Goal: Task Accomplishment & Management: Use online tool/utility

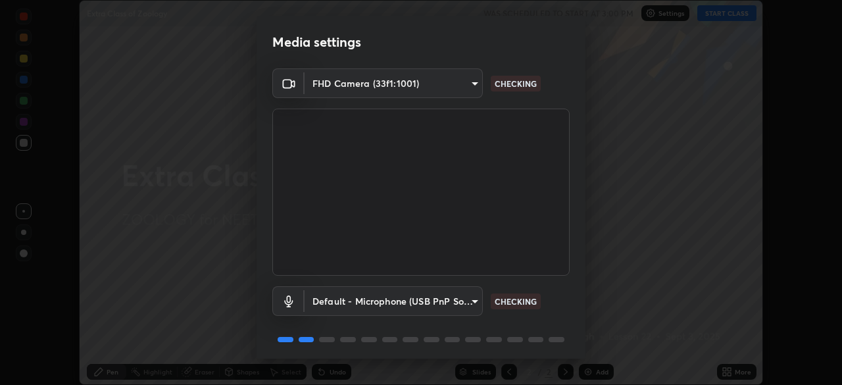
scroll to position [47, 0]
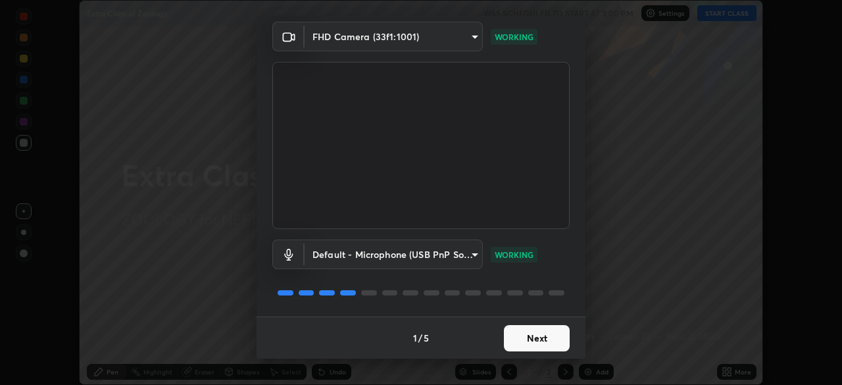
click at [545, 329] on button "Next" at bounding box center [537, 338] width 66 height 26
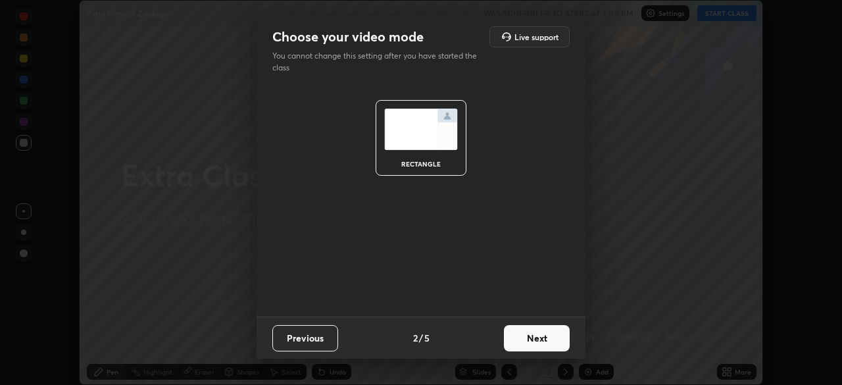
click at [543, 336] on button "Next" at bounding box center [537, 338] width 66 height 26
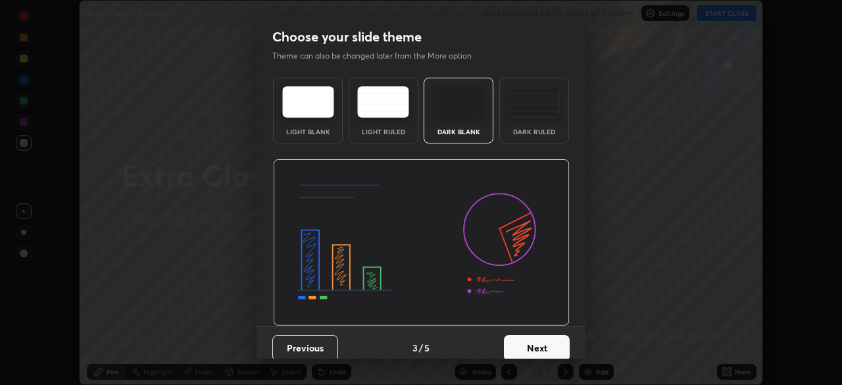
click at [535, 344] on button "Next" at bounding box center [537, 348] width 66 height 26
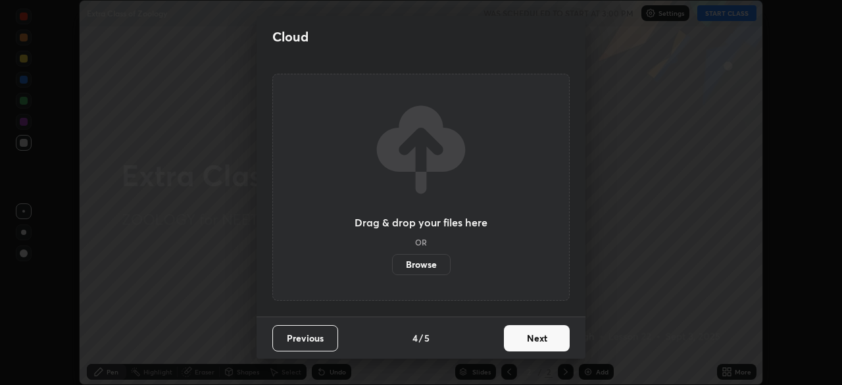
click at [537, 336] on button "Next" at bounding box center [537, 338] width 66 height 26
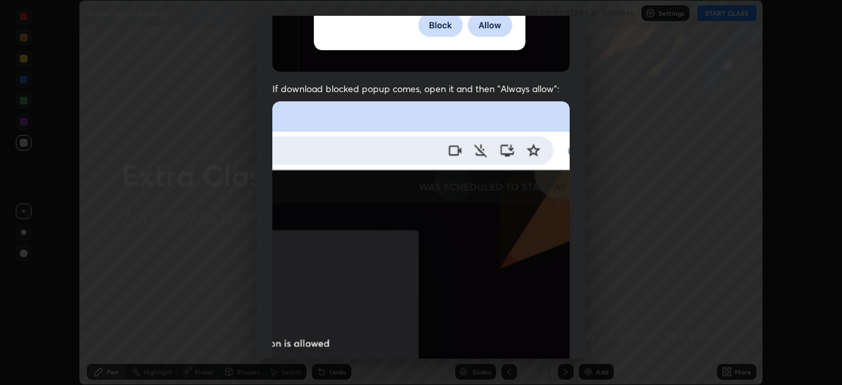
scroll to position [267, 0]
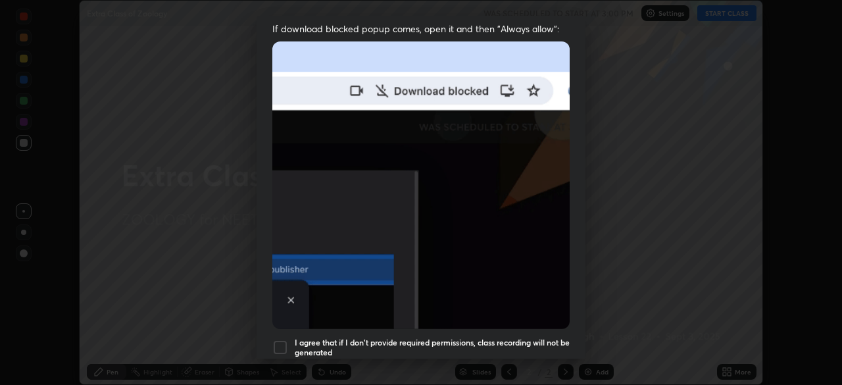
click at [281, 339] on div at bounding box center [280, 347] width 16 height 16
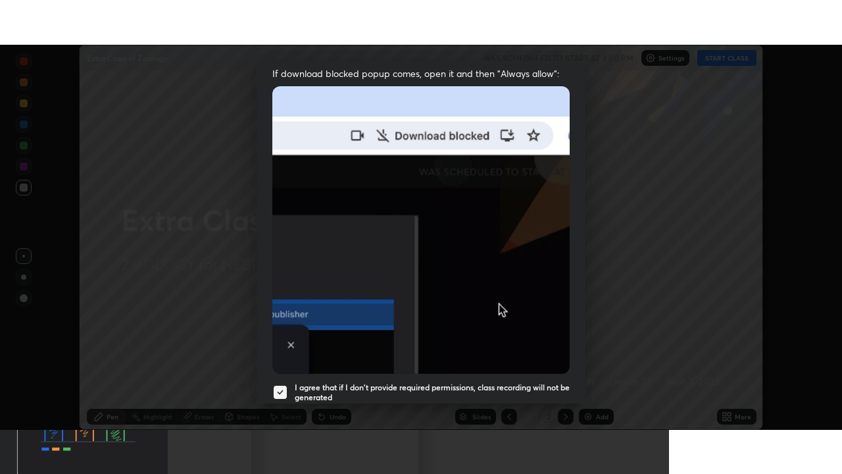
scroll to position [315, 0]
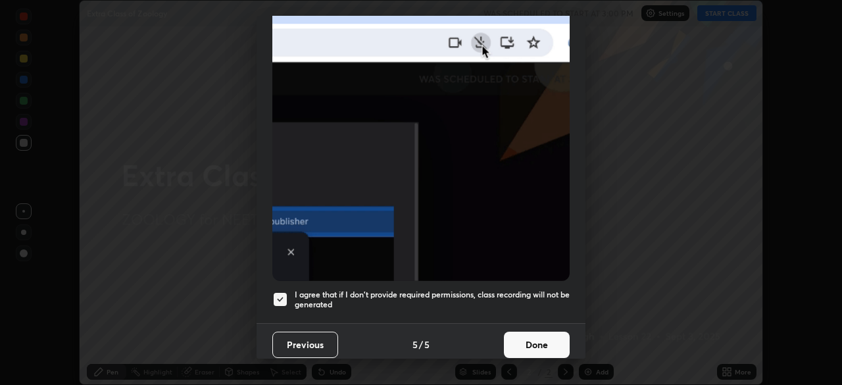
click at [525, 333] on button "Done" at bounding box center [537, 344] width 66 height 26
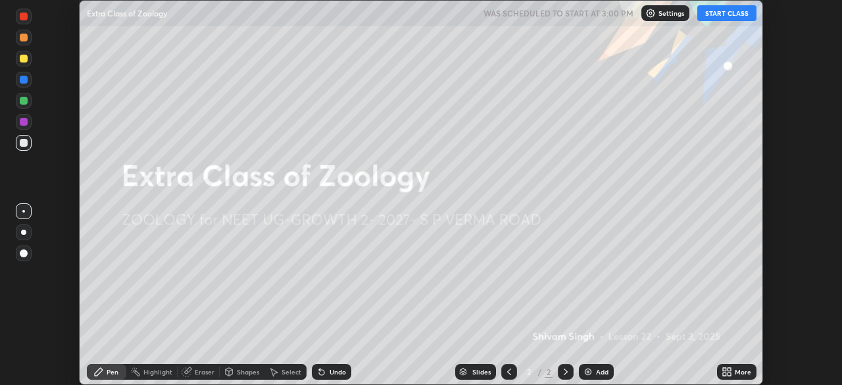
click at [736, 12] on button "START CLASS" at bounding box center [726, 13] width 59 height 16
click at [729, 373] on icon at bounding box center [728, 373] width 3 height 3
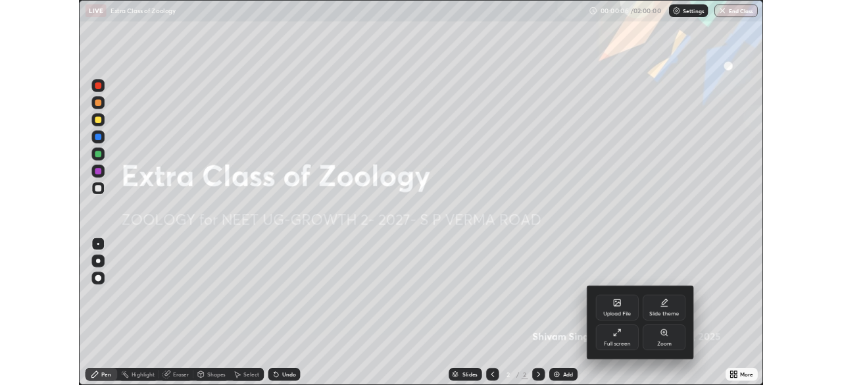
scroll to position [474, 842]
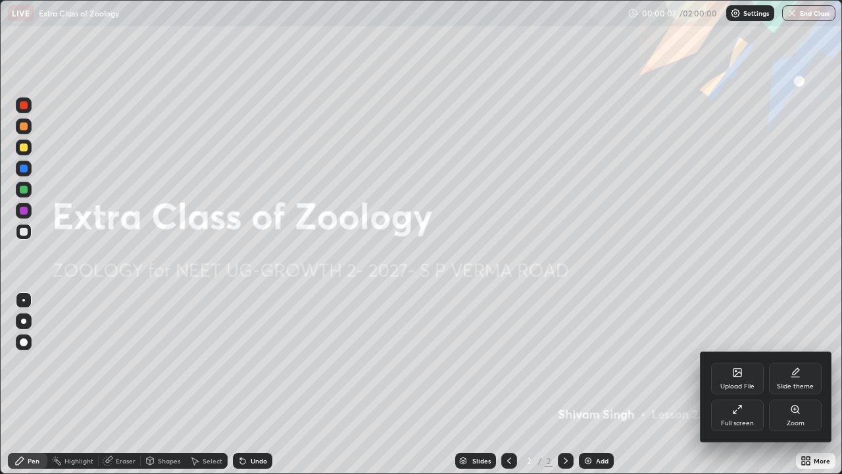
click at [737, 384] on icon at bounding box center [737, 409] width 11 height 11
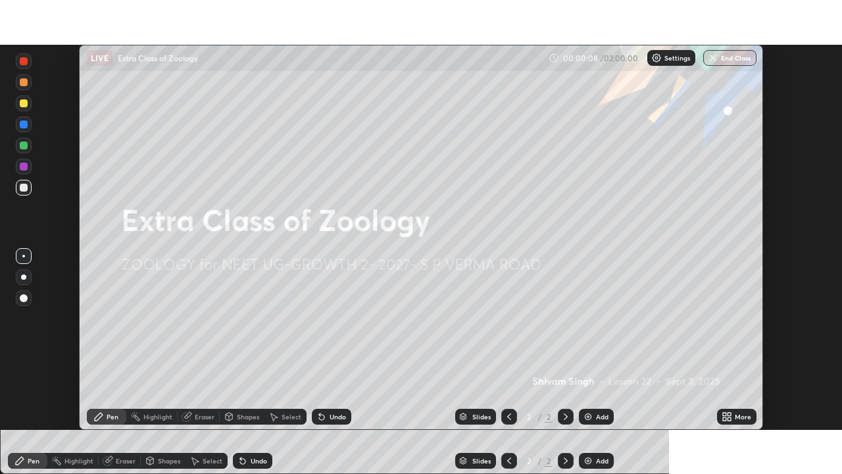
scroll to position [65381, 64924]
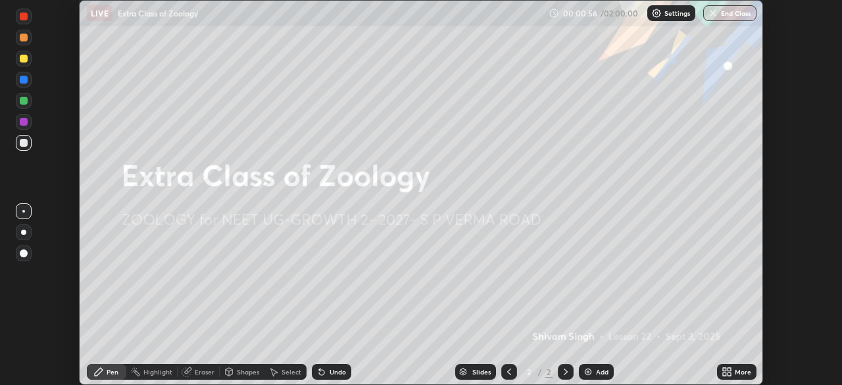
click at [725, 373] on icon at bounding box center [724, 373] width 3 height 3
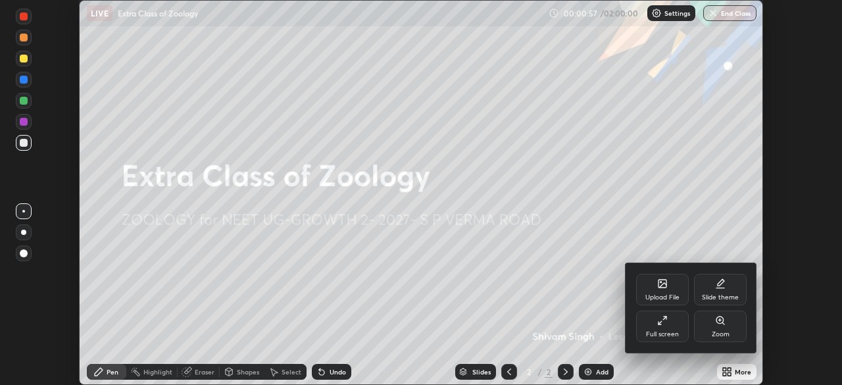
click at [654, 291] on div "Upload File" at bounding box center [662, 290] width 53 height 32
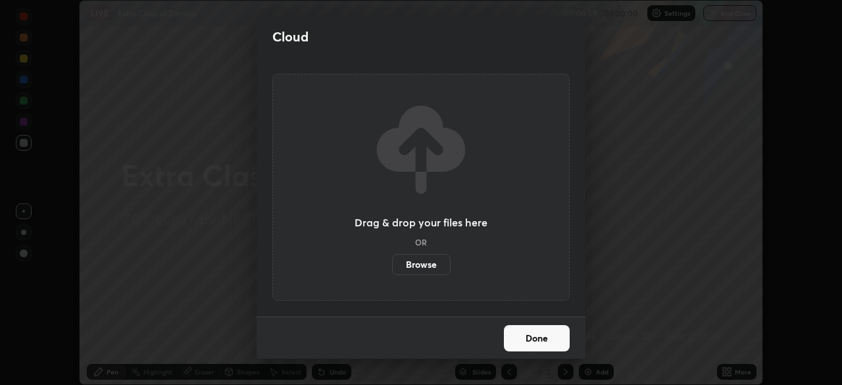
click at [427, 264] on label "Browse" at bounding box center [421, 264] width 59 height 21
click at [392, 264] on input "Browse" at bounding box center [392, 264] width 0 height 21
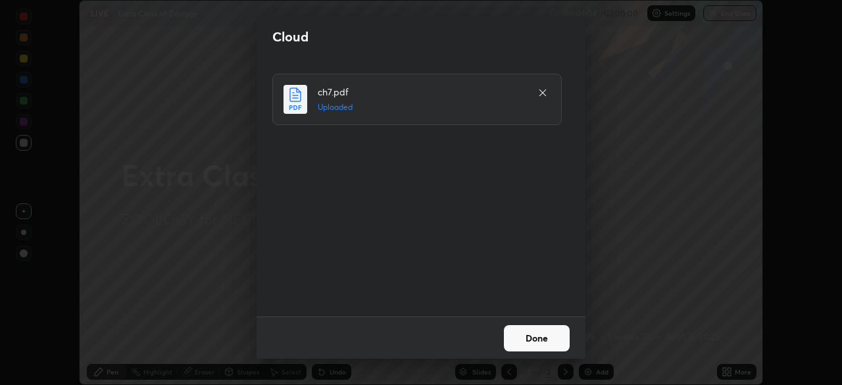
click at [538, 334] on button "Done" at bounding box center [537, 338] width 66 height 26
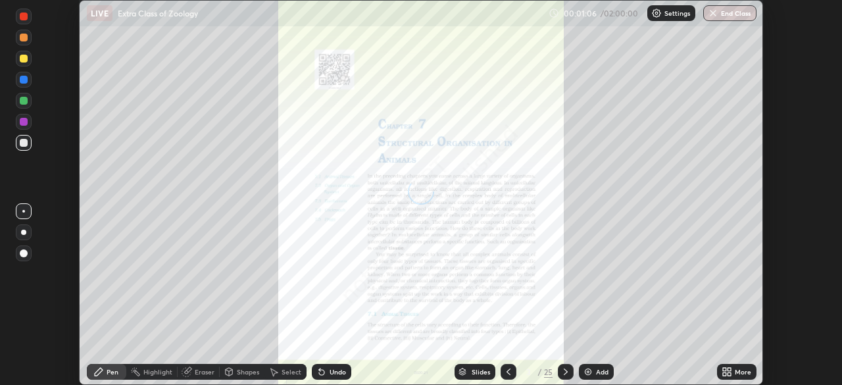
click at [724, 369] on icon at bounding box center [724, 369] width 3 height 3
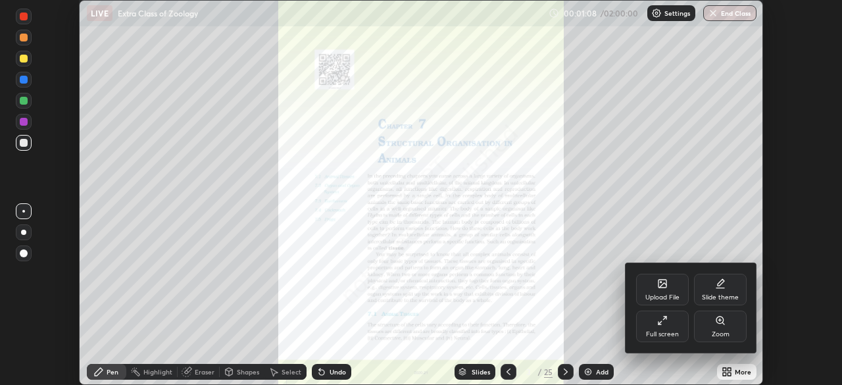
click at [658, 326] on div "Full screen" at bounding box center [662, 326] width 53 height 32
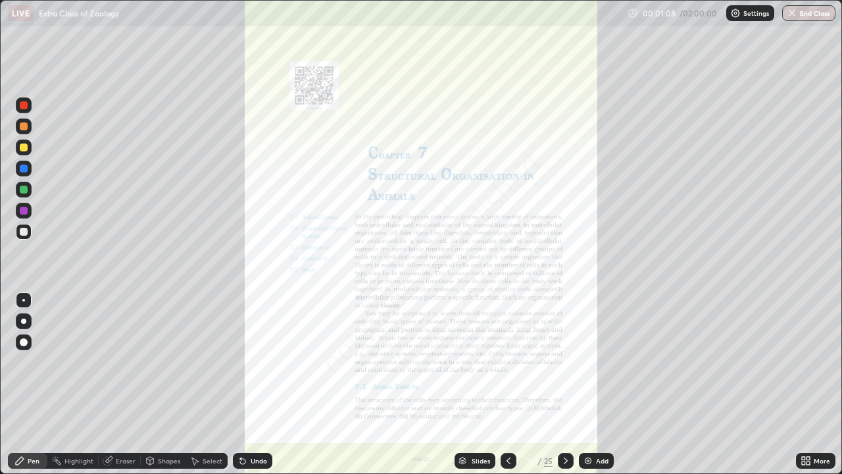
scroll to position [474, 842]
click at [468, 384] on div "Slides" at bounding box center [474, 460] width 41 height 16
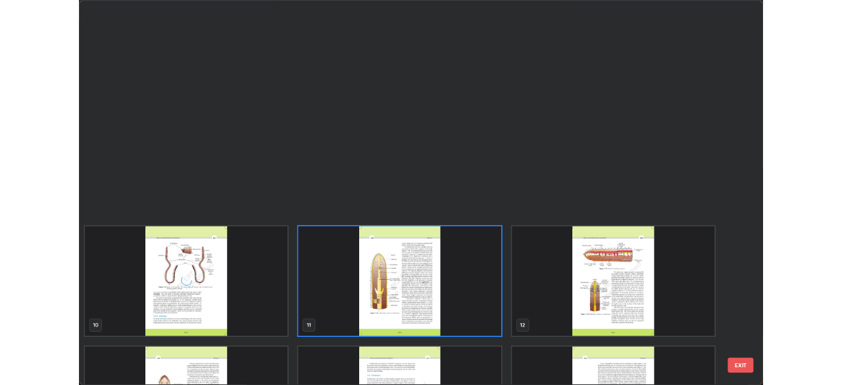
scroll to position [541, 0]
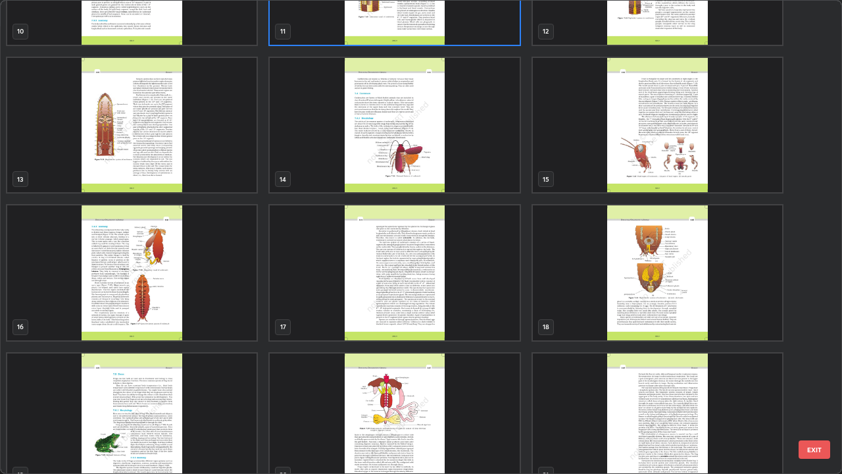
click at [423, 166] on img "grid" at bounding box center [394, 125] width 249 height 135
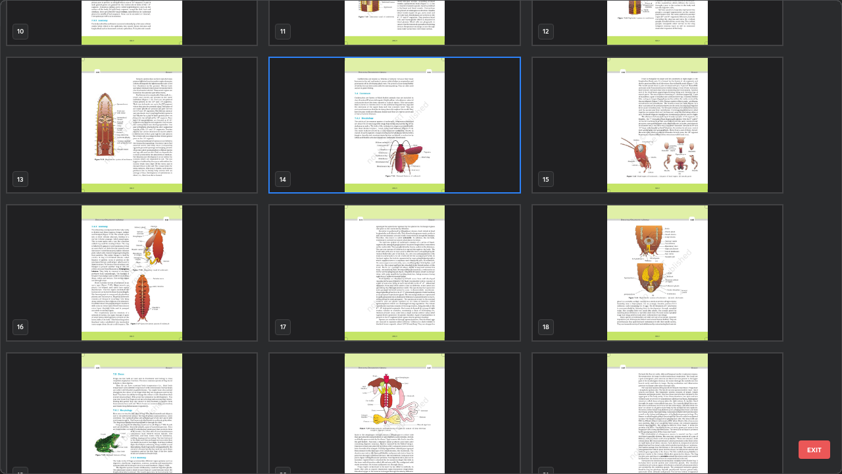
click at [423, 166] on img "grid" at bounding box center [394, 125] width 249 height 135
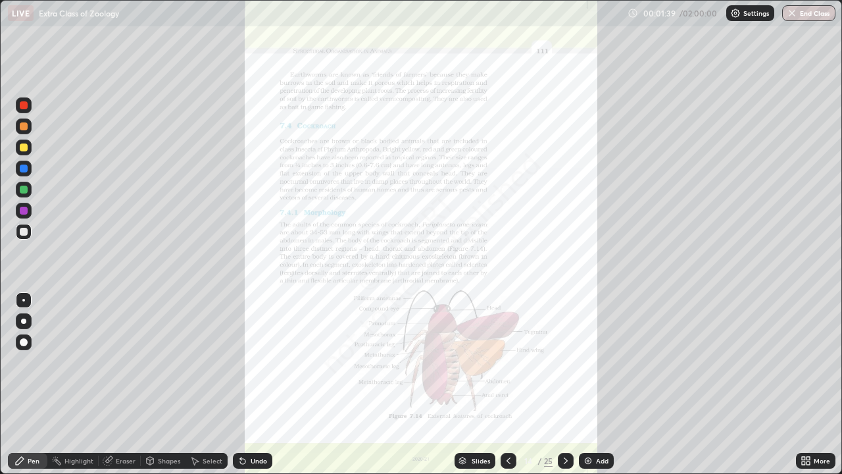
click at [566, 384] on icon at bounding box center [565, 460] width 11 height 11
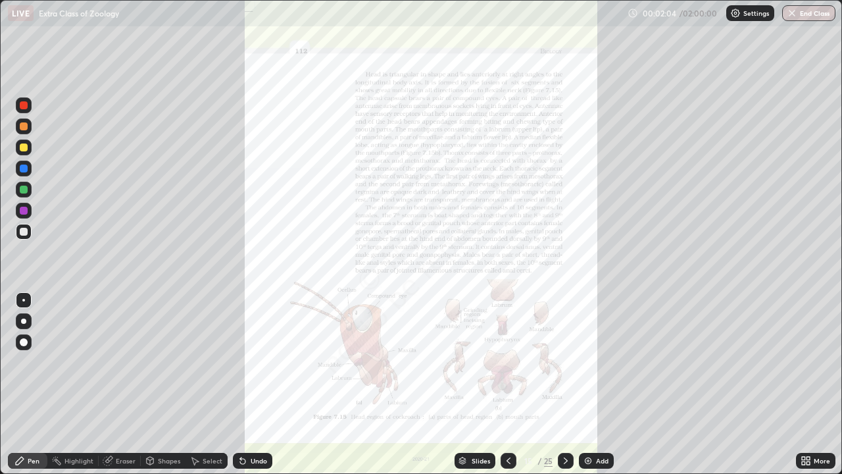
click at [803, 384] on icon at bounding box center [803, 457] width 3 height 3
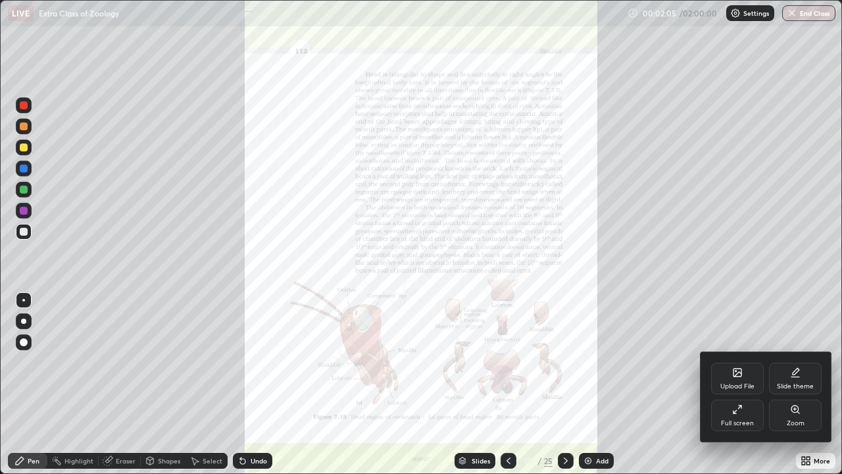
click at [789, 384] on div "Zoom" at bounding box center [796, 423] width 18 height 7
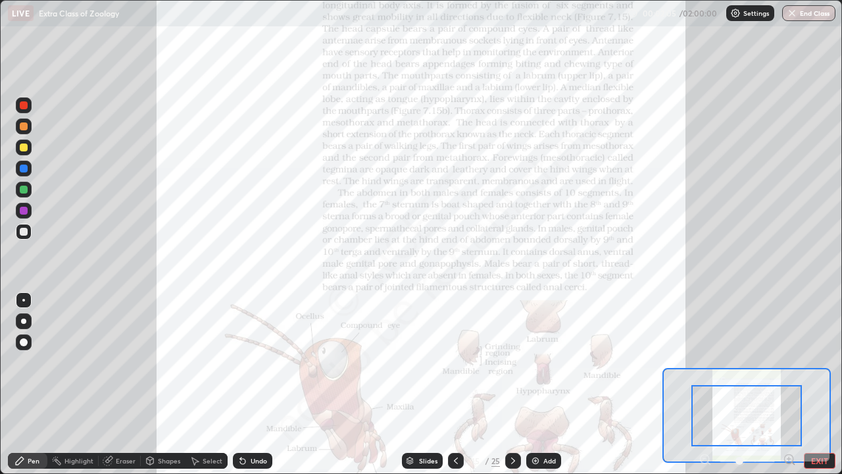
click at [789, 384] on icon at bounding box center [788, 458] width 3 height 0
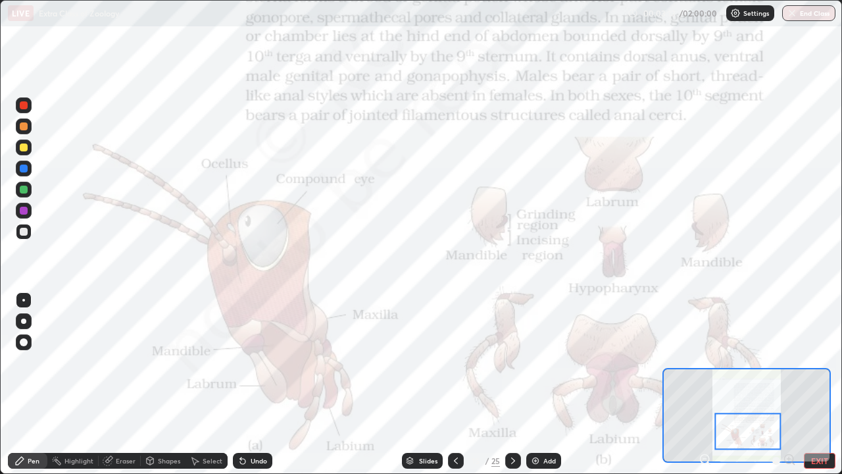
click at [21, 212] on div at bounding box center [24, 211] width 8 height 8
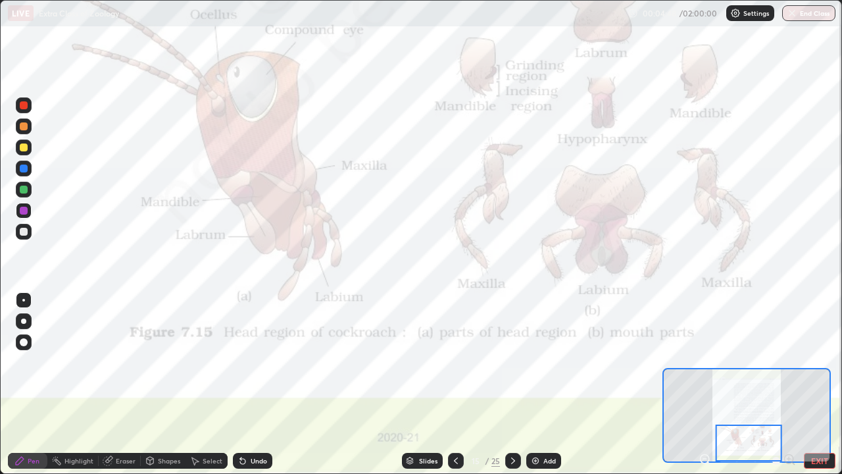
click at [512, 384] on icon at bounding box center [513, 460] width 11 height 11
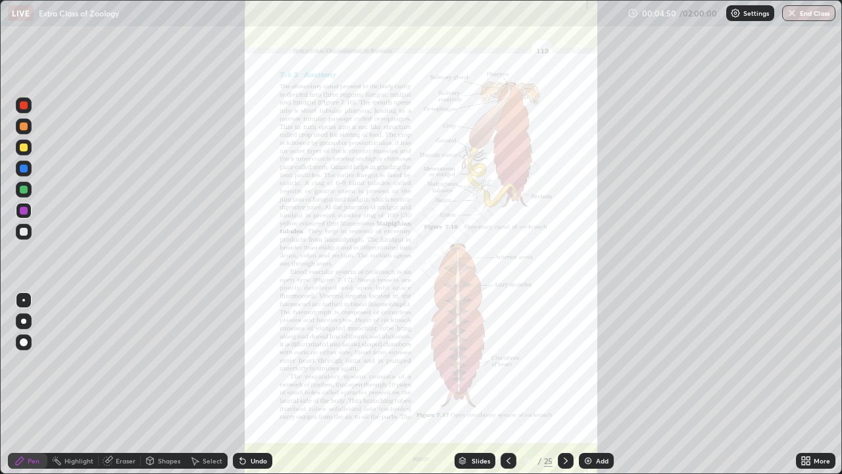
click at [507, 384] on icon at bounding box center [508, 460] width 11 height 11
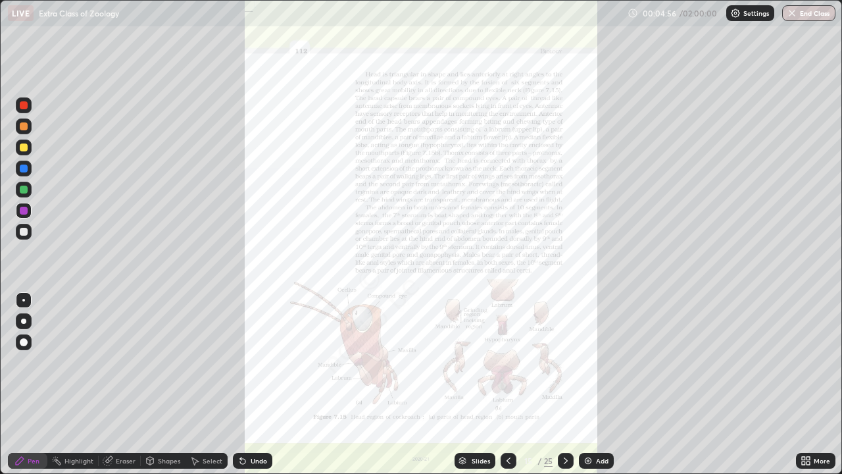
click at [510, 384] on div at bounding box center [508, 460] width 16 height 16
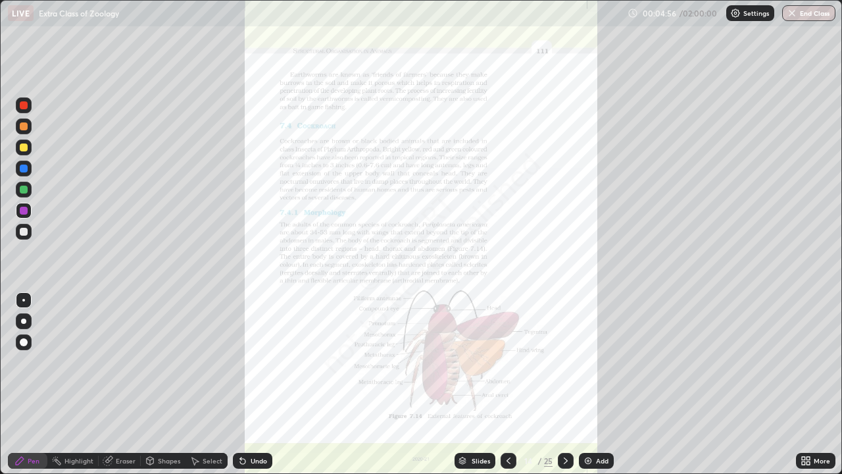
click at [589, 384] on img at bounding box center [588, 460] width 11 height 11
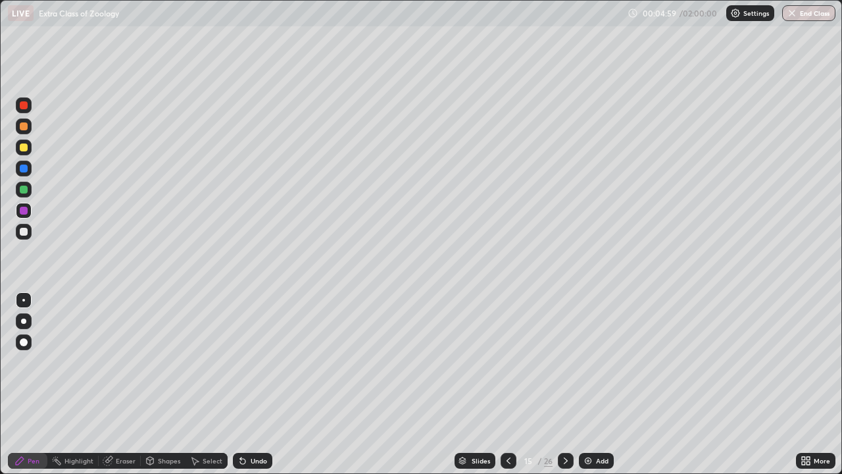
click at [23, 147] on div at bounding box center [24, 147] width 8 height 8
click at [24, 321] on div at bounding box center [23, 320] width 5 height 5
click at [24, 189] on div at bounding box center [24, 189] width 8 height 8
click at [25, 167] on div at bounding box center [24, 168] width 8 height 8
click at [24, 231] on div at bounding box center [24, 232] width 8 height 8
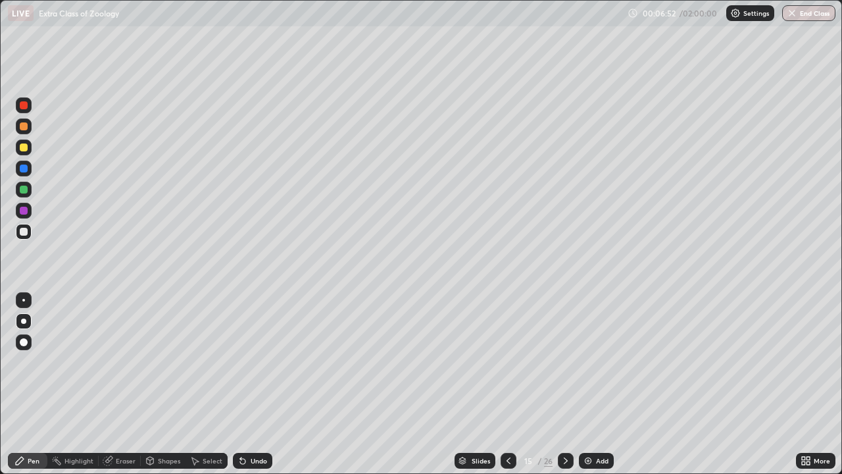
click at [507, 384] on icon at bounding box center [508, 460] width 4 height 7
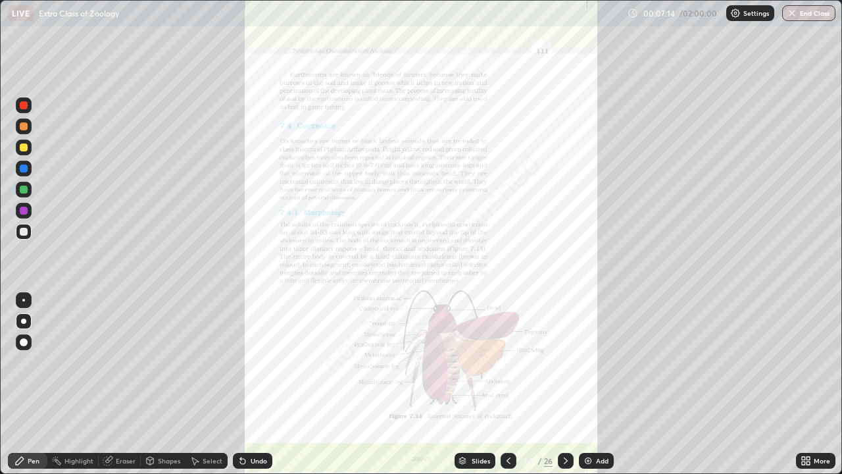
click at [565, 384] on icon at bounding box center [565, 460] width 11 height 11
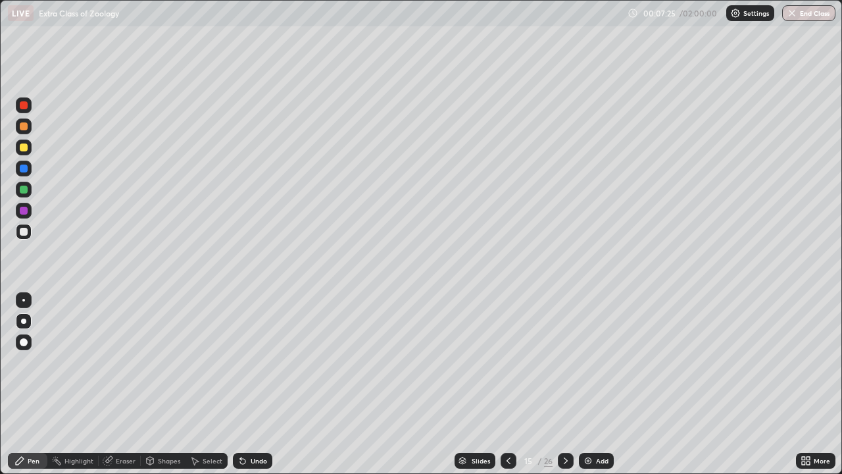
click at [263, 384] on div "Undo" at bounding box center [259, 460] width 16 height 7
click at [22, 211] on div at bounding box center [24, 211] width 8 height 8
click at [24, 189] on div at bounding box center [24, 189] width 8 height 8
click at [24, 231] on div at bounding box center [24, 232] width 8 height 8
click at [24, 189] on div at bounding box center [24, 189] width 8 height 8
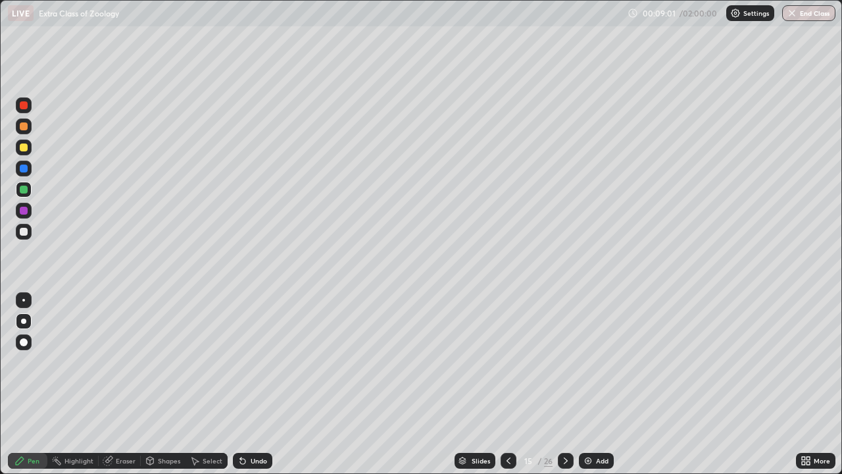
click at [32, 362] on div at bounding box center [23, 368] width 21 height 158
click at [24, 230] on div at bounding box center [24, 232] width 8 height 8
click at [437, 384] on div "Slides 15 / 26 Add" at bounding box center [533, 460] width 523 height 26
click at [585, 384] on img at bounding box center [588, 460] width 11 height 11
click at [22, 189] on div at bounding box center [24, 189] width 8 height 8
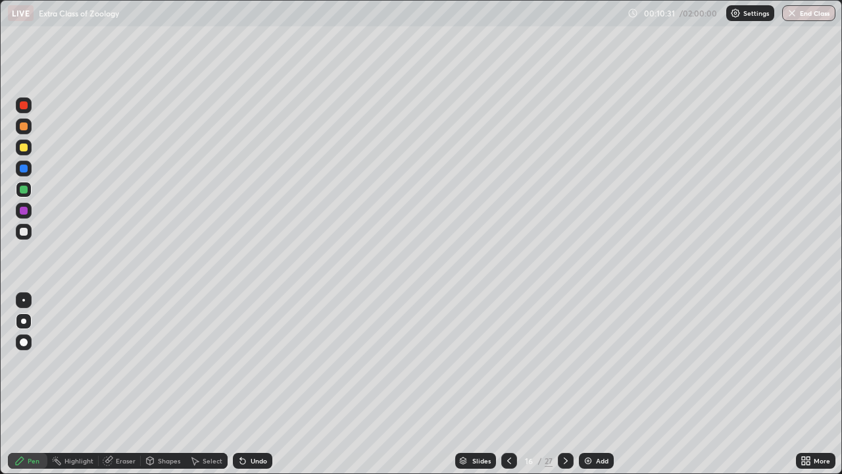
click at [24, 146] on div at bounding box center [24, 147] width 8 height 8
click at [26, 212] on div at bounding box center [24, 211] width 8 height 8
click at [253, 384] on div "Undo" at bounding box center [259, 460] width 16 height 7
click at [23, 234] on div at bounding box center [24, 232] width 8 height 8
click at [24, 300] on div at bounding box center [23, 300] width 3 height 3
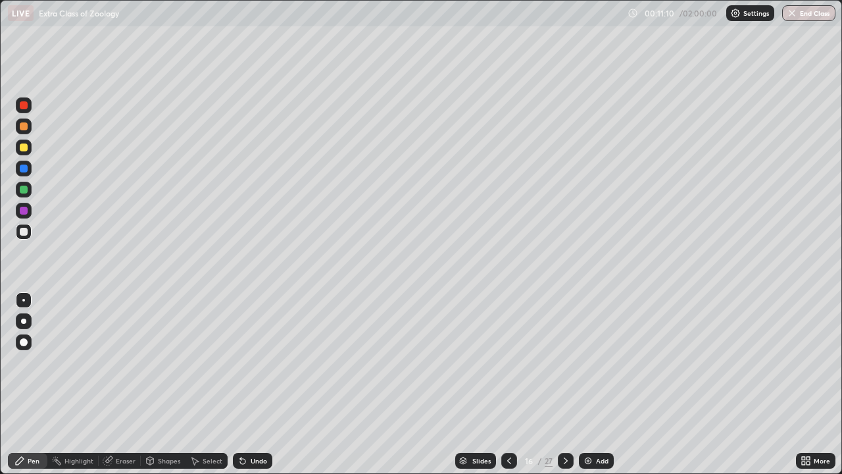
click at [24, 211] on div at bounding box center [24, 211] width 8 height 8
click at [508, 384] on icon at bounding box center [509, 460] width 11 height 11
click at [562, 384] on icon at bounding box center [565, 460] width 11 height 11
click at [264, 384] on div "Undo" at bounding box center [252, 460] width 39 height 16
click at [24, 148] on div at bounding box center [24, 147] width 8 height 8
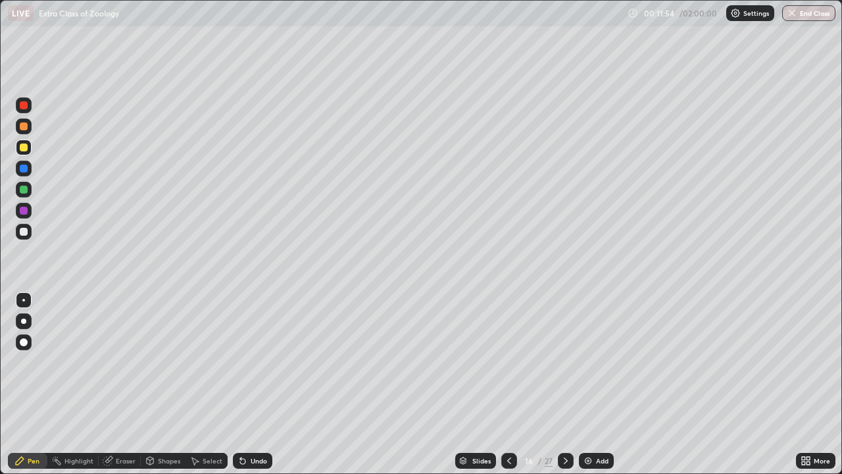
click at [26, 189] on div at bounding box center [24, 189] width 8 height 8
click at [26, 231] on div at bounding box center [24, 232] width 8 height 8
click at [26, 212] on div at bounding box center [24, 211] width 8 height 8
click at [24, 191] on div at bounding box center [24, 189] width 8 height 8
click at [23, 229] on div at bounding box center [24, 232] width 8 height 8
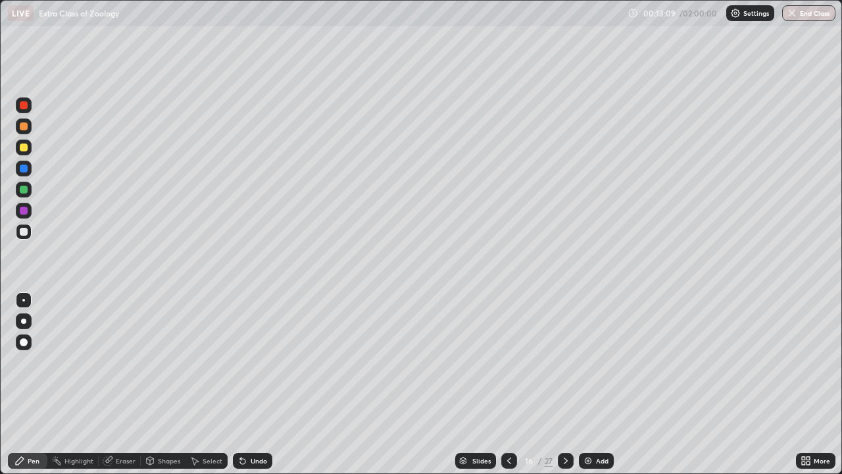
click at [26, 231] on div at bounding box center [24, 232] width 8 height 8
click at [32, 384] on div "Pen" at bounding box center [34, 460] width 12 height 7
click at [25, 126] on div at bounding box center [24, 126] width 8 height 8
click at [209, 384] on div "Select" at bounding box center [213, 460] width 20 height 7
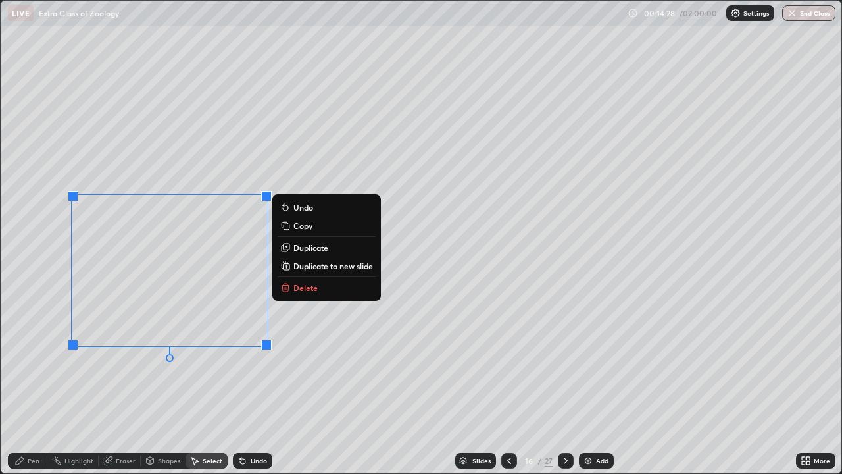
click at [228, 384] on div "0 ° Undo Copy Duplicate Duplicate to new slide Delete" at bounding box center [421, 237] width 840 height 472
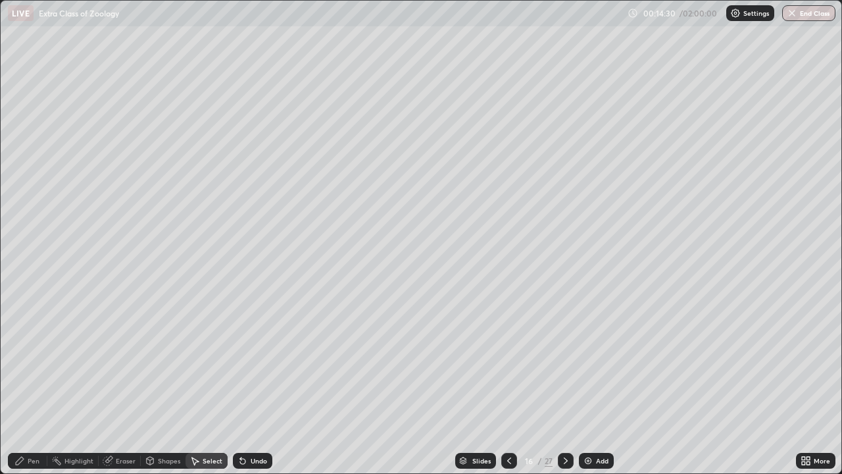
click at [31, 384] on div "Pen" at bounding box center [34, 460] width 12 height 7
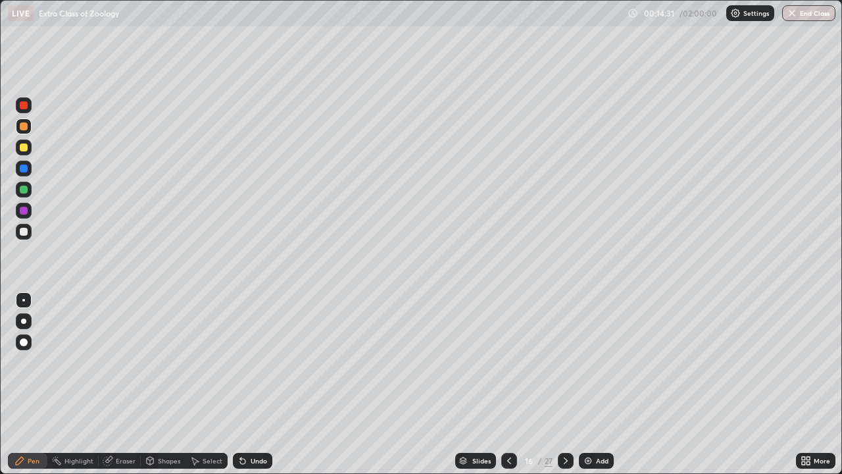
click at [22, 211] on div at bounding box center [24, 211] width 8 height 8
click at [23, 168] on div at bounding box center [24, 168] width 8 height 8
click at [204, 384] on div "Select" at bounding box center [206, 460] width 42 height 16
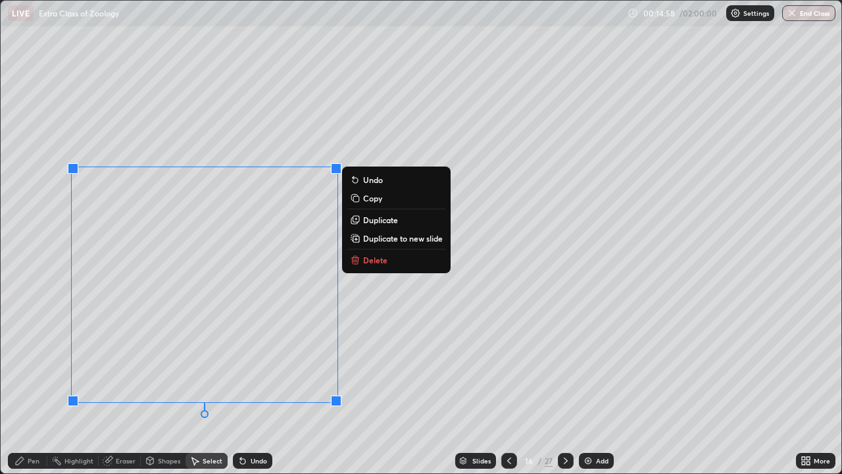
click at [349, 360] on div "0 ° Undo Copy Duplicate Duplicate to new slide Delete" at bounding box center [421, 237] width 840 height 472
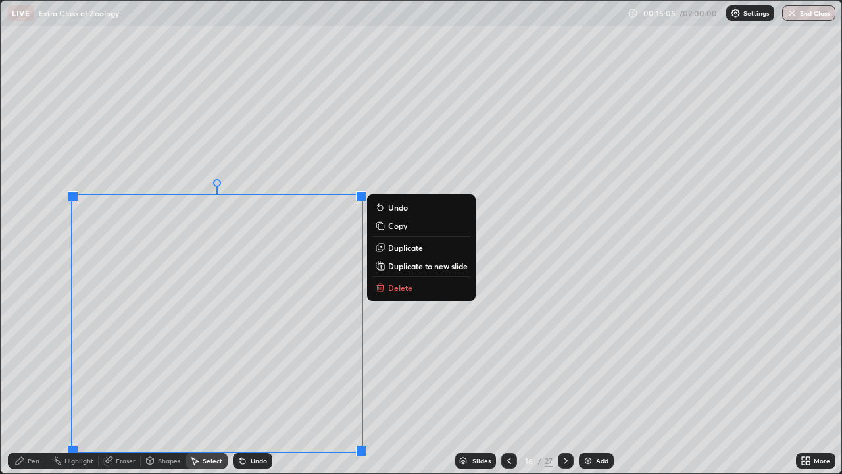
click at [393, 384] on div "0 ° Undo Copy Duplicate Duplicate to new slide Delete" at bounding box center [421, 237] width 840 height 472
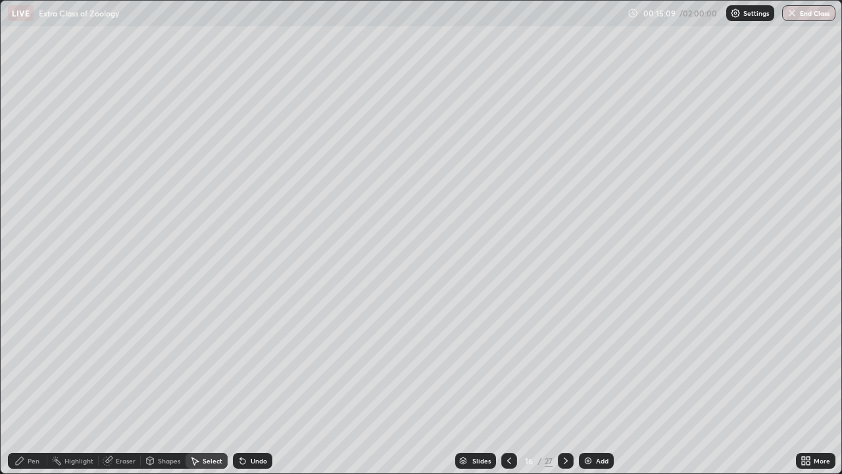
click at [34, 384] on div "Pen" at bounding box center [34, 460] width 12 height 7
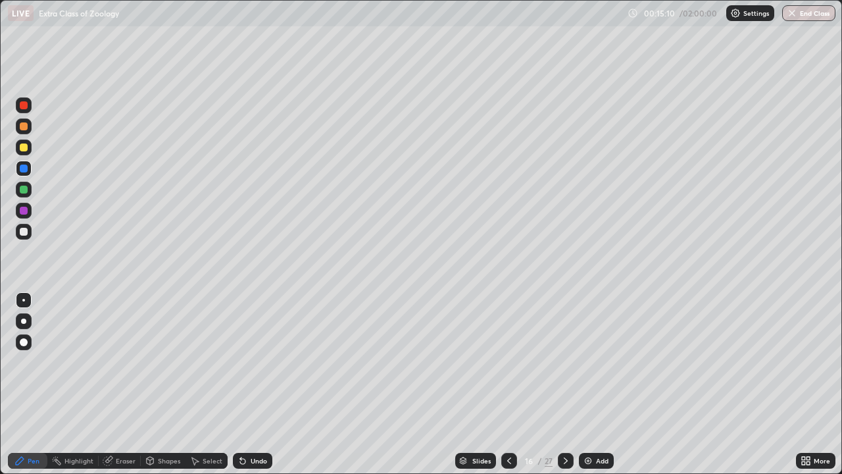
click at [22, 189] on div at bounding box center [24, 189] width 8 height 8
click at [204, 384] on div "Select" at bounding box center [213, 460] width 20 height 7
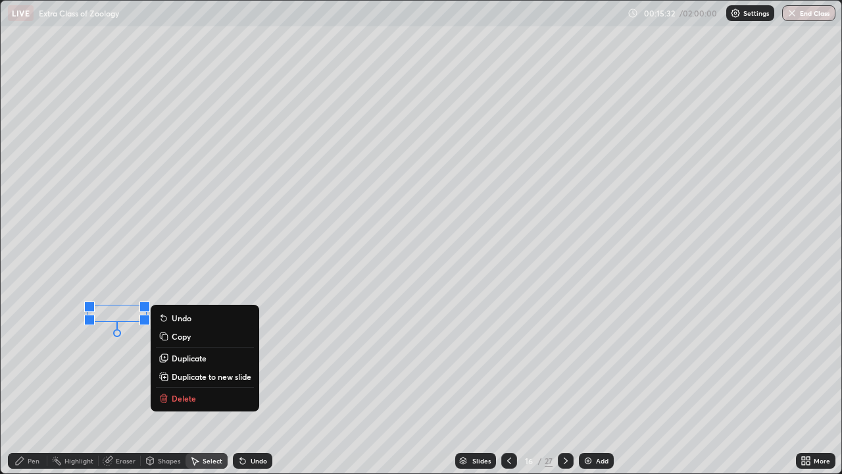
click at [178, 384] on p "Delete" at bounding box center [184, 398] width 24 height 11
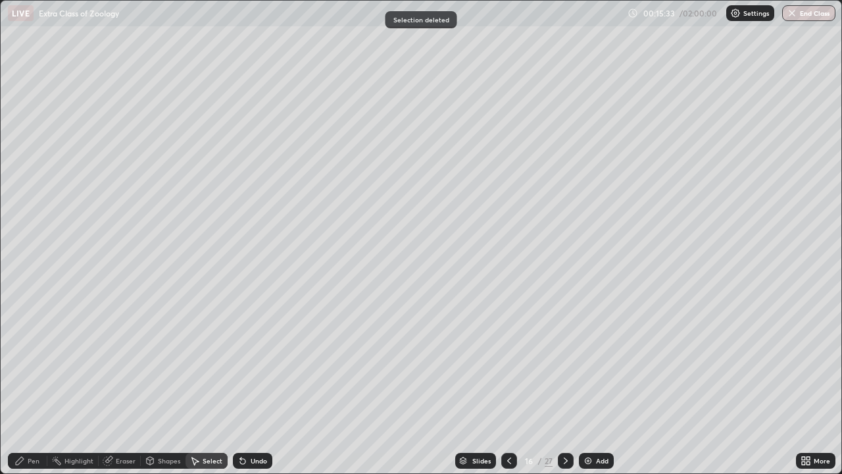
click at [26, 384] on div "Pen" at bounding box center [27, 460] width 39 height 16
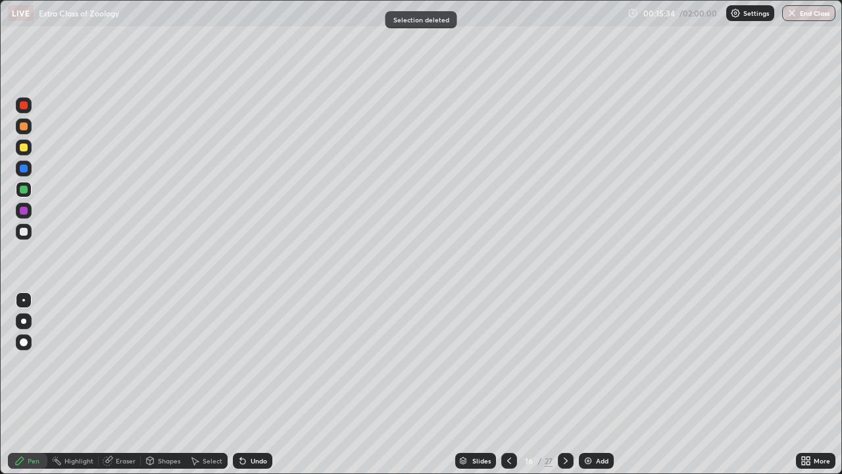
click at [22, 188] on div at bounding box center [24, 189] width 8 height 8
click at [24, 166] on div at bounding box center [24, 168] width 8 height 8
click at [157, 384] on div "Shapes" at bounding box center [163, 460] width 45 height 16
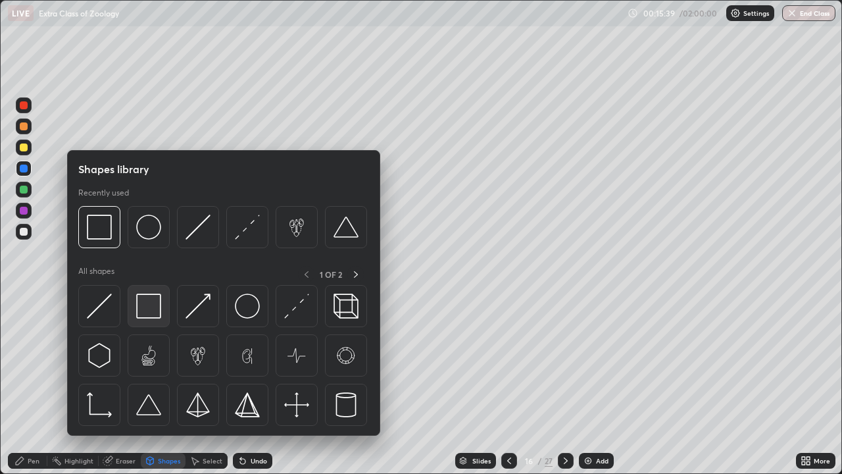
click at [147, 303] on img at bounding box center [148, 305] width 25 height 25
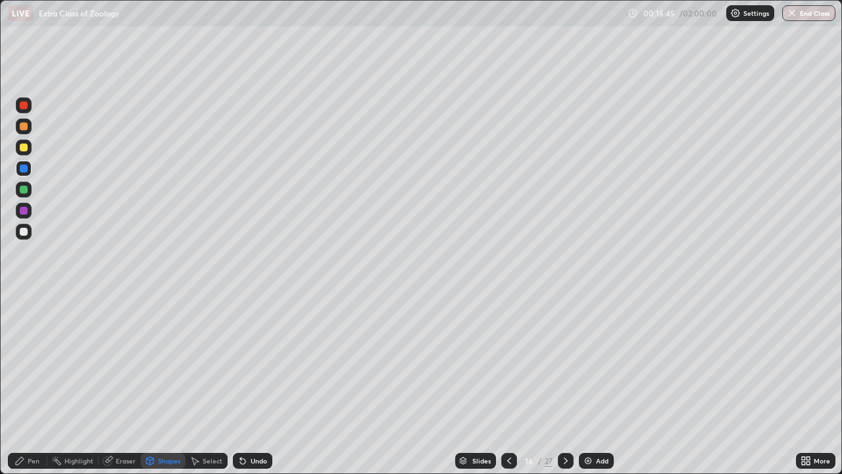
click at [30, 231] on div at bounding box center [24, 232] width 16 height 16
click at [24, 147] on div at bounding box center [24, 147] width 8 height 8
click at [32, 384] on div "Pen" at bounding box center [34, 460] width 12 height 7
click at [24, 170] on div at bounding box center [24, 168] width 8 height 8
click at [251, 384] on div "Undo" at bounding box center [252, 460] width 39 height 16
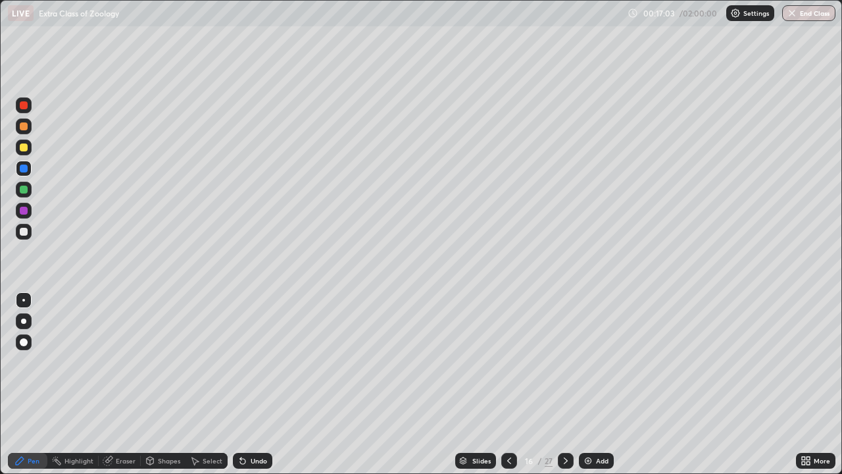
click at [251, 384] on div "Undo" at bounding box center [259, 460] width 16 height 7
click at [253, 384] on div "Undo" at bounding box center [252, 460] width 39 height 16
click at [255, 384] on div "Undo" at bounding box center [252, 460] width 39 height 16
click at [26, 233] on div at bounding box center [24, 232] width 8 height 8
click at [23, 210] on div at bounding box center [24, 211] width 8 height 8
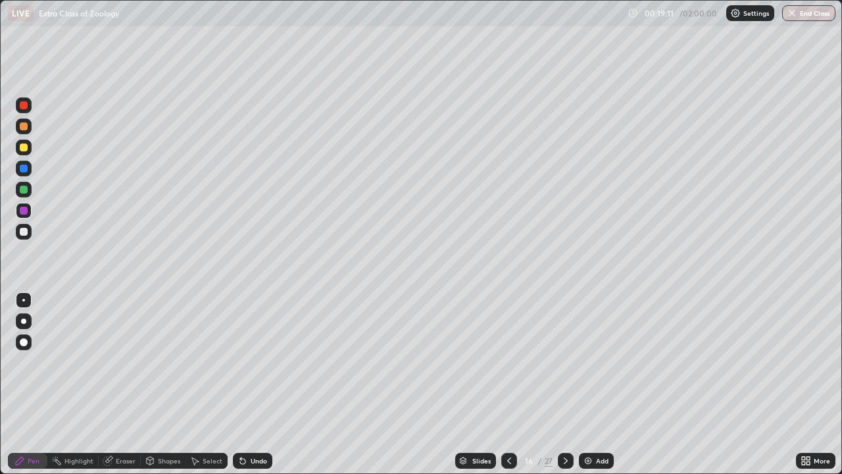
click at [25, 230] on div at bounding box center [24, 232] width 8 height 8
click at [587, 384] on img at bounding box center [588, 460] width 11 height 11
click at [25, 146] on div at bounding box center [24, 147] width 8 height 8
click at [241, 384] on icon at bounding box center [242, 460] width 5 height 5
click at [25, 166] on div at bounding box center [24, 168] width 8 height 8
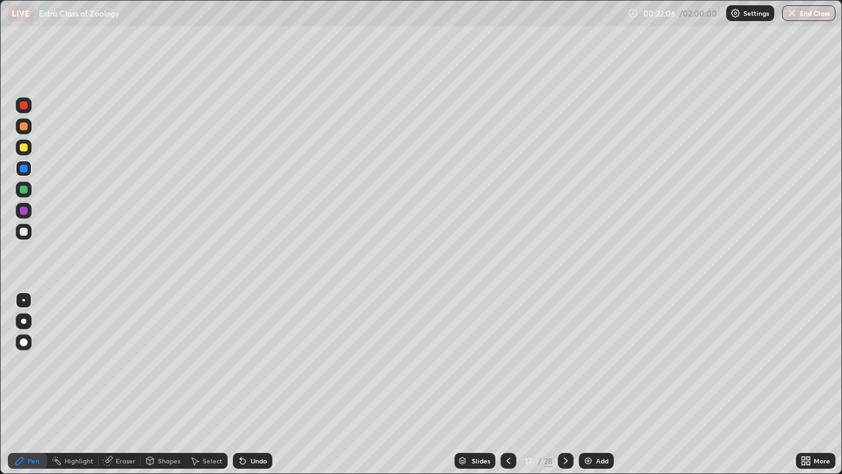
click at [256, 384] on div "Undo" at bounding box center [259, 460] width 16 height 7
click at [257, 384] on div "Undo" at bounding box center [252, 460] width 39 height 16
click at [24, 147] on div at bounding box center [24, 147] width 8 height 8
click at [24, 209] on div at bounding box center [24, 211] width 8 height 8
click at [26, 211] on div at bounding box center [24, 211] width 8 height 8
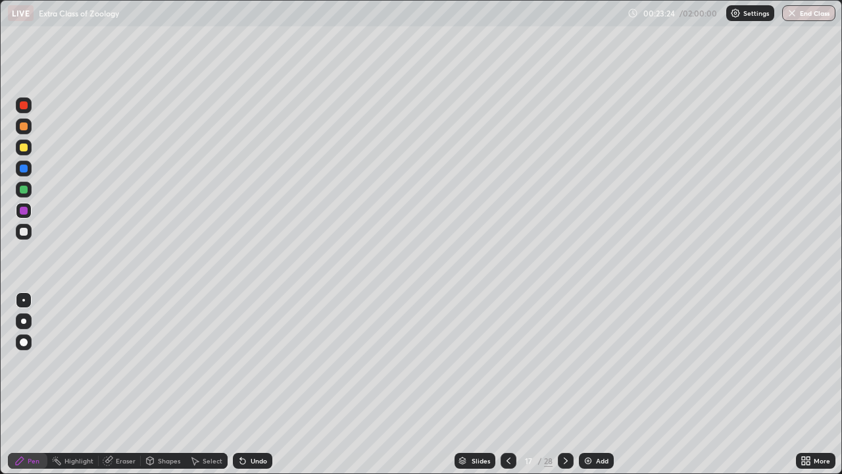
click at [26, 231] on div at bounding box center [24, 232] width 8 height 8
click at [23, 212] on div at bounding box center [24, 211] width 8 height 8
click at [24, 233] on div at bounding box center [24, 232] width 8 height 8
click at [251, 384] on div "Undo" at bounding box center [259, 460] width 16 height 7
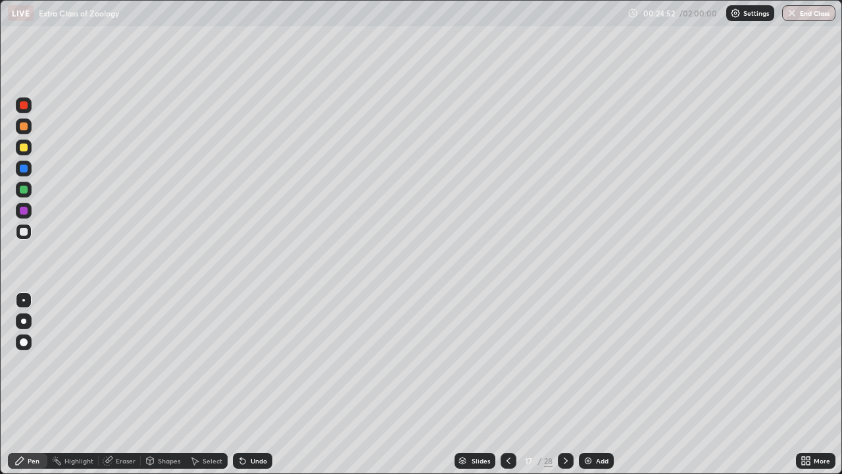
click at [255, 384] on div "Undo" at bounding box center [259, 460] width 16 height 7
click at [254, 384] on div "Undo" at bounding box center [259, 460] width 16 height 7
click at [255, 384] on div "Undo" at bounding box center [259, 460] width 16 height 7
click at [254, 384] on div "Undo" at bounding box center [259, 460] width 16 height 7
click at [253, 384] on div "Undo" at bounding box center [259, 460] width 16 height 7
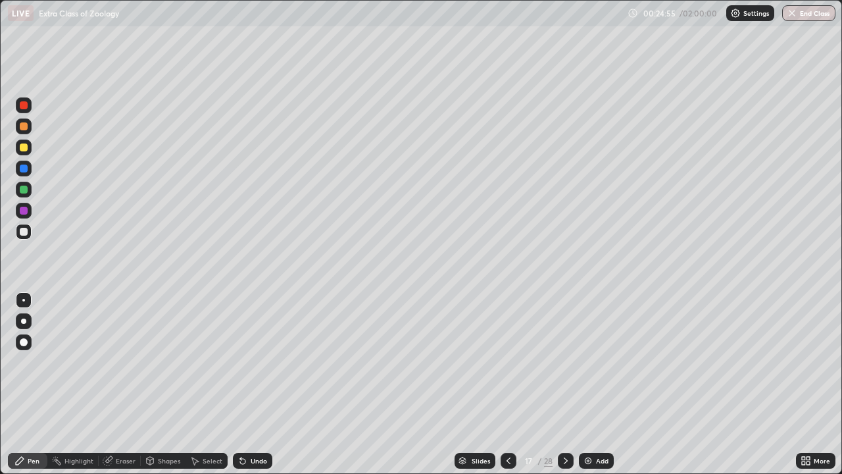
click at [255, 384] on div "Undo" at bounding box center [259, 460] width 16 height 7
click at [24, 208] on div at bounding box center [24, 211] width 8 height 8
click at [22, 190] on div at bounding box center [24, 189] width 8 height 8
click at [258, 384] on div "Undo" at bounding box center [252, 460] width 39 height 16
click at [23, 168] on div at bounding box center [24, 168] width 8 height 8
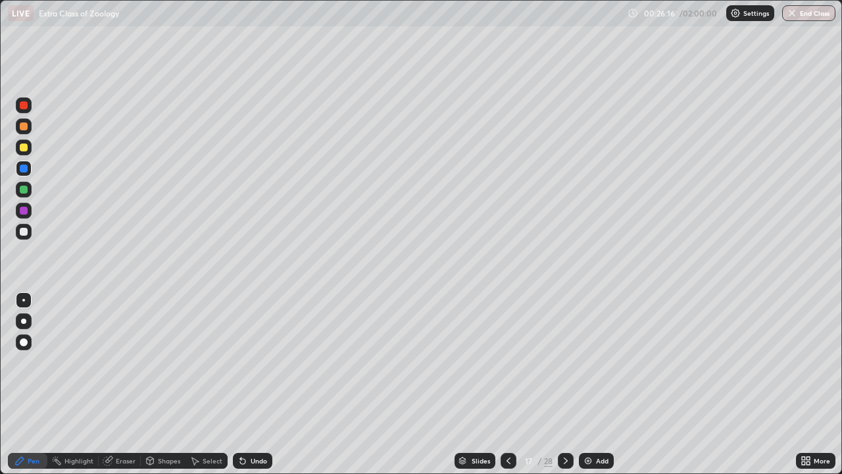
click at [163, 384] on div "Shapes" at bounding box center [169, 460] width 22 height 7
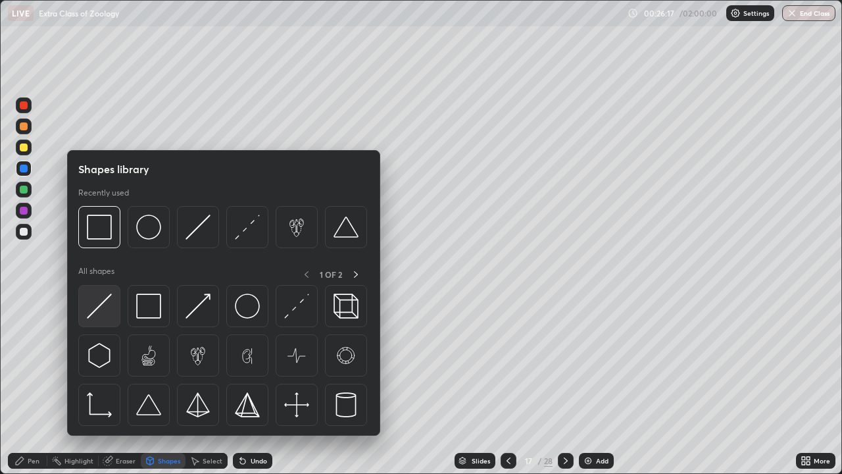
click at [101, 304] on img at bounding box center [99, 305] width 25 height 25
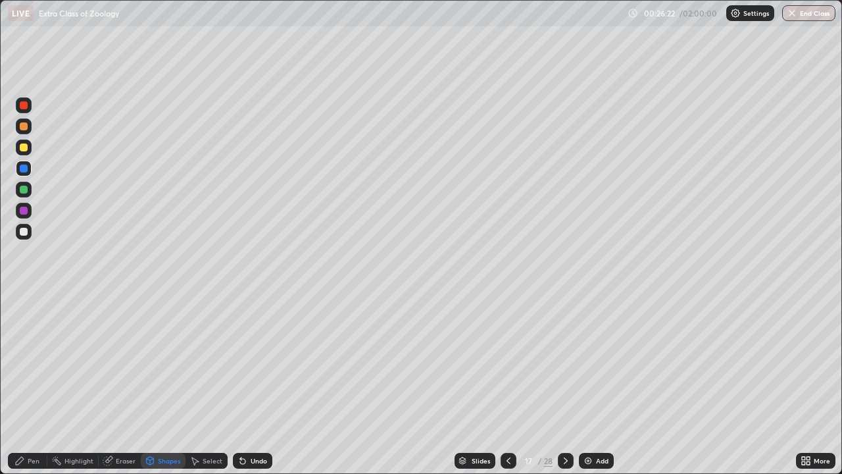
click at [28, 384] on div "Pen" at bounding box center [34, 460] width 12 height 7
click at [22, 189] on div at bounding box center [24, 189] width 8 height 8
click at [257, 384] on div "Undo" at bounding box center [259, 460] width 16 height 7
click at [256, 384] on div "Undo" at bounding box center [259, 460] width 16 height 7
click at [258, 384] on div "Undo" at bounding box center [259, 460] width 16 height 7
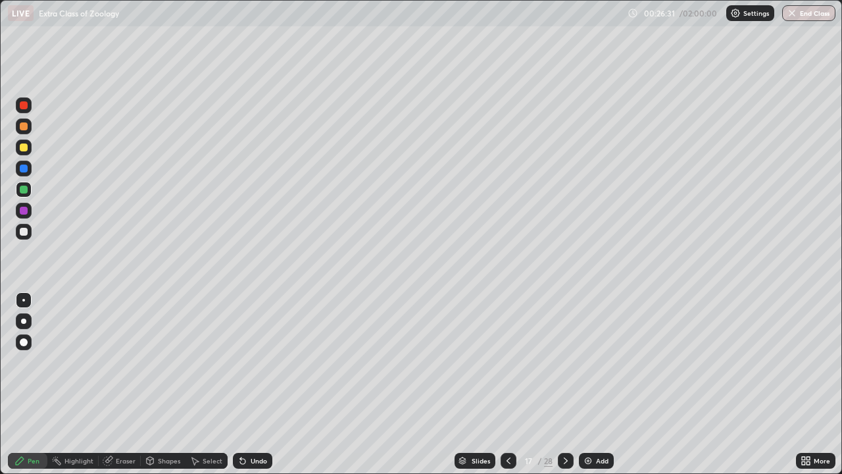
click at [258, 384] on div "Undo" at bounding box center [252, 460] width 39 height 16
click at [24, 210] on div at bounding box center [24, 211] width 8 height 8
click at [260, 384] on div "Undo" at bounding box center [259, 460] width 16 height 7
click at [589, 384] on div "Add" at bounding box center [596, 460] width 35 height 16
click at [26, 144] on div at bounding box center [24, 147] width 8 height 8
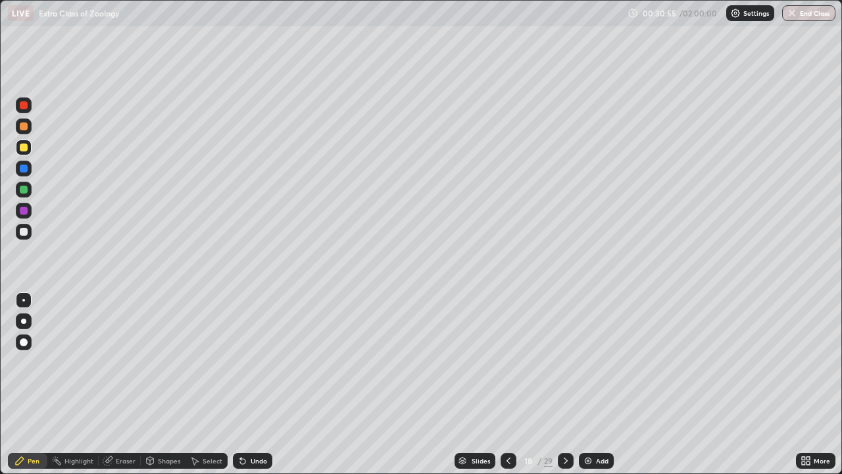
click at [24, 190] on div at bounding box center [24, 189] width 8 height 8
click at [22, 168] on div at bounding box center [24, 168] width 8 height 8
click at [25, 191] on div at bounding box center [24, 189] width 8 height 8
click at [24, 211] on div at bounding box center [24, 211] width 8 height 8
click at [25, 149] on div at bounding box center [24, 147] width 8 height 8
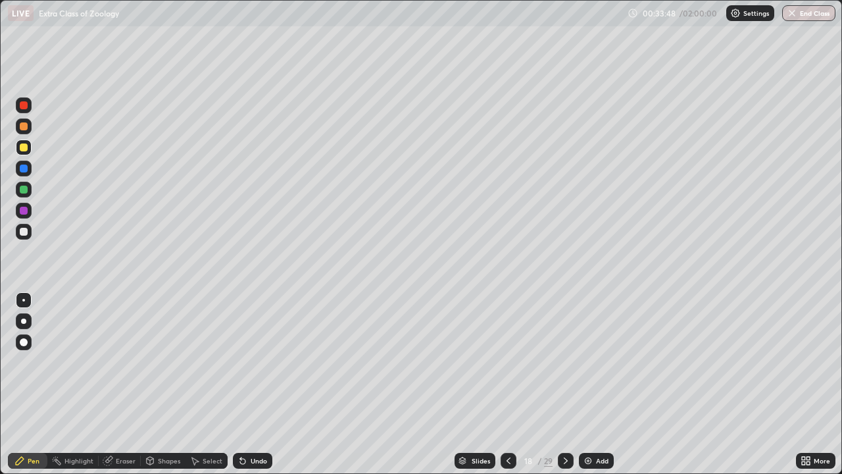
click at [122, 384] on div "Eraser" at bounding box center [126, 460] width 20 height 7
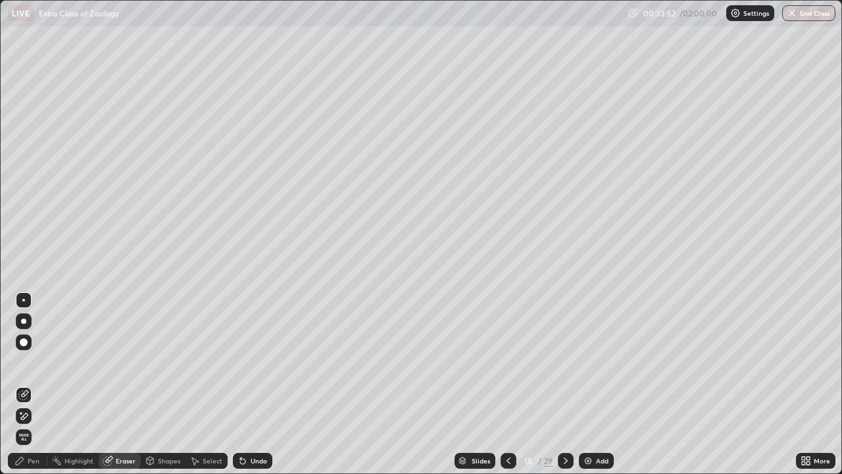
click at [27, 384] on div "Pen" at bounding box center [27, 460] width 39 height 16
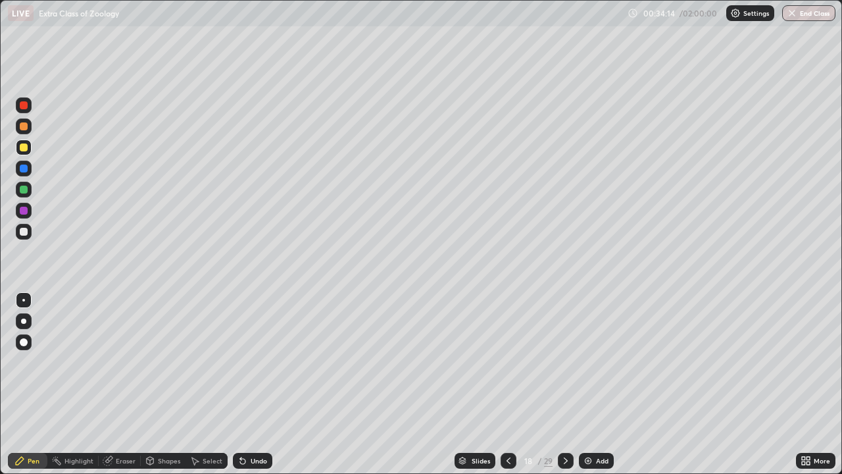
click at [24, 167] on div at bounding box center [24, 168] width 8 height 8
click at [23, 151] on div at bounding box center [24, 147] width 8 height 8
click at [23, 189] on div at bounding box center [24, 189] width 8 height 8
click at [255, 384] on div "Undo" at bounding box center [259, 460] width 16 height 7
click at [253, 384] on div "Undo" at bounding box center [252, 460] width 39 height 16
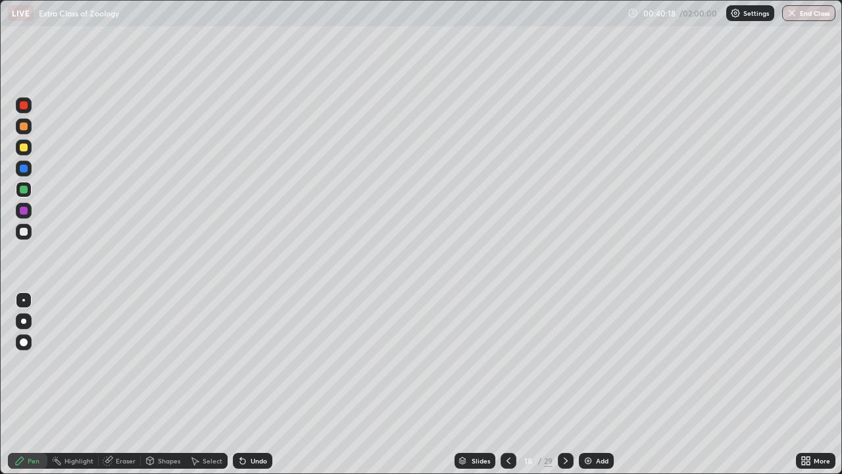
click at [263, 384] on div "Undo" at bounding box center [252, 460] width 39 height 16
click at [25, 231] on div at bounding box center [24, 232] width 8 height 8
click at [566, 384] on icon at bounding box center [565, 460] width 11 height 11
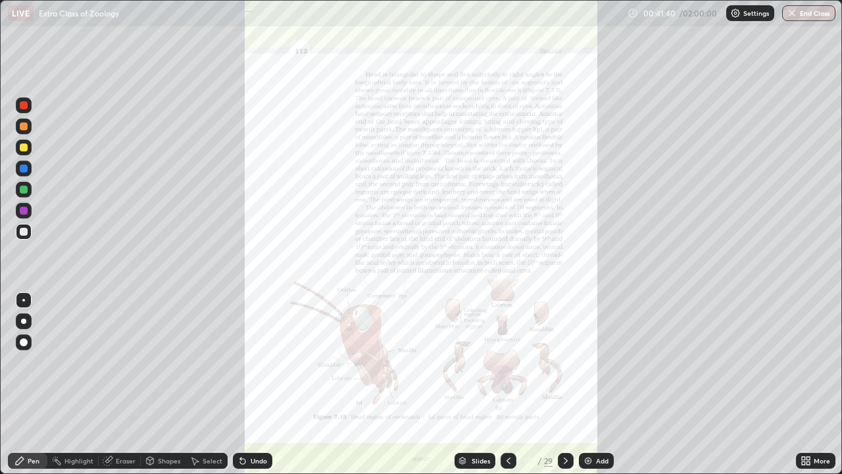
click at [806, 384] on icon at bounding box center [807, 457] width 3 height 3
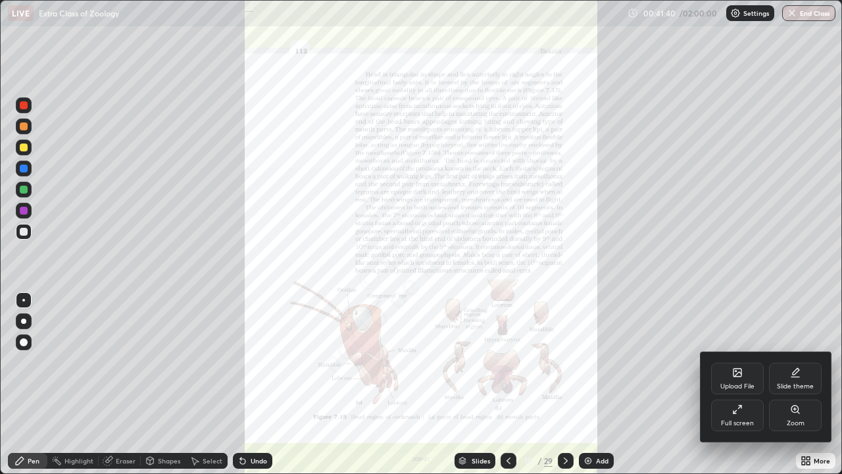
click at [787, 384] on div "Zoom" at bounding box center [796, 423] width 18 height 7
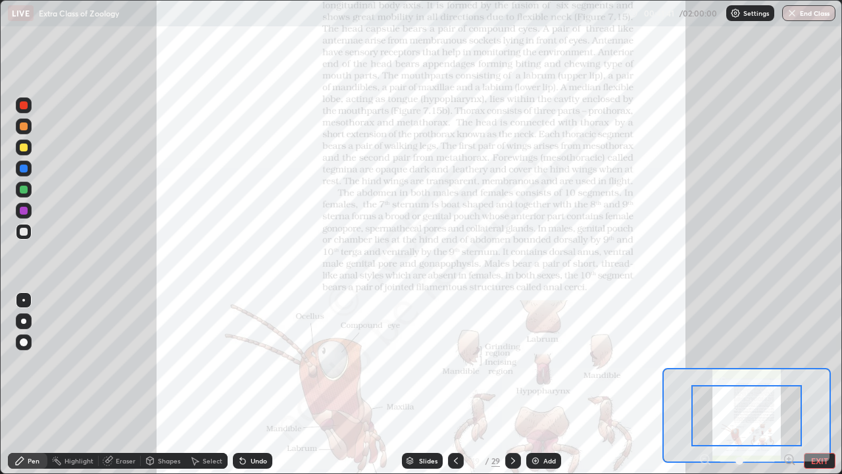
click at [787, 384] on icon at bounding box center [788, 458] width 3 height 0
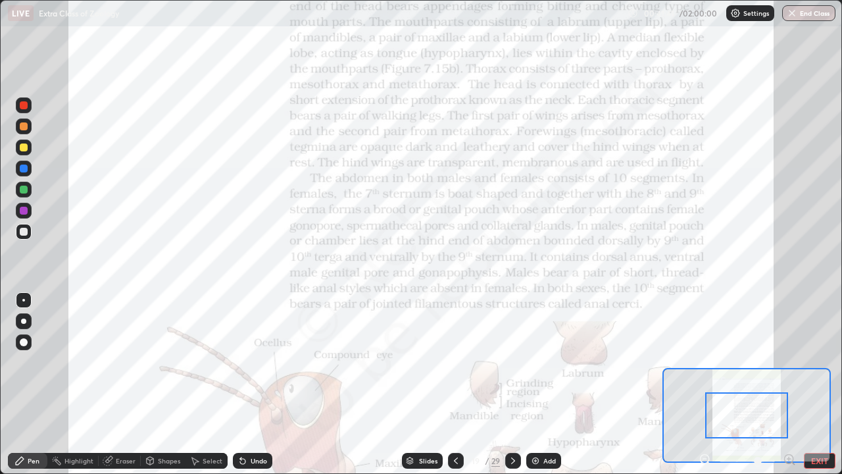
click at [789, 384] on icon at bounding box center [789, 458] width 0 height 3
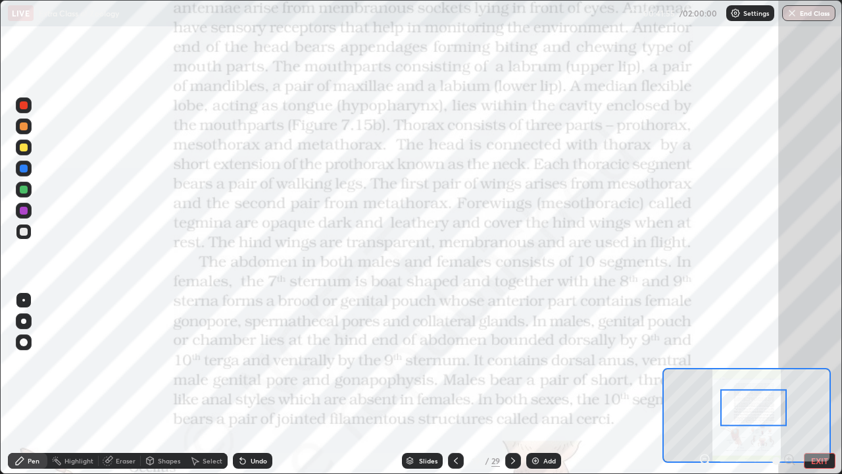
click at [22, 213] on div at bounding box center [24, 211] width 8 height 8
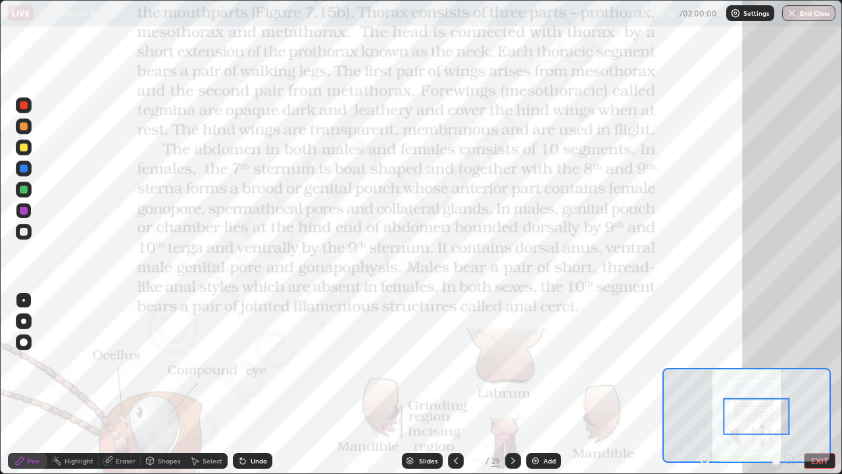
click at [512, 384] on icon at bounding box center [513, 460] width 11 height 11
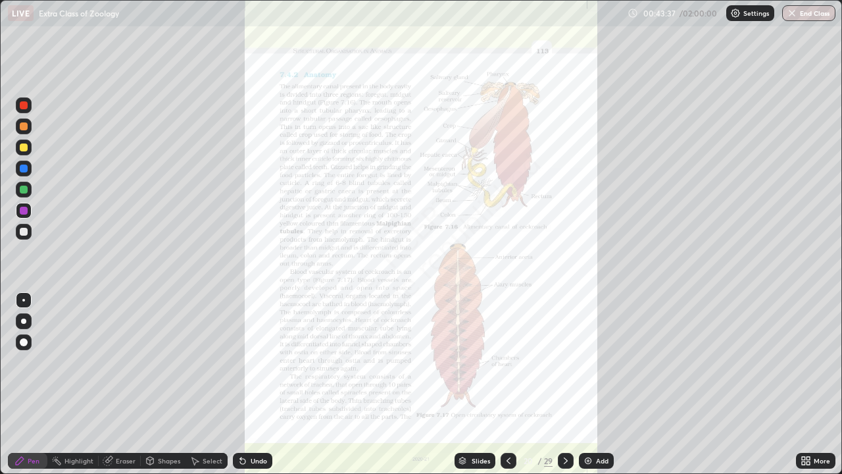
click at [507, 384] on icon at bounding box center [508, 460] width 11 height 11
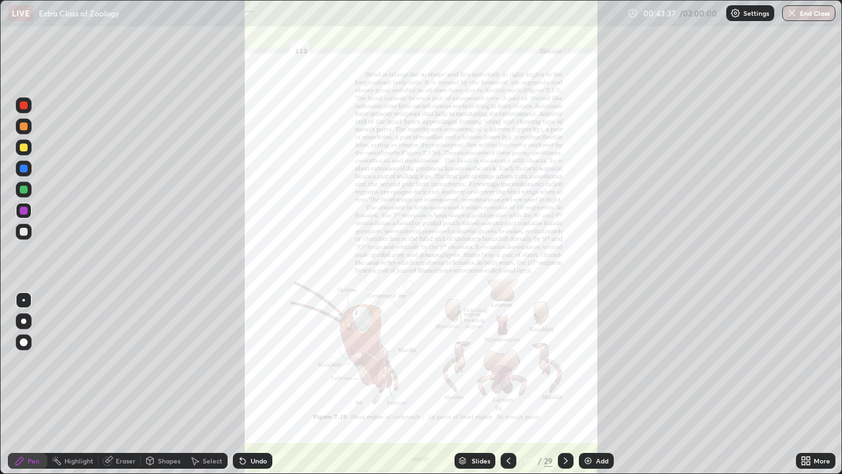
click at [587, 384] on img at bounding box center [588, 460] width 11 height 11
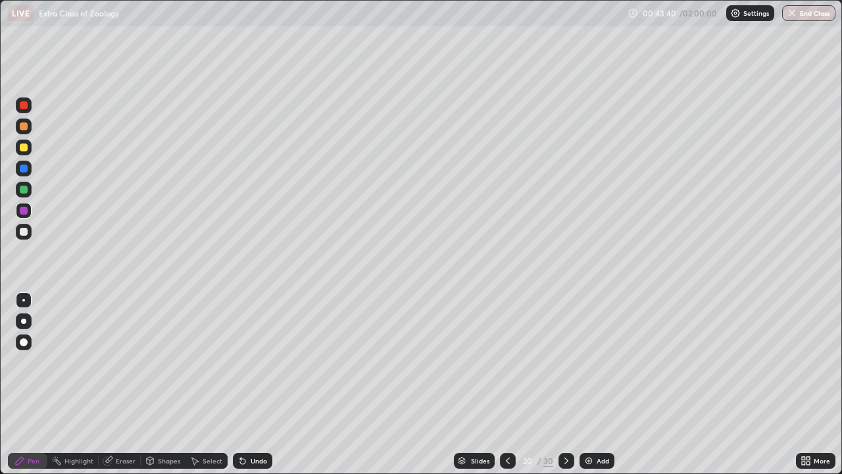
click at [24, 228] on div at bounding box center [24, 232] width 8 height 8
click at [23, 319] on div at bounding box center [23, 320] width 5 height 5
click at [24, 190] on div at bounding box center [24, 189] width 8 height 8
click at [22, 301] on div at bounding box center [24, 300] width 16 height 16
click at [24, 128] on div at bounding box center [24, 126] width 8 height 8
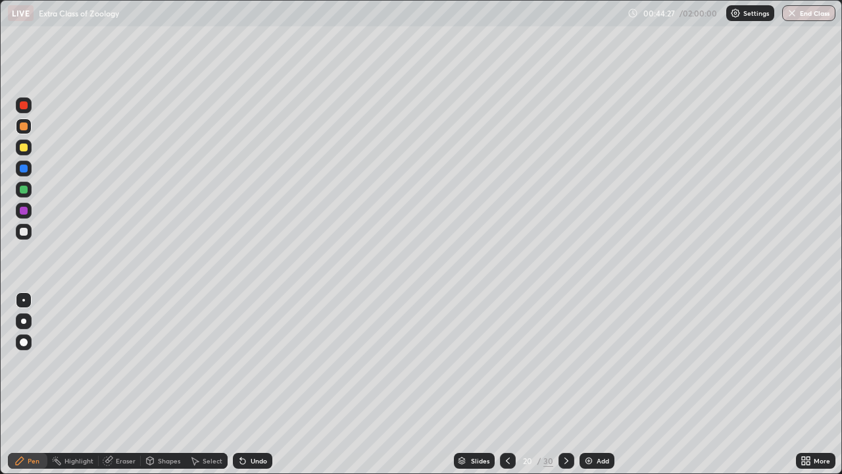
click at [23, 147] on div at bounding box center [24, 147] width 8 height 8
click at [22, 231] on div at bounding box center [24, 232] width 8 height 8
click at [255, 384] on div "Undo" at bounding box center [259, 460] width 16 height 7
click at [258, 384] on div "Undo" at bounding box center [259, 460] width 16 height 7
click at [260, 384] on div "Undo" at bounding box center [259, 460] width 16 height 7
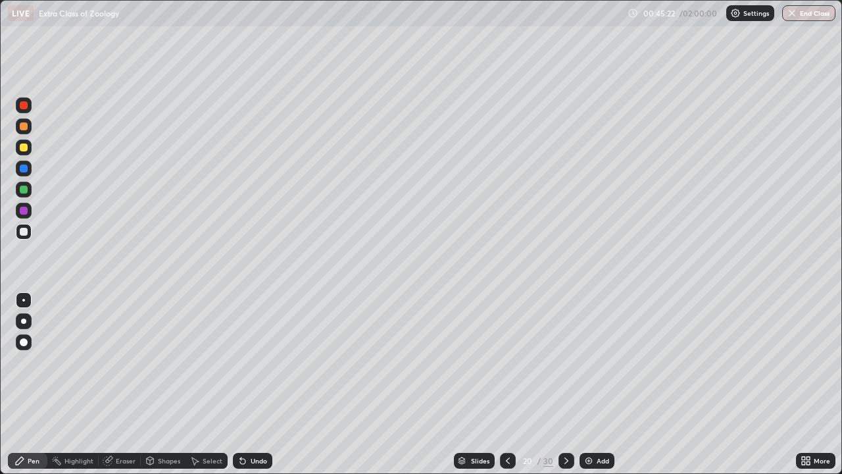
click at [26, 214] on div at bounding box center [24, 211] width 16 height 16
click at [28, 131] on div at bounding box center [24, 126] width 16 height 16
click at [258, 384] on div "Undo" at bounding box center [259, 460] width 16 height 7
click at [25, 231] on div at bounding box center [24, 232] width 8 height 8
click at [258, 384] on div "Undo" at bounding box center [259, 460] width 16 height 7
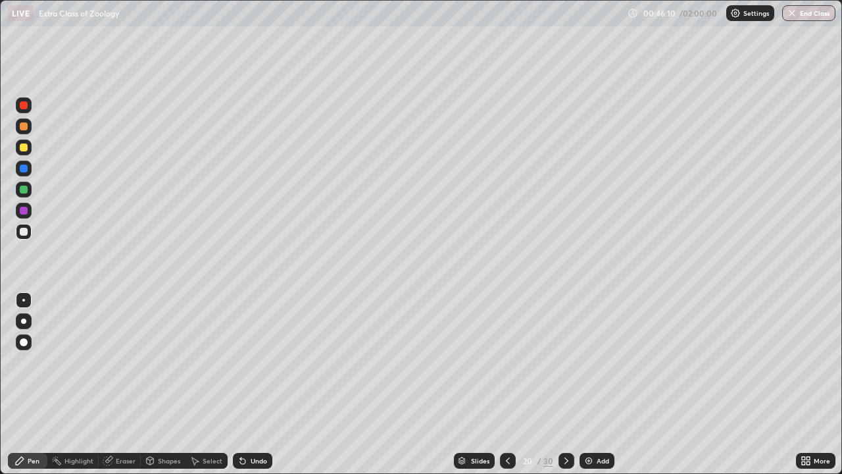
click at [28, 215] on div at bounding box center [24, 211] width 16 height 16
click at [27, 127] on div at bounding box center [24, 126] width 8 height 8
click at [24, 193] on div at bounding box center [24, 189] width 8 height 8
click at [251, 384] on div "Undo" at bounding box center [259, 460] width 16 height 7
click at [253, 384] on div "Undo" at bounding box center [259, 460] width 16 height 7
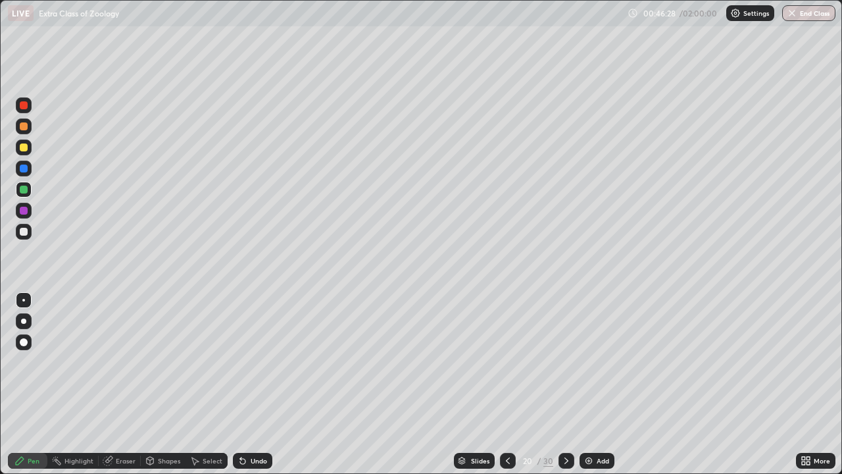
click at [255, 384] on div "Undo" at bounding box center [259, 460] width 16 height 7
click at [258, 384] on div "Undo" at bounding box center [252, 460] width 39 height 16
click at [259, 384] on div "Undo" at bounding box center [252, 460] width 39 height 16
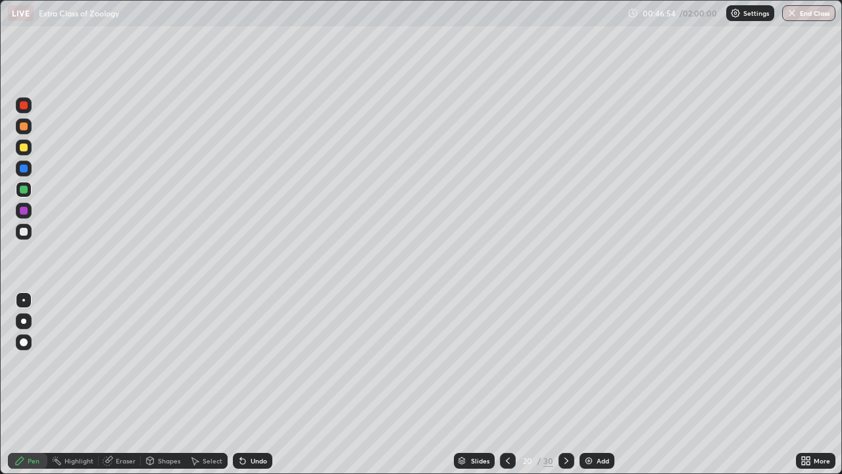
click at [258, 384] on div "Undo" at bounding box center [252, 460] width 39 height 16
click at [259, 384] on div "Undo" at bounding box center [259, 460] width 16 height 7
click at [258, 384] on div "Undo" at bounding box center [259, 460] width 16 height 7
click at [260, 384] on div "Undo" at bounding box center [259, 460] width 16 height 7
click at [261, 384] on div "Undo" at bounding box center [259, 460] width 16 height 7
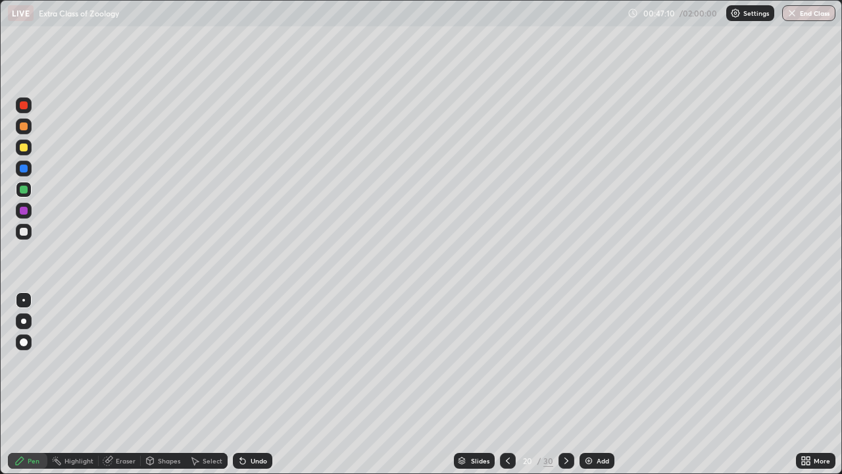
click at [26, 150] on div at bounding box center [24, 147] width 8 height 8
click at [24, 168] on div at bounding box center [24, 168] width 8 height 8
click at [24, 107] on div at bounding box center [24, 105] width 8 height 8
click at [25, 341] on div at bounding box center [24, 342] width 8 height 8
click at [24, 320] on div at bounding box center [23, 320] width 5 height 5
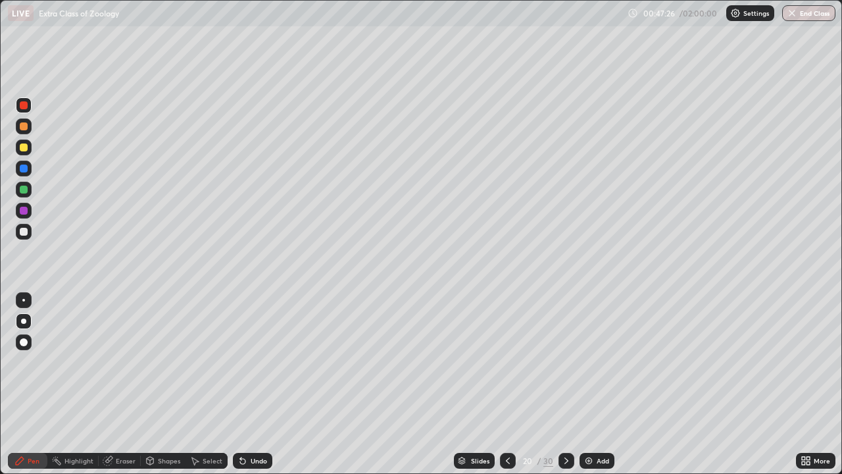
click at [26, 230] on div at bounding box center [24, 232] width 8 height 8
click at [24, 300] on div at bounding box center [23, 300] width 3 height 3
click at [23, 212] on div at bounding box center [24, 211] width 8 height 8
click at [24, 230] on div at bounding box center [24, 232] width 8 height 8
click at [211, 384] on div "Select" at bounding box center [213, 460] width 20 height 7
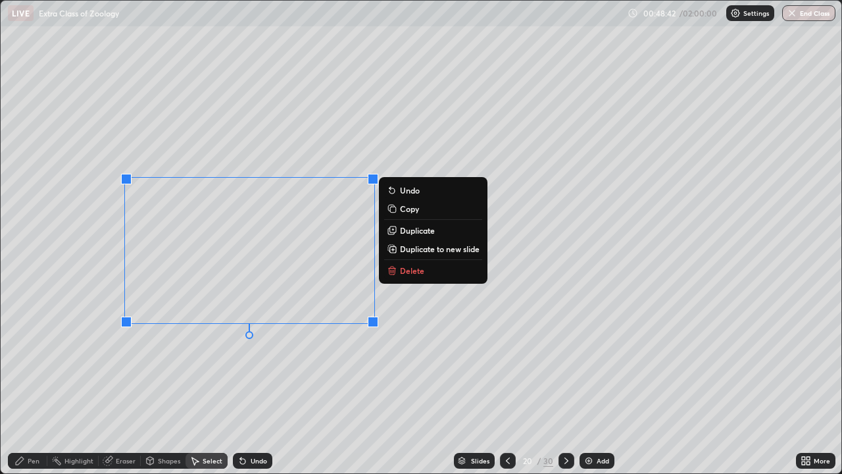
click at [299, 384] on div "0 ° Undo Copy Duplicate Duplicate to new slide Delete" at bounding box center [421, 237] width 840 height 472
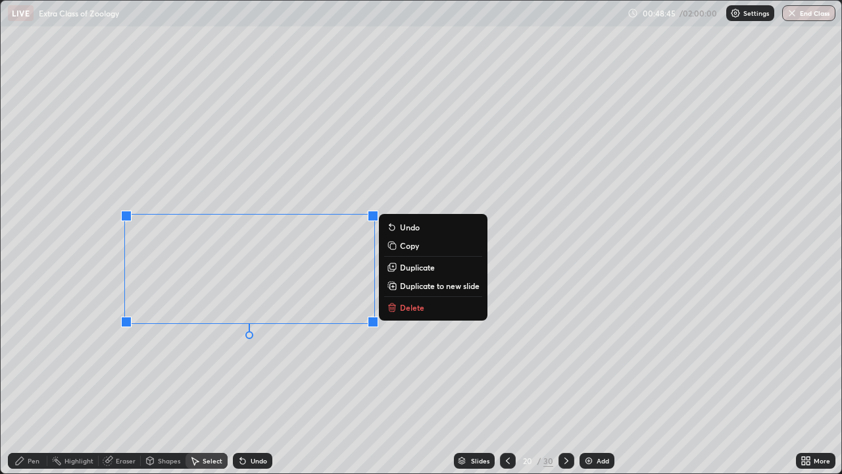
click at [401, 312] on p "Delete" at bounding box center [412, 307] width 24 height 11
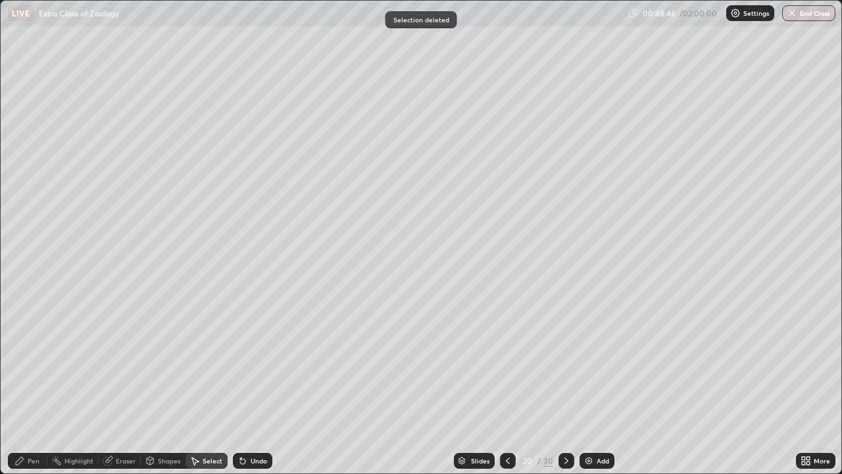
click at [31, 384] on div "Pen" at bounding box center [34, 460] width 12 height 7
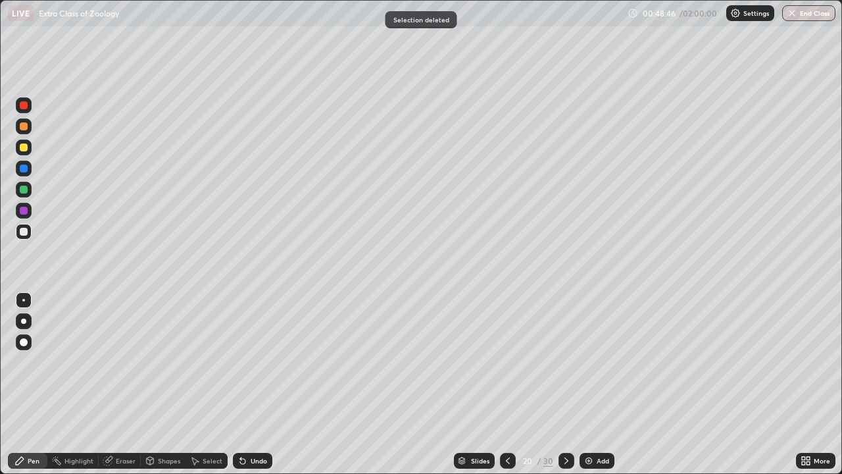
click at [20, 208] on div at bounding box center [24, 211] width 8 height 8
click at [23, 145] on div at bounding box center [24, 147] width 8 height 8
click at [23, 167] on div at bounding box center [24, 168] width 8 height 8
click at [126, 384] on div "Eraser" at bounding box center [126, 460] width 20 height 7
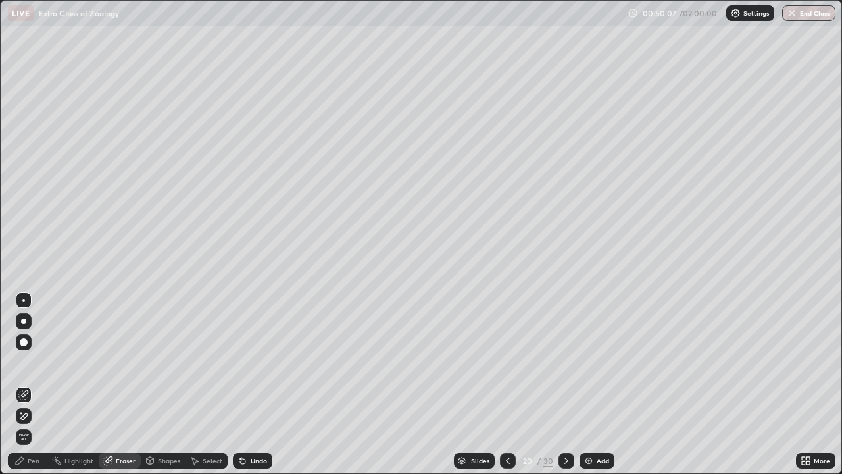
click at [34, 384] on div "Pen" at bounding box center [34, 460] width 12 height 7
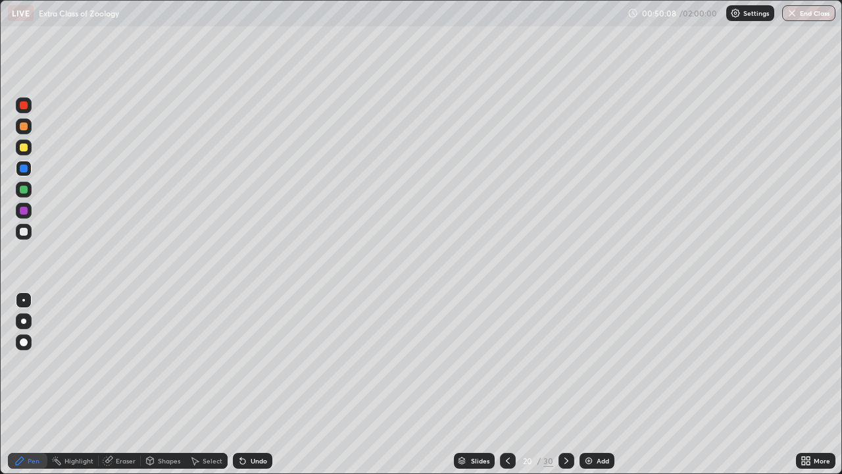
click at [30, 234] on div at bounding box center [24, 232] width 16 height 16
click at [23, 168] on div at bounding box center [24, 168] width 8 height 8
click at [212, 384] on div "Select" at bounding box center [213, 460] width 20 height 7
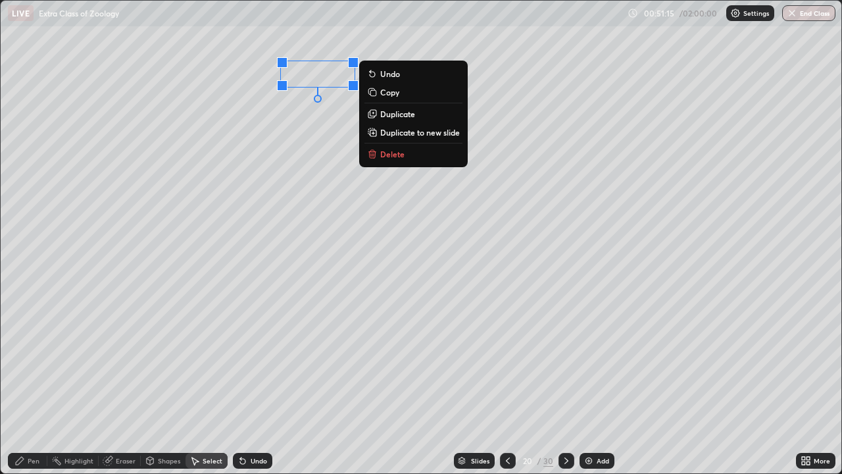
click at [288, 116] on div "0 ° Undo Copy Duplicate Duplicate to new slide Delete" at bounding box center [421, 237] width 840 height 472
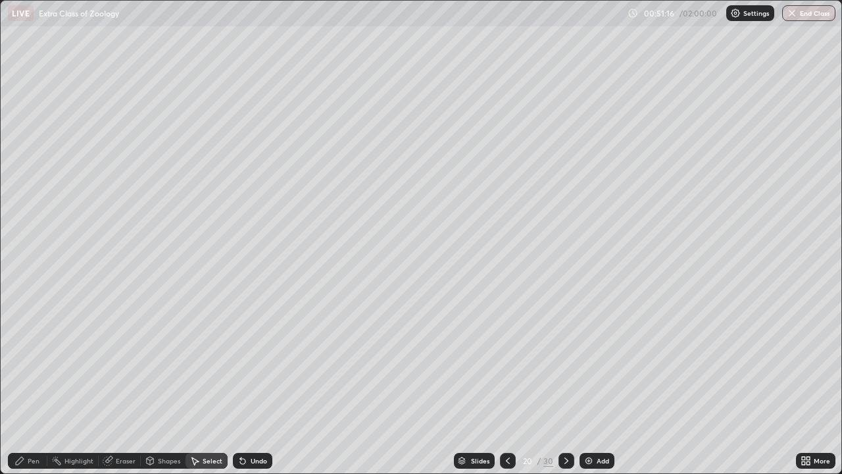
click at [26, 384] on div "Pen" at bounding box center [27, 460] width 39 height 16
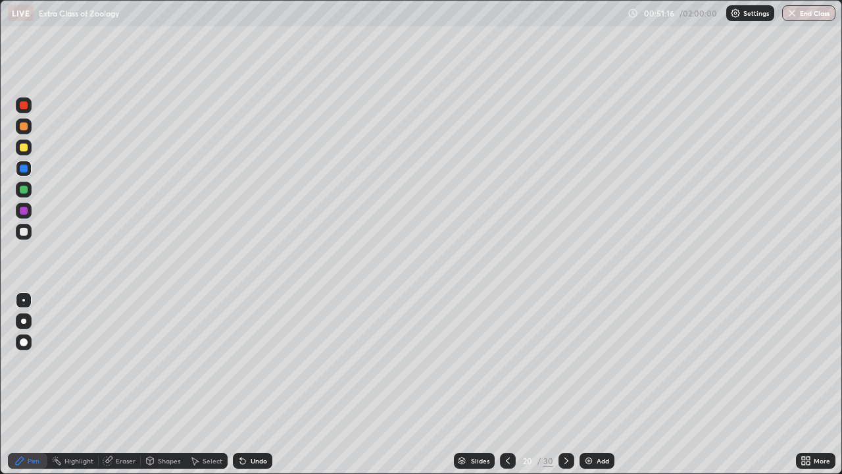
click at [24, 210] on div at bounding box center [24, 211] width 8 height 8
click at [251, 384] on div "Undo" at bounding box center [259, 460] width 16 height 7
click at [210, 384] on div "Select" at bounding box center [213, 460] width 20 height 7
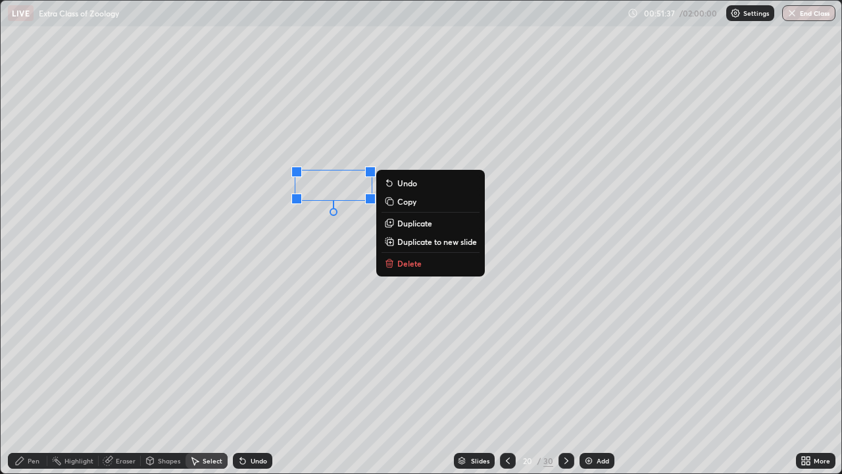
click at [371, 224] on div "0 ° Undo Copy Duplicate Duplicate to new slide Delete" at bounding box center [421, 237] width 840 height 472
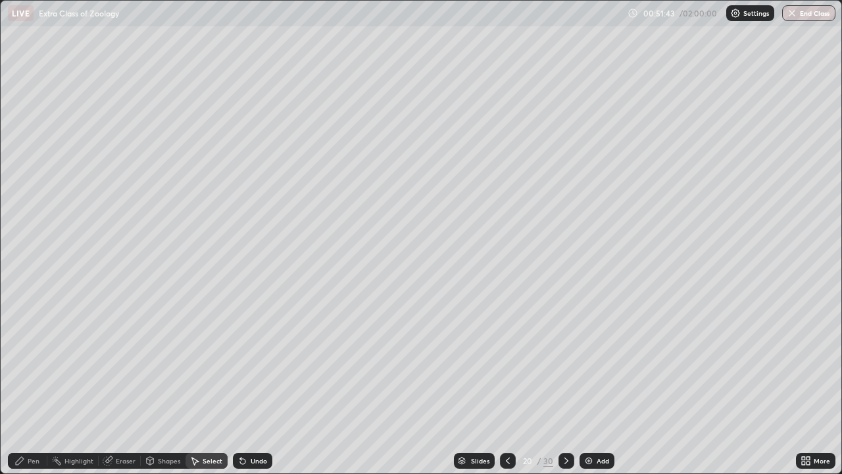
click at [32, 384] on div "Pen" at bounding box center [34, 460] width 12 height 7
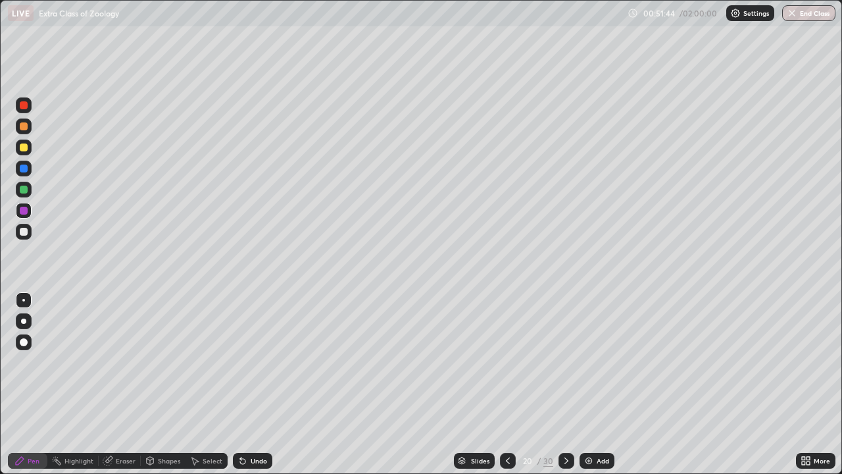
click at [24, 190] on div at bounding box center [24, 189] width 8 height 8
click at [24, 208] on div at bounding box center [24, 211] width 8 height 8
click at [26, 186] on div at bounding box center [24, 189] width 8 height 8
click at [27, 110] on div at bounding box center [24, 105] width 16 height 16
click at [255, 384] on div "Undo" at bounding box center [259, 460] width 16 height 7
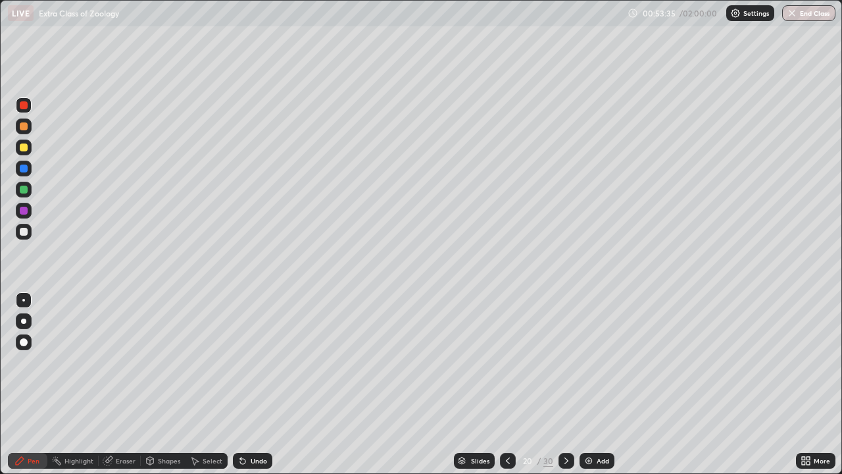
click at [24, 212] on div at bounding box center [24, 211] width 8 height 8
click at [26, 148] on div at bounding box center [24, 147] width 8 height 8
click at [206, 384] on div "Select" at bounding box center [206, 460] width 42 height 16
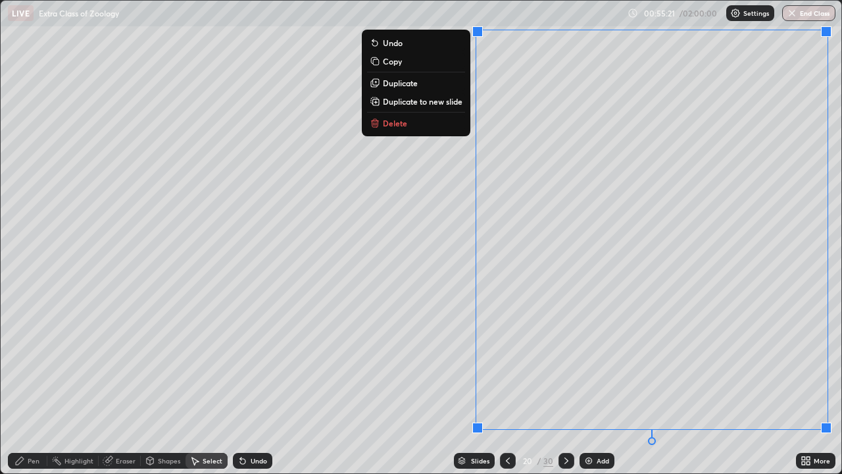
click at [285, 344] on div "0 ° Undo Copy Duplicate Duplicate to new slide Delete" at bounding box center [421, 237] width 840 height 472
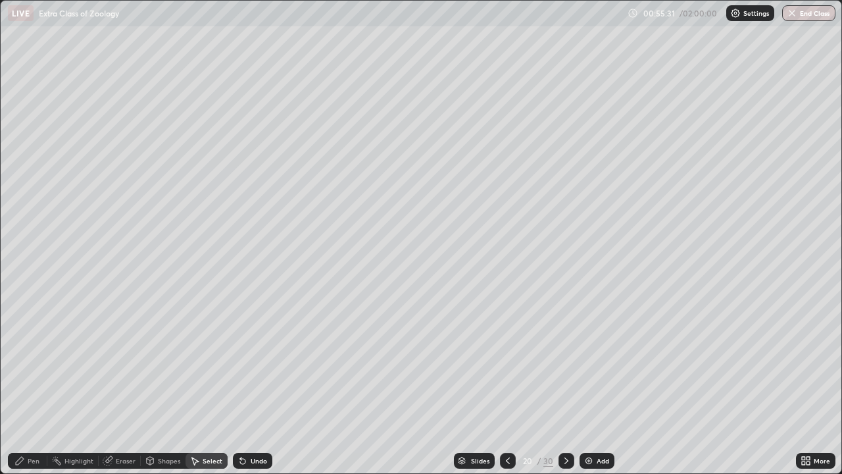
click at [28, 384] on div "Pen" at bounding box center [34, 460] width 12 height 7
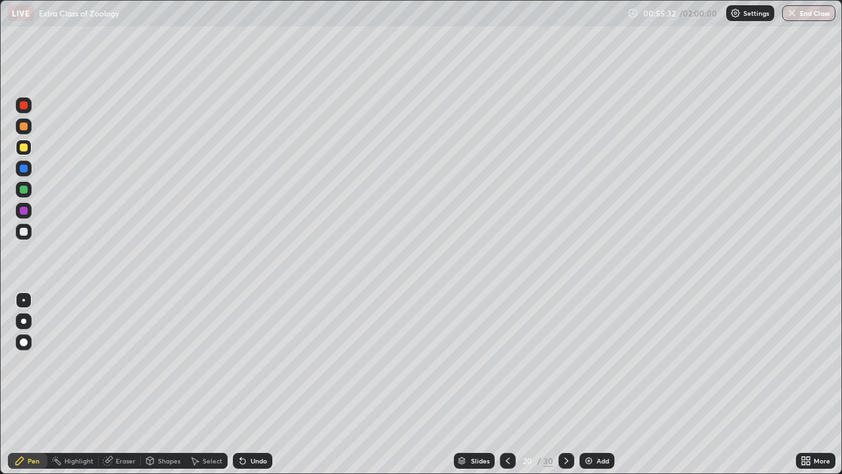
click at [25, 105] on div at bounding box center [24, 105] width 8 height 8
click at [24, 210] on div at bounding box center [24, 211] width 8 height 8
click at [23, 233] on div at bounding box center [24, 232] width 8 height 8
click at [25, 212] on div at bounding box center [24, 211] width 8 height 8
click at [255, 384] on div "Undo" at bounding box center [259, 460] width 16 height 7
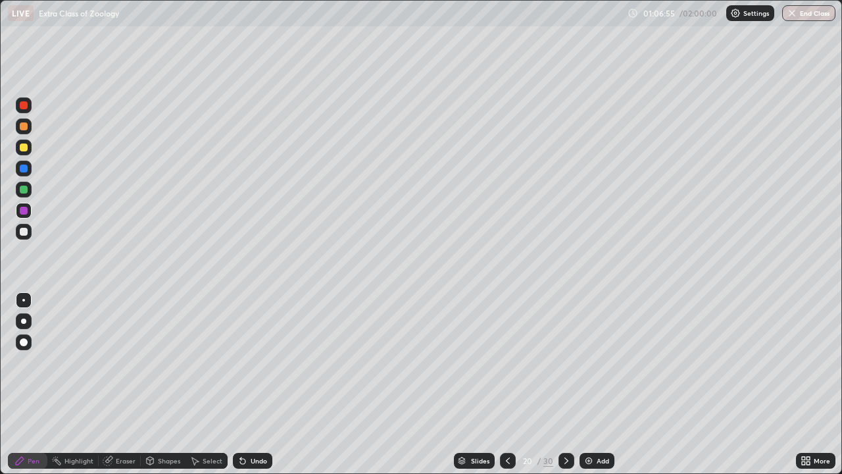
click at [587, 384] on img at bounding box center [588, 460] width 11 height 11
click at [24, 190] on div at bounding box center [24, 189] width 8 height 8
click at [24, 321] on div at bounding box center [23, 320] width 5 height 5
click at [22, 210] on div at bounding box center [24, 211] width 8 height 8
click at [24, 300] on div at bounding box center [23, 300] width 3 height 3
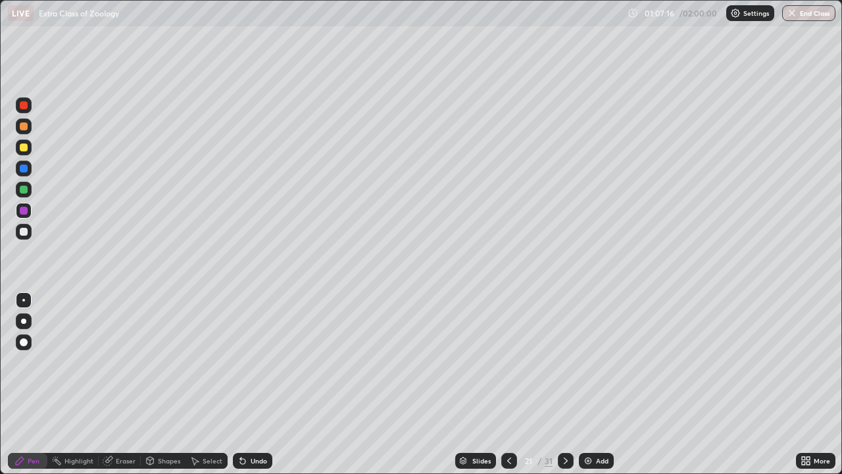
click at [255, 384] on div "Undo" at bounding box center [259, 460] width 16 height 7
click at [23, 149] on div at bounding box center [24, 147] width 8 height 8
click at [22, 188] on div at bounding box center [24, 189] width 8 height 8
click at [26, 146] on div at bounding box center [24, 147] width 8 height 8
click at [256, 384] on div "Undo" at bounding box center [259, 460] width 16 height 7
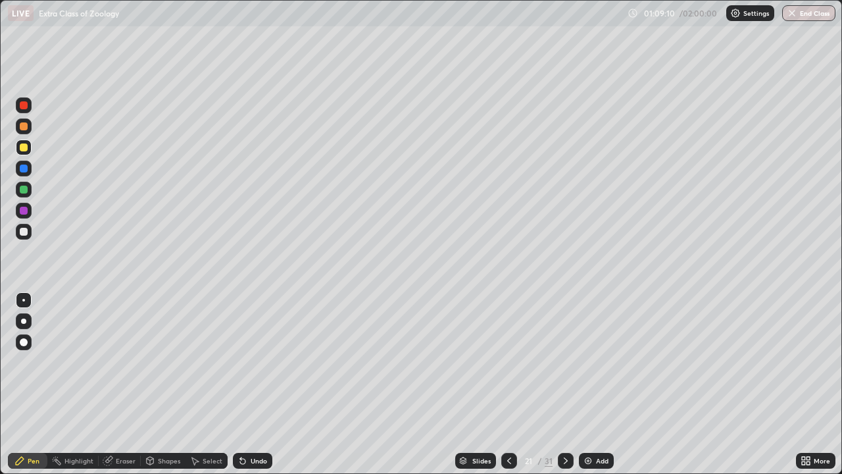
click at [26, 190] on div at bounding box center [24, 189] width 8 height 8
click at [247, 384] on div "Undo" at bounding box center [252, 460] width 39 height 16
click at [251, 384] on div "Undo" at bounding box center [259, 460] width 16 height 7
click at [25, 234] on div at bounding box center [24, 232] width 8 height 8
click at [24, 212] on div at bounding box center [24, 211] width 8 height 8
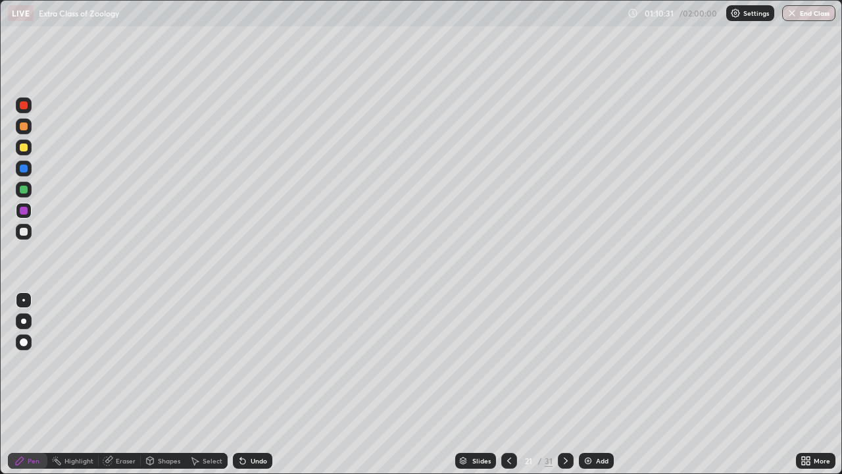
click at [26, 150] on div at bounding box center [24, 147] width 8 height 8
click at [260, 384] on div "Undo" at bounding box center [252, 460] width 39 height 16
click at [26, 231] on div at bounding box center [24, 232] width 8 height 8
click at [29, 210] on div at bounding box center [24, 211] width 16 height 16
click at [22, 109] on div at bounding box center [24, 105] width 8 height 8
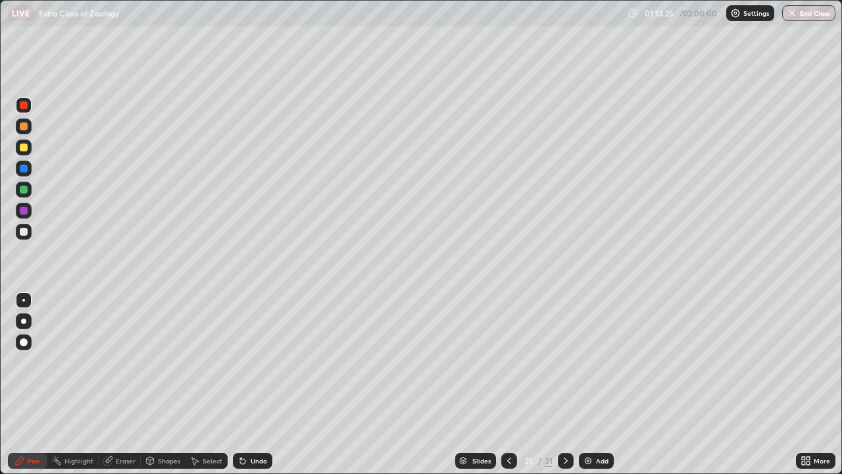
click at [25, 233] on div at bounding box center [24, 232] width 8 height 8
click at [255, 384] on div "Undo" at bounding box center [259, 460] width 16 height 7
click at [23, 208] on div at bounding box center [24, 211] width 8 height 8
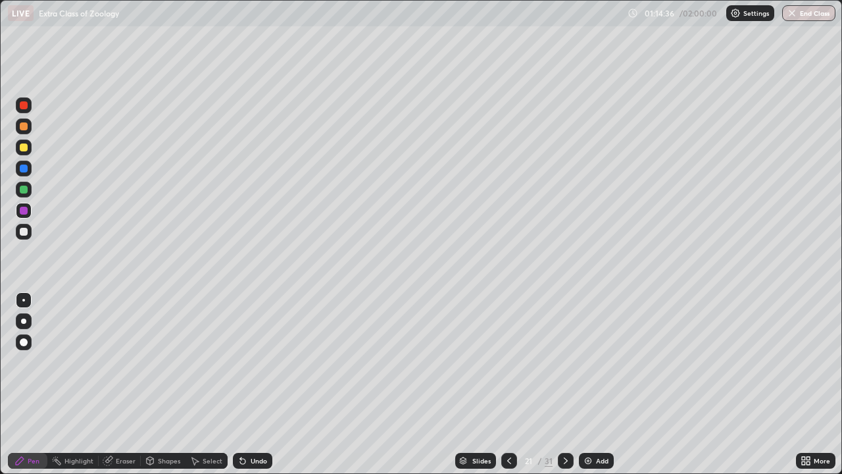
click at [257, 384] on div "Undo" at bounding box center [259, 460] width 16 height 7
click at [22, 193] on div at bounding box center [24, 189] width 8 height 8
click at [21, 231] on div at bounding box center [24, 232] width 8 height 8
click at [25, 208] on div at bounding box center [24, 211] width 8 height 8
click at [22, 232] on div at bounding box center [24, 232] width 8 height 8
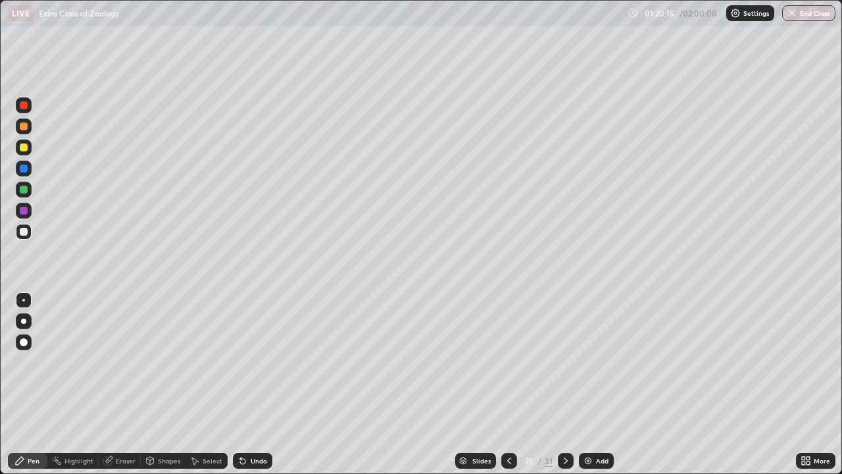
click at [587, 384] on img at bounding box center [588, 460] width 11 height 11
click at [25, 212] on div at bounding box center [24, 211] width 8 height 8
click at [24, 107] on div at bounding box center [24, 105] width 8 height 8
click at [27, 149] on div at bounding box center [24, 147] width 8 height 8
click at [23, 148] on div at bounding box center [24, 147] width 8 height 8
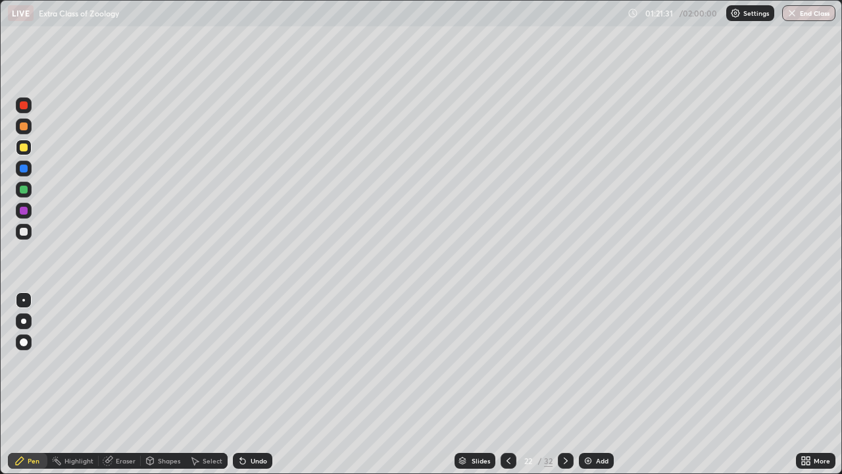
click at [25, 230] on div at bounding box center [24, 232] width 8 height 8
click at [24, 168] on div at bounding box center [24, 168] width 8 height 8
click at [22, 229] on div at bounding box center [24, 232] width 8 height 8
click at [24, 321] on div at bounding box center [23, 320] width 5 height 5
click at [25, 208] on div at bounding box center [24, 211] width 8 height 8
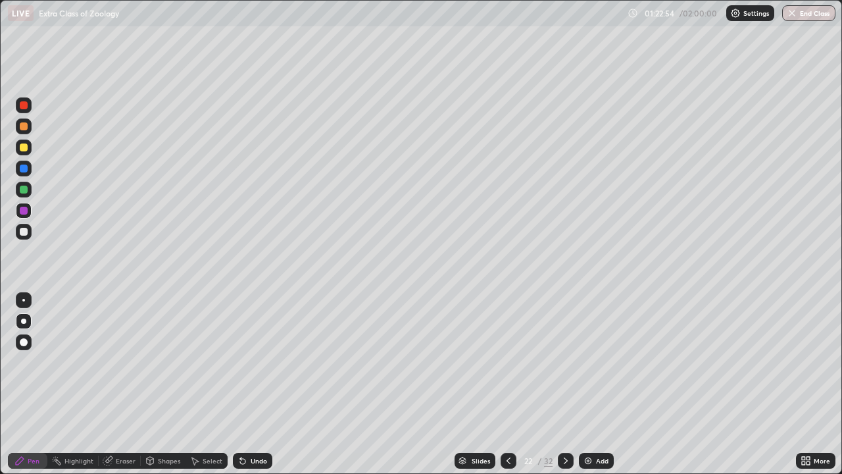
click at [22, 231] on div at bounding box center [24, 232] width 8 height 8
click at [22, 188] on div at bounding box center [24, 189] width 8 height 8
click at [24, 300] on div at bounding box center [23, 300] width 3 height 3
click at [247, 384] on div "Undo" at bounding box center [252, 460] width 39 height 16
click at [248, 384] on div "Undo" at bounding box center [252, 460] width 39 height 16
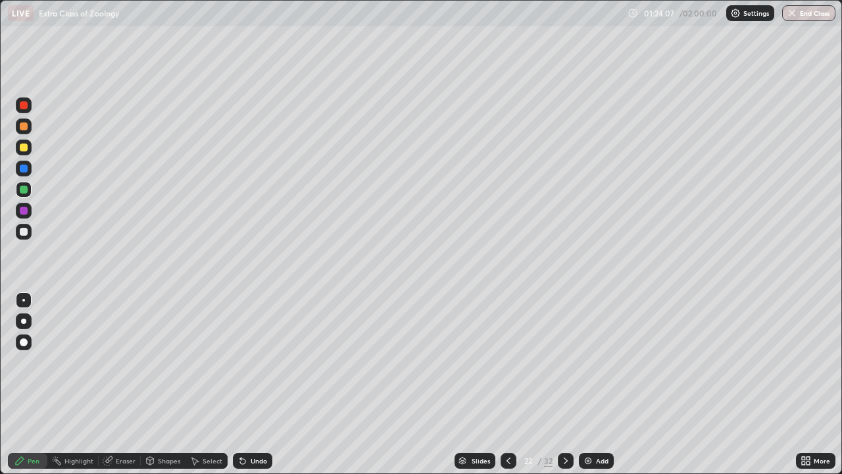
click at [255, 384] on div "Undo" at bounding box center [259, 460] width 16 height 7
click at [254, 384] on div "Undo" at bounding box center [259, 460] width 16 height 7
click at [253, 384] on div "Undo" at bounding box center [259, 460] width 16 height 7
click at [252, 384] on div "Undo" at bounding box center [259, 460] width 16 height 7
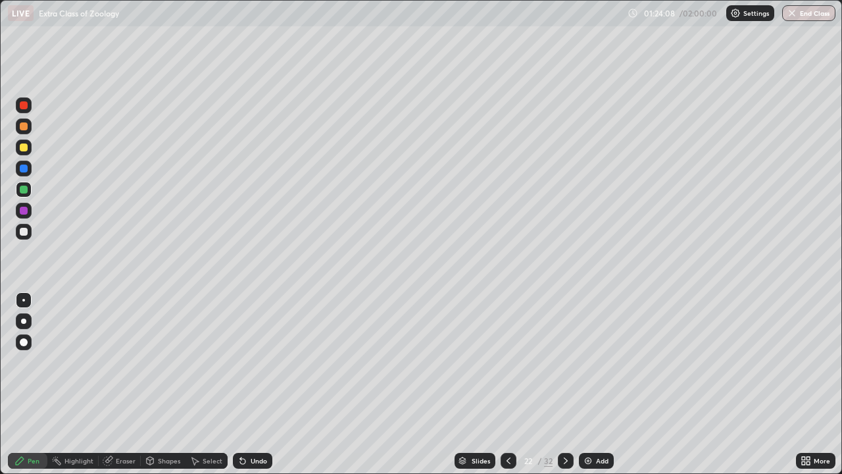
click at [252, 384] on div "Undo" at bounding box center [259, 460] width 16 height 7
click at [251, 384] on div "Undo" at bounding box center [259, 460] width 16 height 7
click at [249, 384] on div "Undo" at bounding box center [252, 460] width 39 height 16
click at [22, 230] on div at bounding box center [24, 232] width 8 height 8
click at [24, 189] on div at bounding box center [24, 189] width 8 height 8
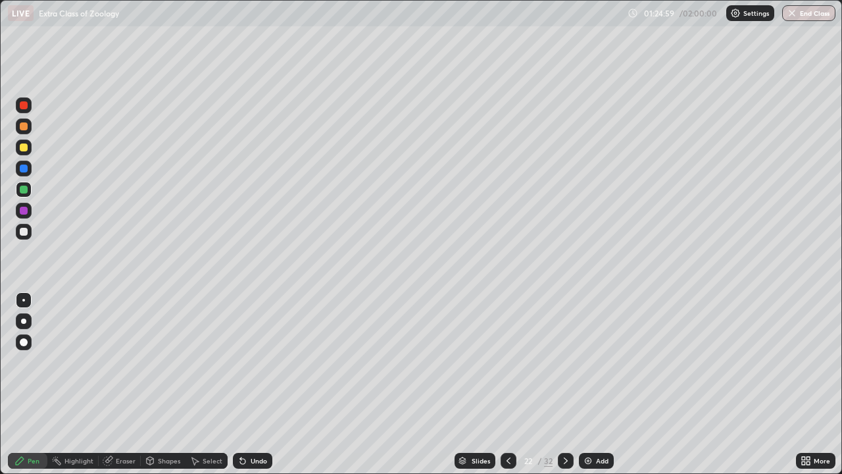
click at [256, 384] on div "Undo" at bounding box center [259, 460] width 16 height 7
click at [27, 153] on div at bounding box center [24, 147] width 16 height 16
click at [588, 384] on div "Add" at bounding box center [596, 460] width 35 height 16
click at [563, 384] on icon at bounding box center [566, 460] width 11 height 11
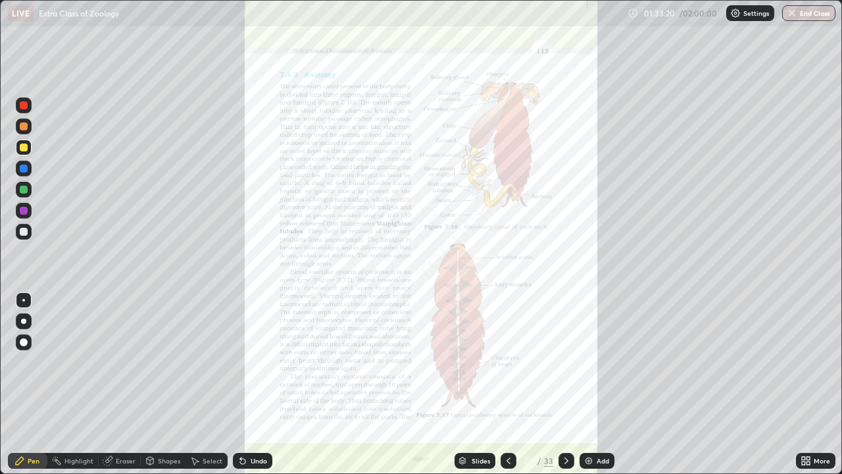
click at [804, 384] on icon at bounding box center [803, 462] width 3 height 3
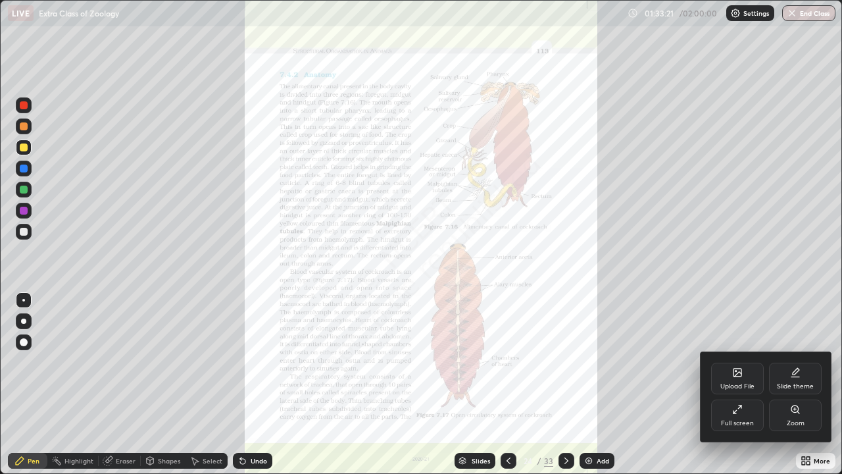
click at [793, 384] on div "Zoom" at bounding box center [795, 415] width 53 height 32
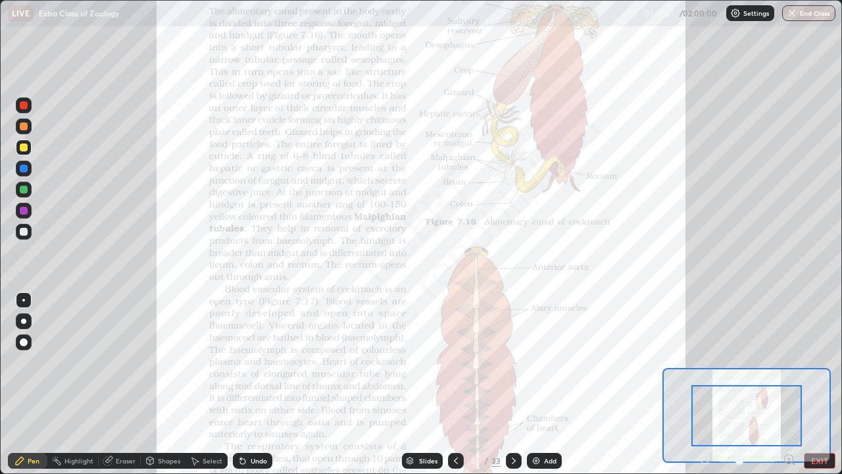
click at [789, 384] on icon at bounding box center [788, 458] width 3 height 0
click at [787, 384] on icon at bounding box center [789, 458] width 13 height 13
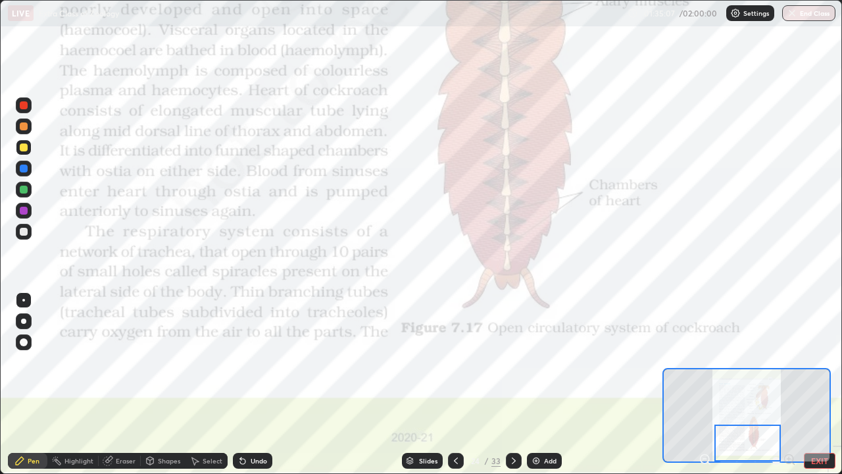
click at [514, 384] on icon at bounding box center [513, 460] width 11 height 11
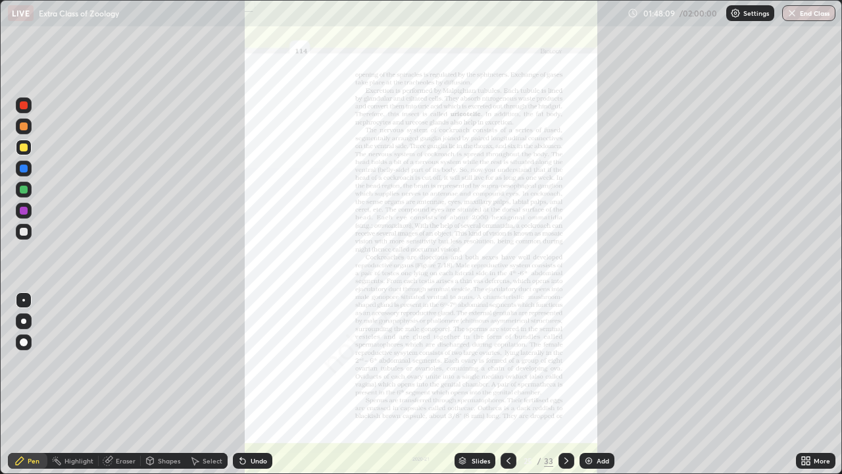
click at [803, 384] on icon at bounding box center [803, 462] width 3 height 3
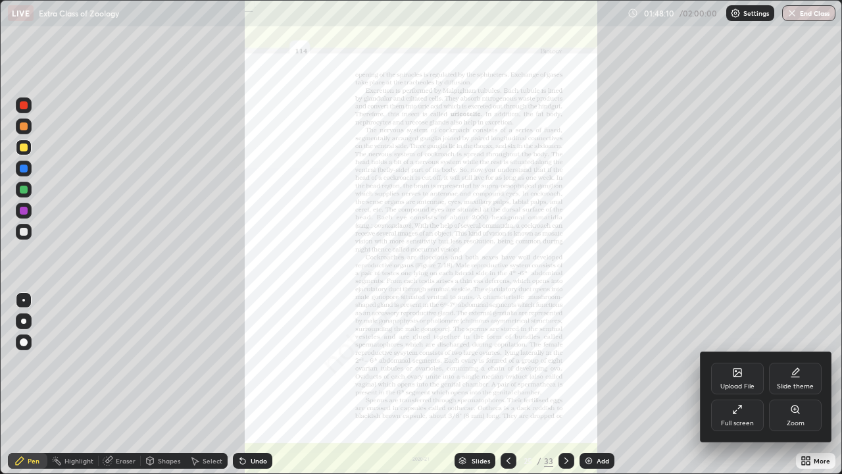
click at [796, 384] on div "Zoom" at bounding box center [796, 423] width 18 height 7
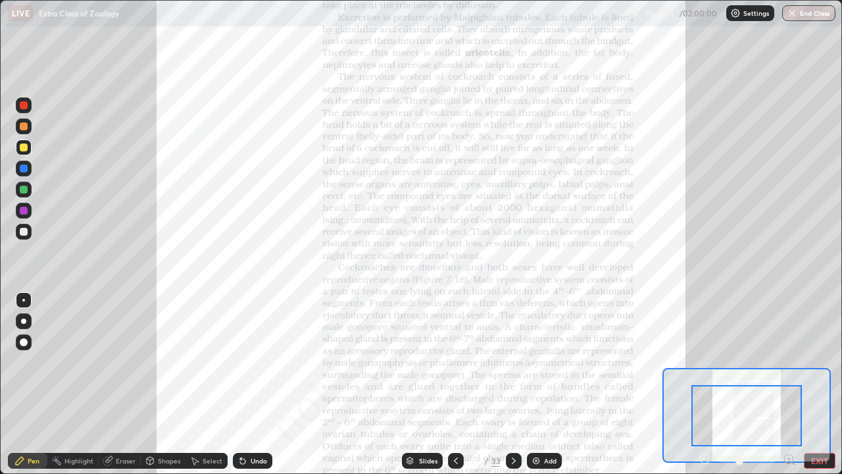
click at [789, 384] on icon at bounding box center [788, 458] width 3 height 0
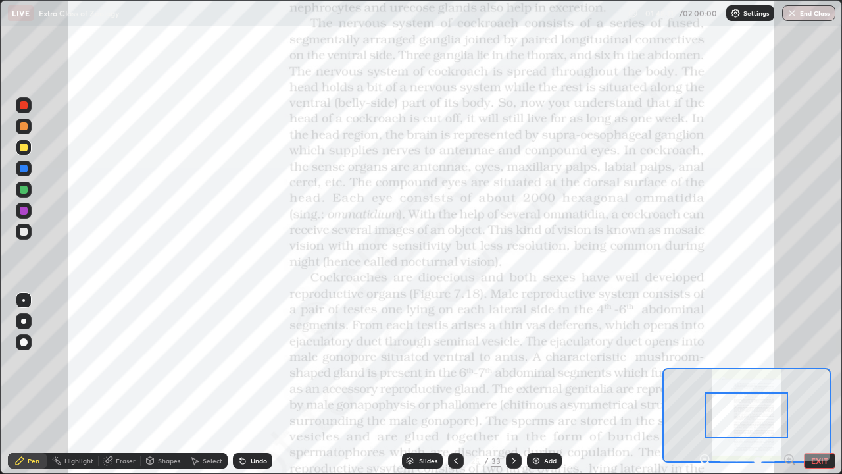
click at [789, 384] on icon at bounding box center [788, 458] width 3 height 0
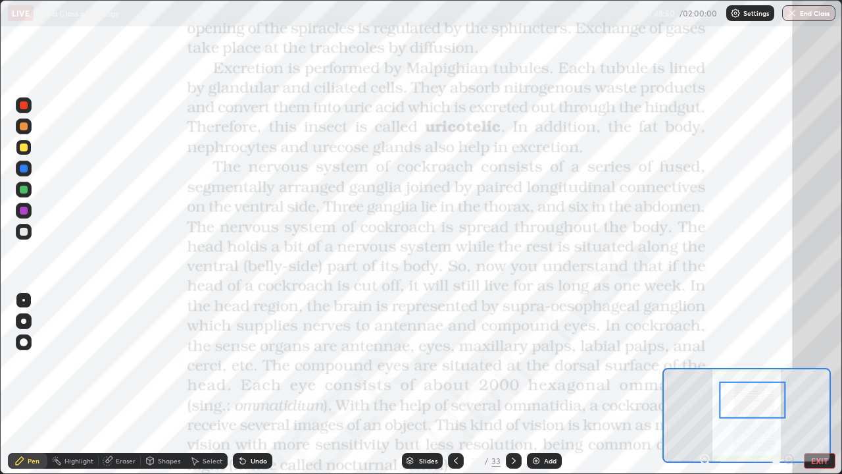
click at [461, 384] on div at bounding box center [456, 460] width 16 height 16
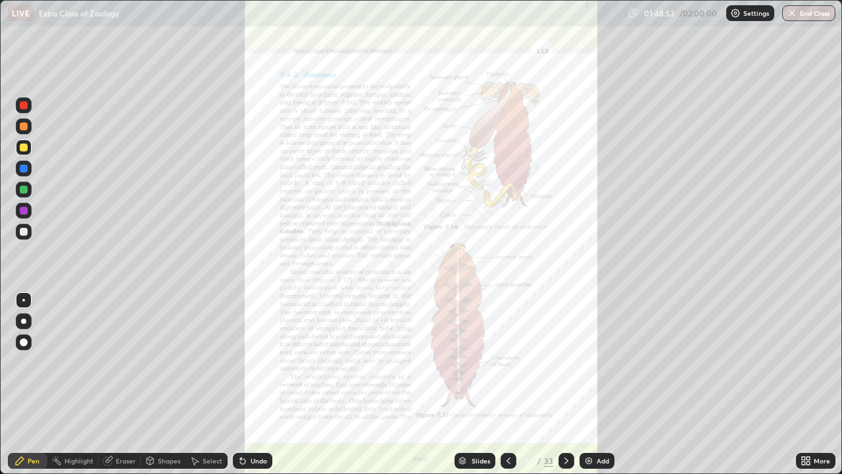
click at [585, 384] on img at bounding box center [588, 460] width 11 height 11
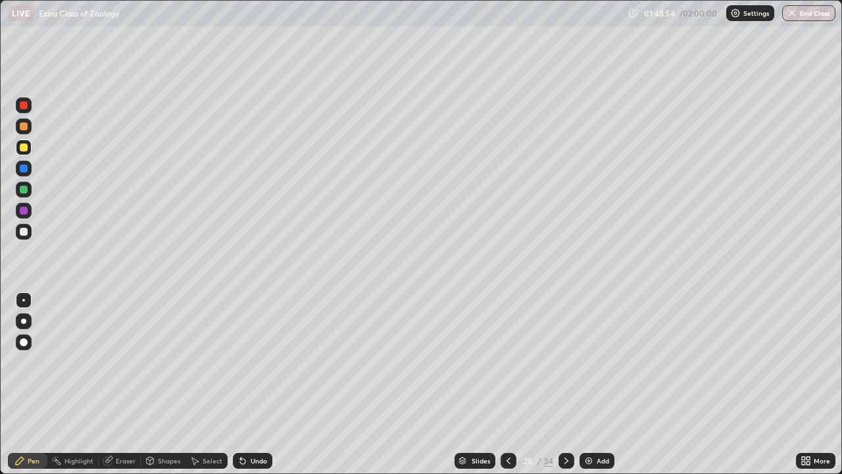
click at [24, 211] on div at bounding box center [24, 211] width 8 height 8
click at [22, 321] on div at bounding box center [23, 320] width 5 height 5
click at [25, 212] on div at bounding box center [24, 211] width 8 height 8
click at [23, 299] on div at bounding box center [23, 300] width 3 height 3
click at [24, 233] on div at bounding box center [24, 232] width 8 height 8
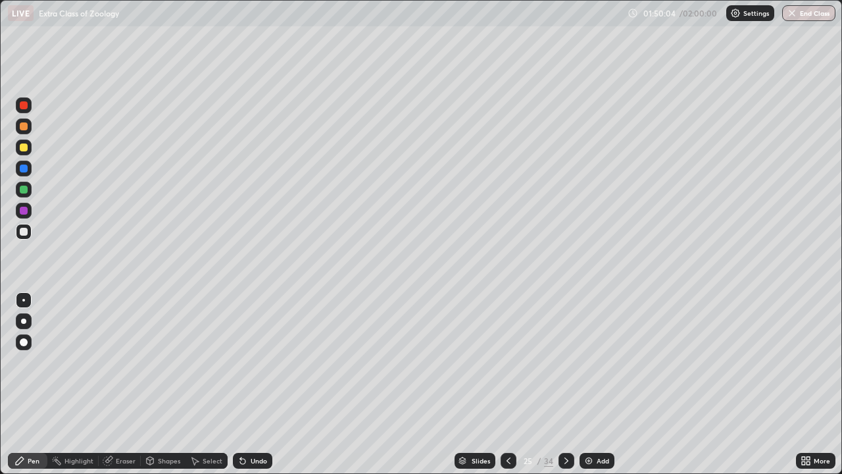
click at [251, 384] on div "Undo" at bounding box center [252, 460] width 39 height 16
click at [22, 190] on div at bounding box center [24, 189] width 8 height 8
click at [24, 231] on div at bounding box center [24, 232] width 8 height 8
click at [24, 210] on div at bounding box center [24, 211] width 8 height 8
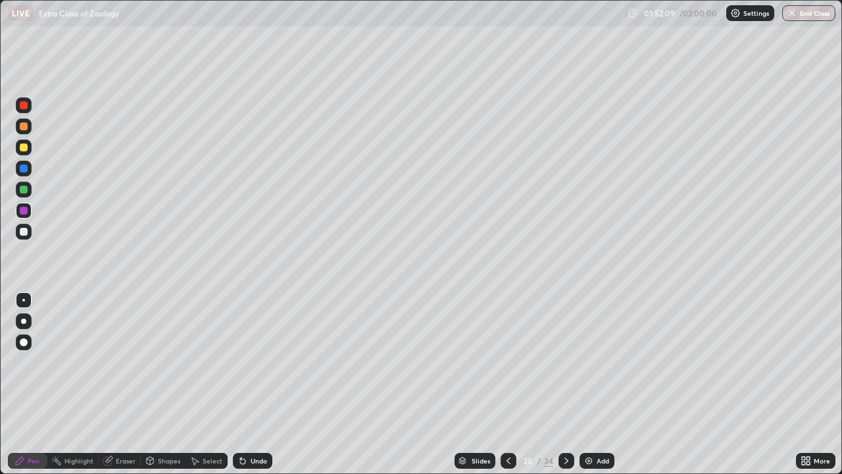
click at [256, 384] on div "Undo" at bounding box center [259, 460] width 16 height 7
click at [26, 230] on div at bounding box center [24, 232] width 8 height 8
click at [23, 216] on div at bounding box center [24, 211] width 16 height 16
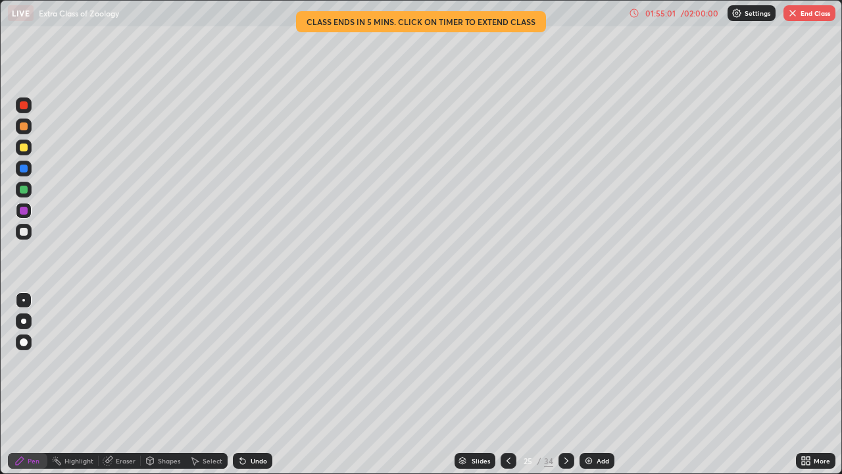
click at [587, 384] on img at bounding box center [588, 460] width 11 height 11
click at [22, 168] on div at bounding box center [24, 168] width 8 height 8
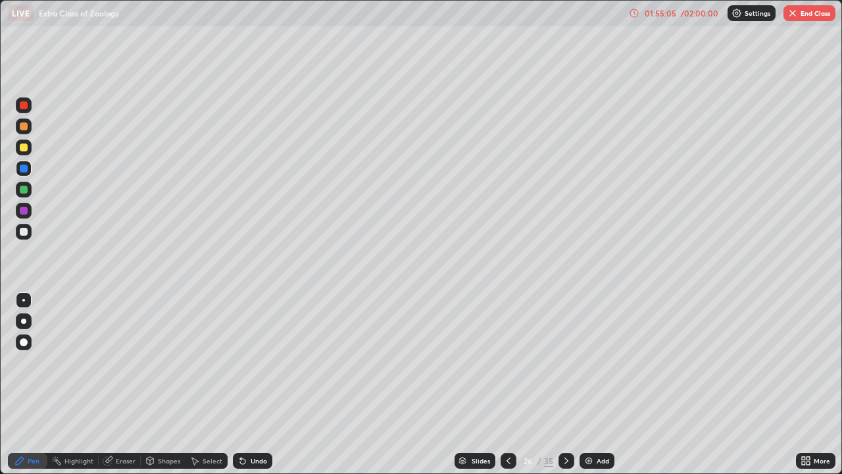
click at [24, 321] on div at bounding box center [23, 320] width 5 height 5
click at [22, 188] on div at bounding box center [24, 189] width 8 height 8
click at [22, 299] on div at bounding box center [24, 300] width 16 height 16
click at [257, 384] on div "Undo" at bounding box center [259, 460] width 16 height 7
click at [259, 384] on div "Undo" at bounding box center [259, 460] width 16 height 7
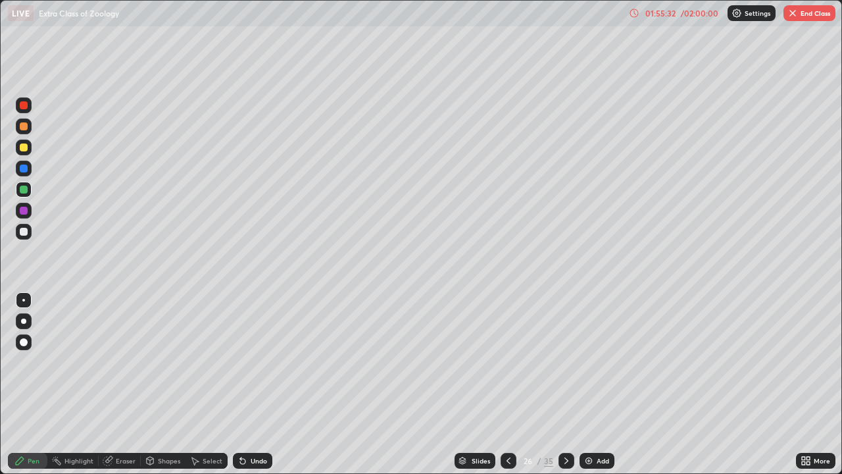
click at [260, 384] on div "Undo" at bounding box center [252, 460] width 39 height 16
click at [260, 384] on div "Undo" at bounding box center [259, 460] width 16 height 7
click at [254, 384] on div "Undo" at bounding box center [259, 460] width 16 height 7
click at [253, 384] on div "Undo" at bounding box center [259, 460] width 16 height 7
click at [21, 231] on div at bounding box center [24, 232] width 8 height 8
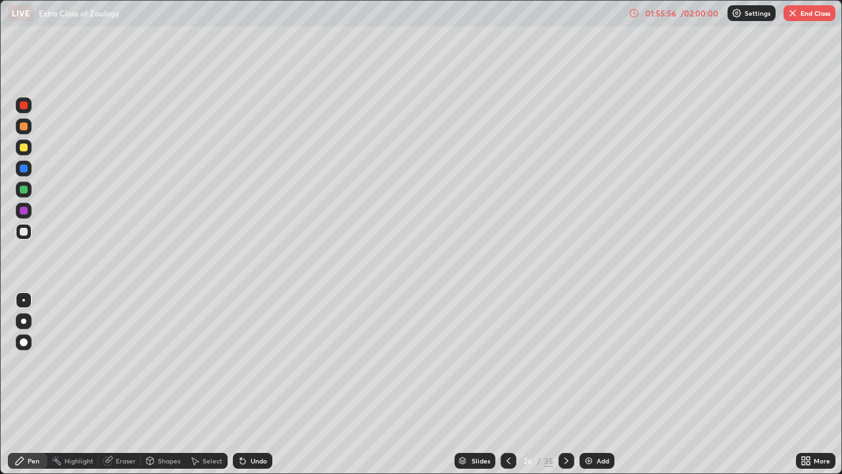
click at [213, 384] on div "Select" at bounding box center [213, 460] width 20 height 7
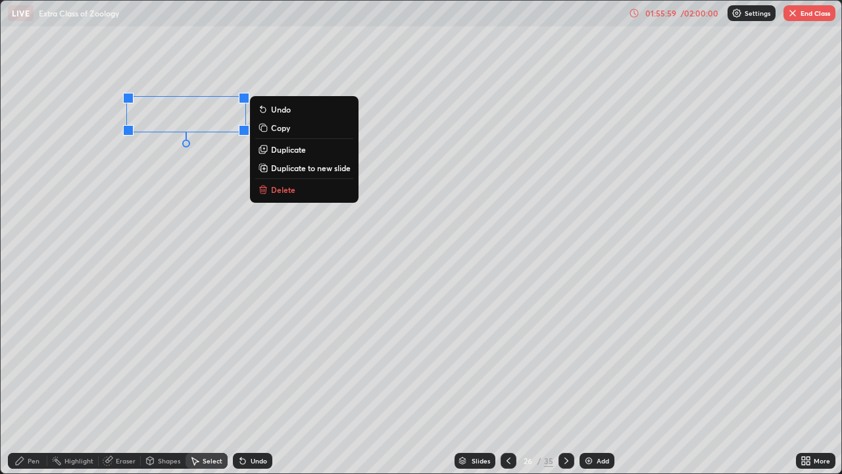
click at [166, 218] on div "0 ° Undo Copy Duplicate Duplicate to new slide Delete" at bounding box center [421, 237] width 840 height 472
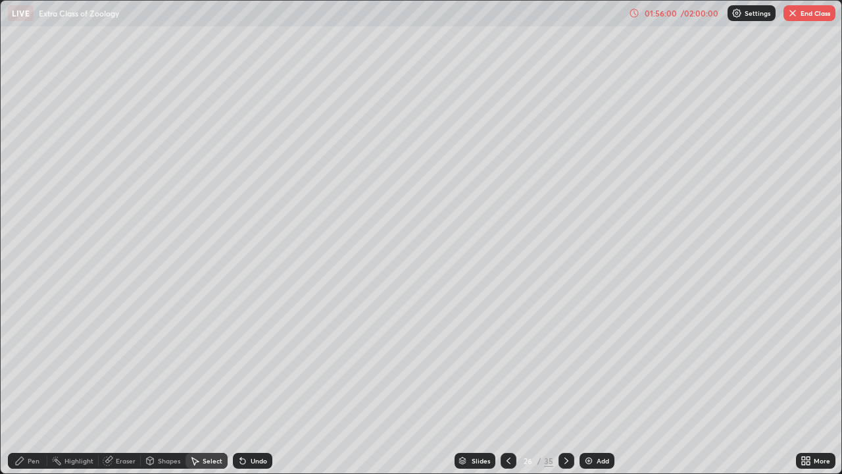
click at [28, 384] on div "Pen" at bounding box center [34, 460] width 12 height 7
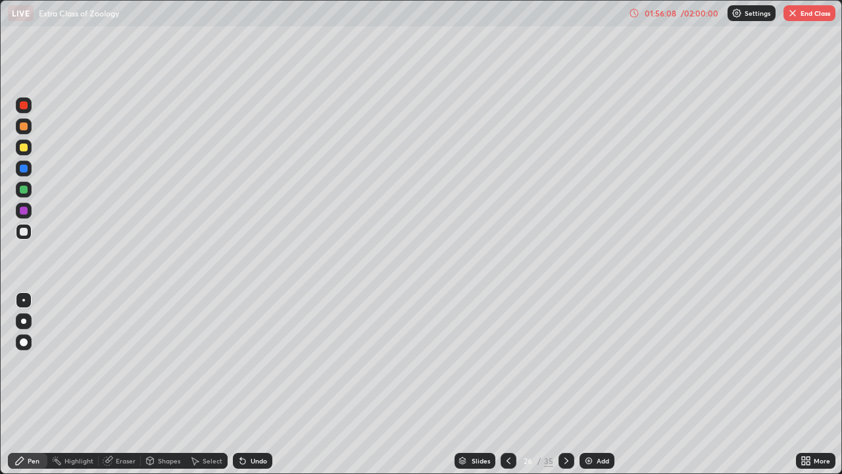
click at [208, 384] on div "Select" at bounding box center [213, 460] width 20 height 7
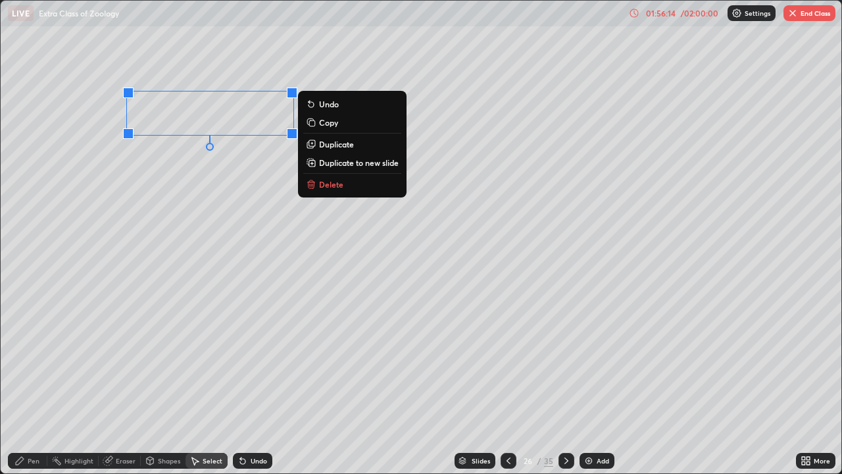
click at [256, 159] on div "0 ° Undo Copy Duplicate Duplicate to new slide Delete" at bounding box center [421, 237] width 840 height 472
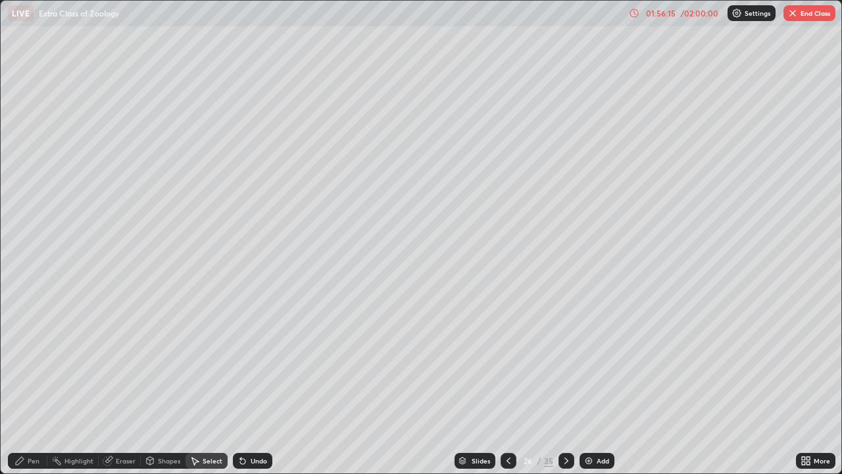
click at [26, 384] on div "Pen" at bounding box center [27, 460] width 39 height 16
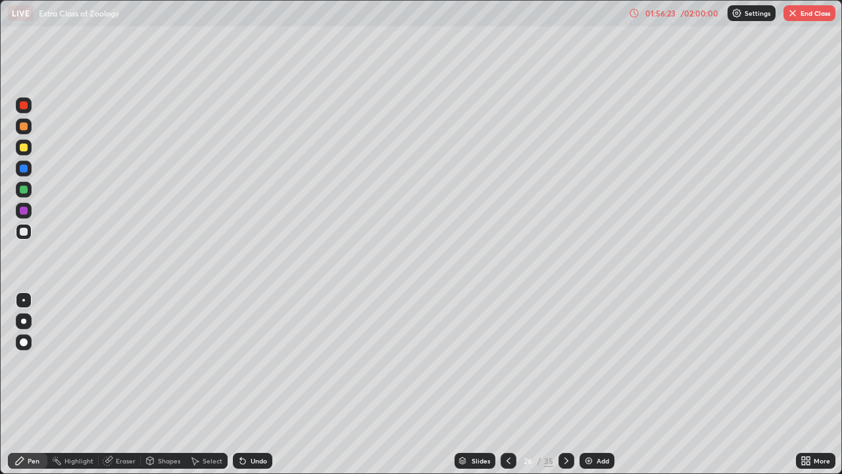
click at [24, 189] on div at bounding box center [24, 189] width 8 height 8
click at [25, 149] on div at bounding box center [24, 147] width 8 height 8
click at [23, 212] on div at bounding box center [24, 211] width 8 height 8
click at [25, 146] on div at bounding box center [24, 147] width 8 height 8
click at [25, 232] on div at bounding box center [24, 232] width 8 height 8
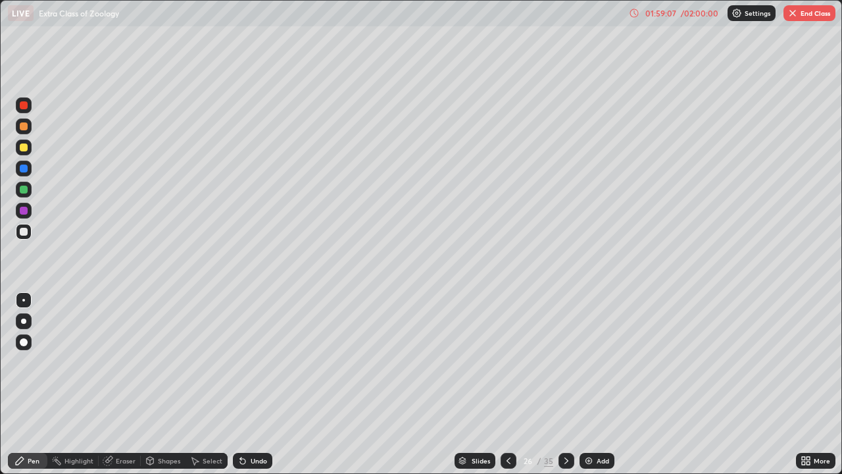
click at [256, 384] on div "Undo" at bounding box center [259, 460] width 16 height 7
click at [255, 384] on div "Undo" at bounding box center [259, 460] width 16 height 7
click at [253, 384] on div "Undo" at bounding box center [259, 460] width 16 height 7
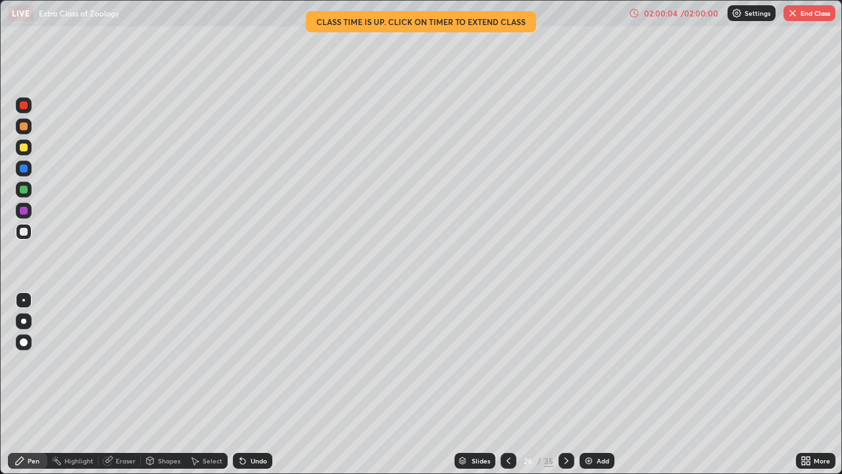
click at [634, 12] on icon at bounding box center [634, 13] width 11 height 11
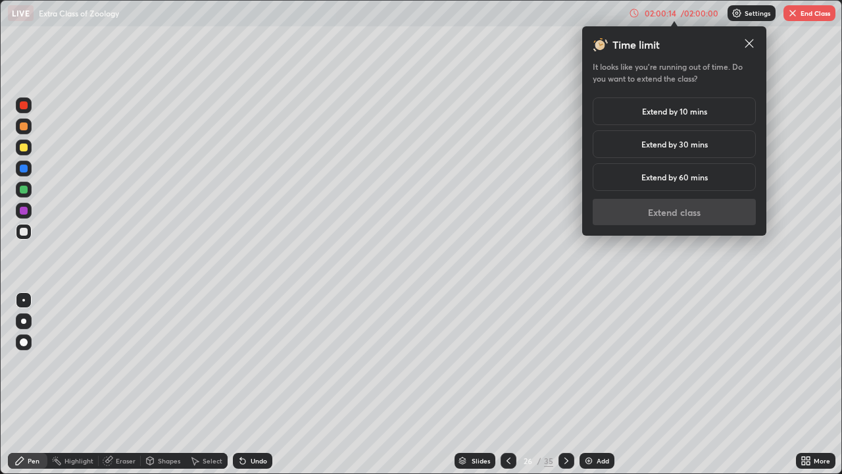
click at [634, 180] on div "Extend by 60 mins" at bounding box center [674, 177] width 163 height 28
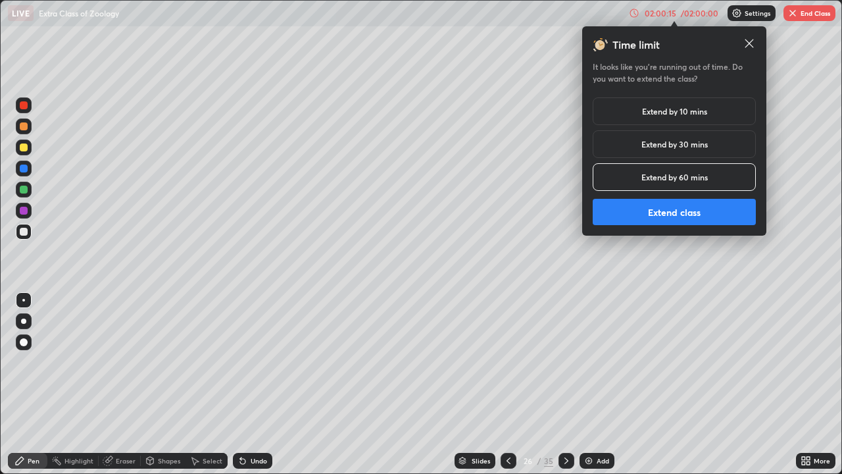
click at [616, 210] on button "Extend class" at bounding box center [674, 212] width 163 height 26
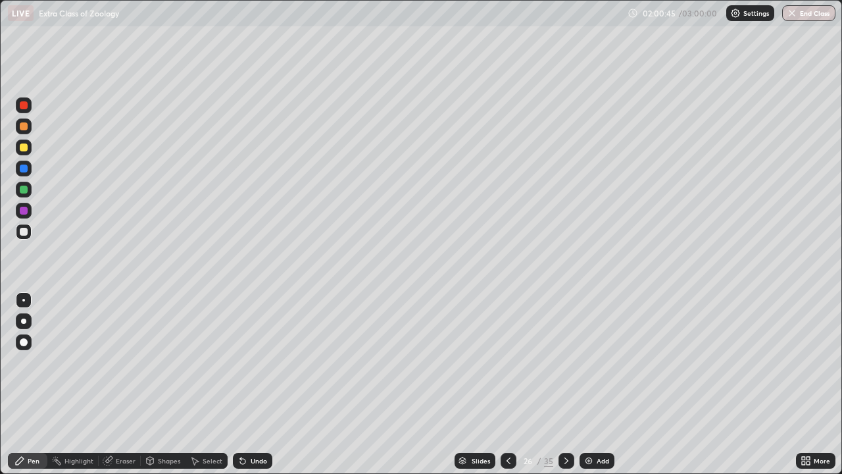
click at [22, 208] on div at bounding box center [24, 211] width 8 height 8
click at [564, 384] on icon at bounding box center [566, 460] width 4 height 7
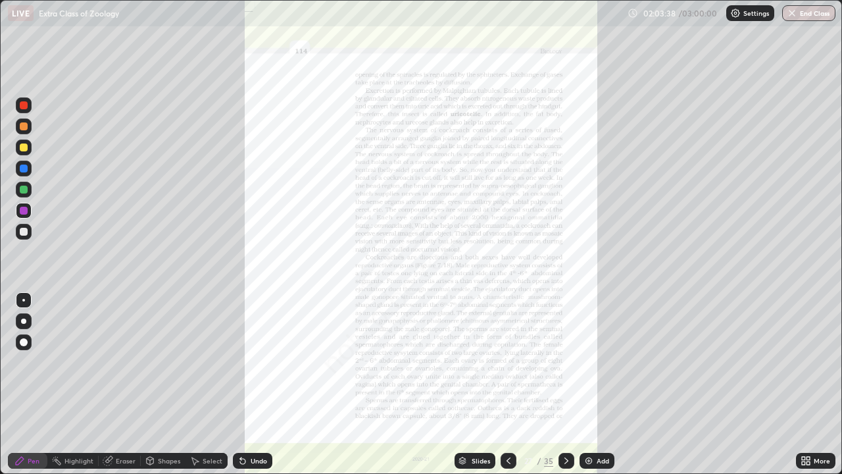
click at [508, 384] on icon at bounding box center [508, 460] width 11 height 11
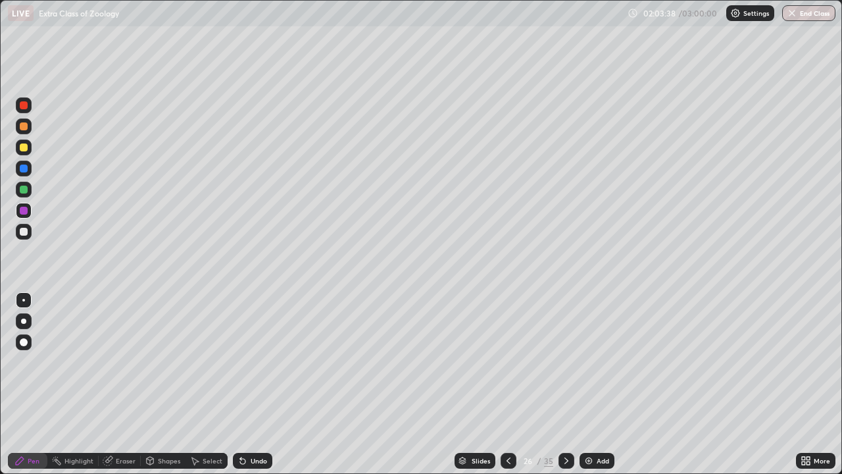
click at [585, 384] on img at bounding box center [588, 460] width 11 height 11
click at [25, 147] on div at bounding box center [24, 147] width 8 height 8
click at [24, 321] on div at bounding box center [23, 320] width 5 height 5
click at [24, 300] on div at bounding box center [23, 300] width 3 height 3
click at [24, 168] on div at bounding box center [24, 168] width 8 height 8
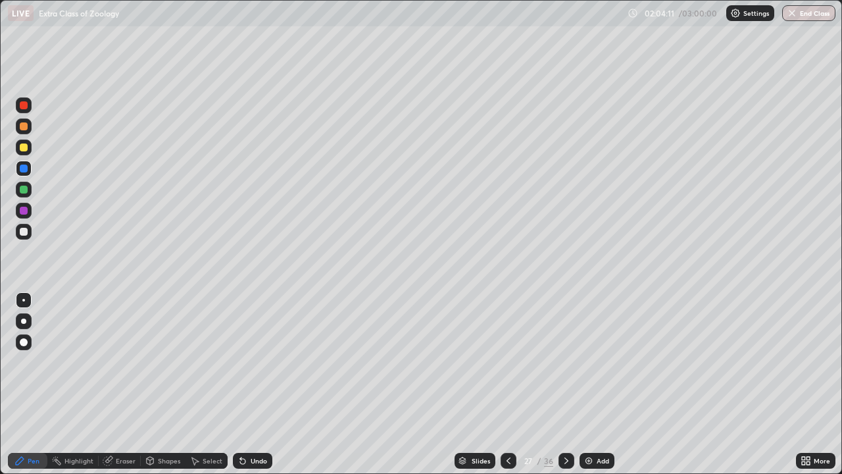
click at [25, 319] on div at bounding box center [23, 320] width 5 height 5
click at [24, 299] on div at bounding box center [23, 300] width 3 height 3
click at [24, 187] on div at bounding box center [24, 189] width 8 height 8
click at [24, 169] on div at bounding box center [24, 168] width 8 height 8
click at [25, 212] on div at bounding box center [24, 211] width 8 height 8
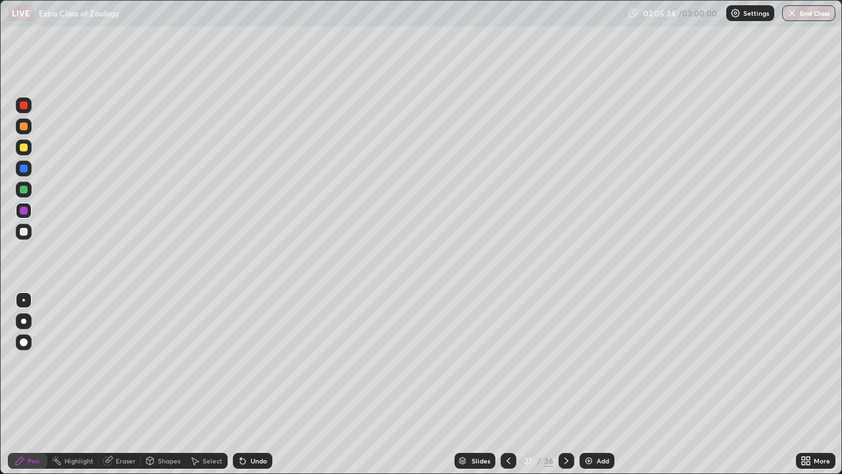
click at [24, 230] on div at bounding box center [24, 232] width 8 height 8
click at [24, 190] on div at bounding box center [24, 189] width 8 height 8
click at [256, 384] on div "Undo" at bounding box center [259, 460] width 16 height 7
click at [28, 232] on div at bounding box center [24, 232] width 16 height 16
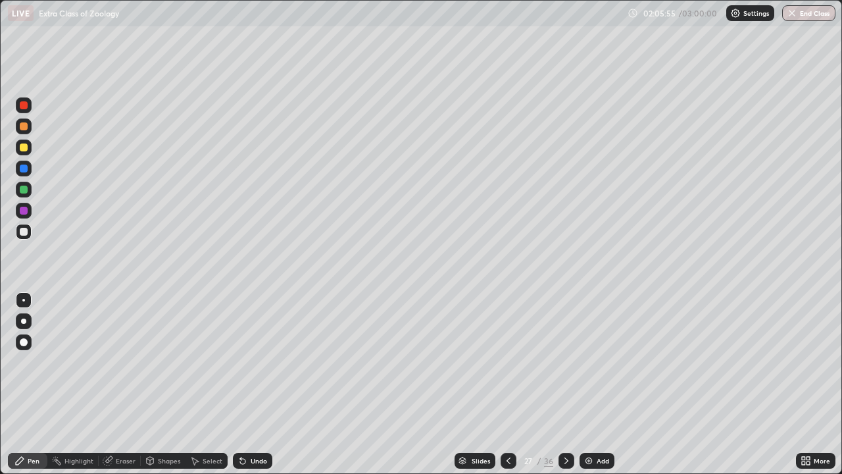
click at [264, 384] on div "Undo" at bounding box center [259, 460] width 16 height 7
click at [262, 384] on div "Undo" at bounding box center [259, 460] width 16 height 7
click at [259, 384] on div "Undo" at bounding box center [259, 460] width 16 height 7
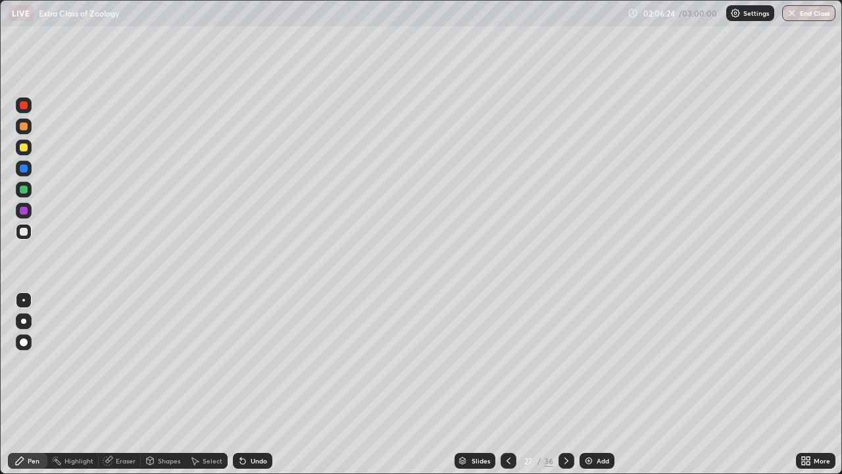
click at [24, 208] on div at bounding box center [24, 211] width 8 height 8
click at [22, 230] on div at bounding box center [24, 232] width 8 height 8
click at [260, 384] on div "Undo" at bounding box center [259, 460] width 16 height 7
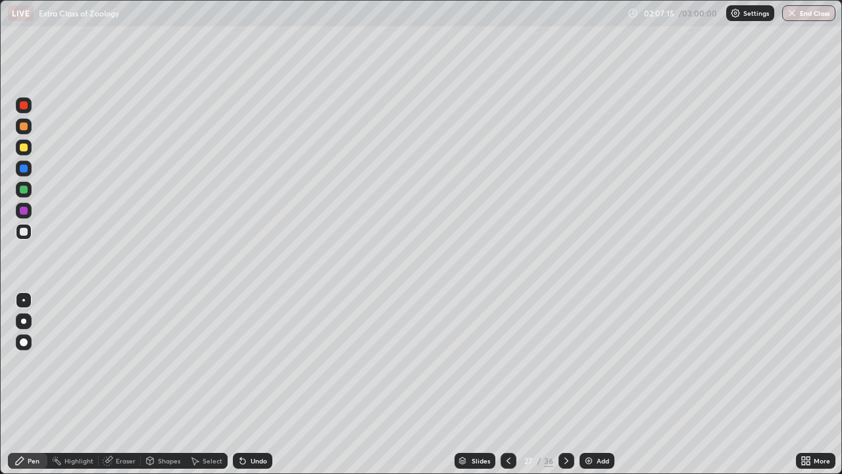
click at [258, 384] on div "Undo" at bounding box center [259, 460] width 16 height 7
click at [564, 384] on icon at bounding box center [566, 460] width 11 height 11
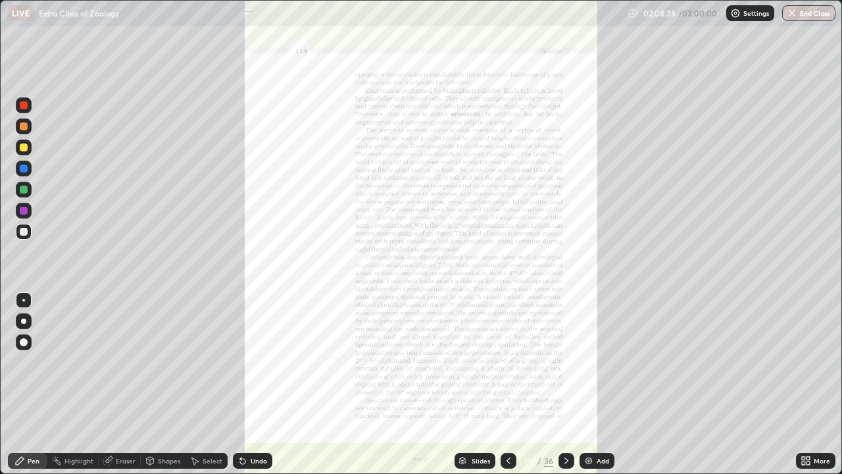
click at [804, 384] on icon at bounding box center [803, 462] width 3 height 3
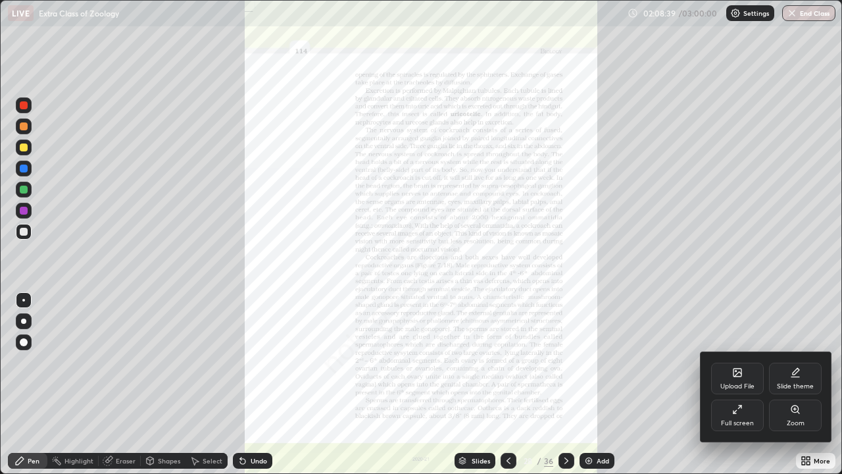
click at [789, 384] on div "Zoom" at bounding box center [796, 423] width 18 height 7
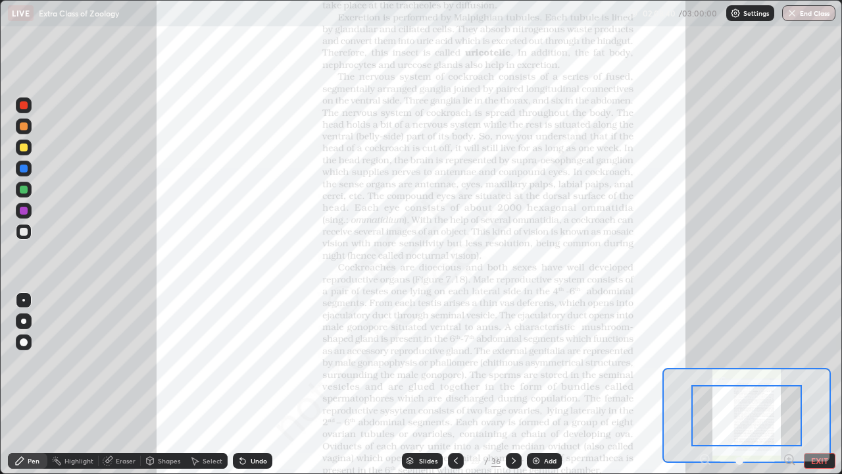
click at [789, 384] on icon at bounding box center [789, 458] width 0 height 3
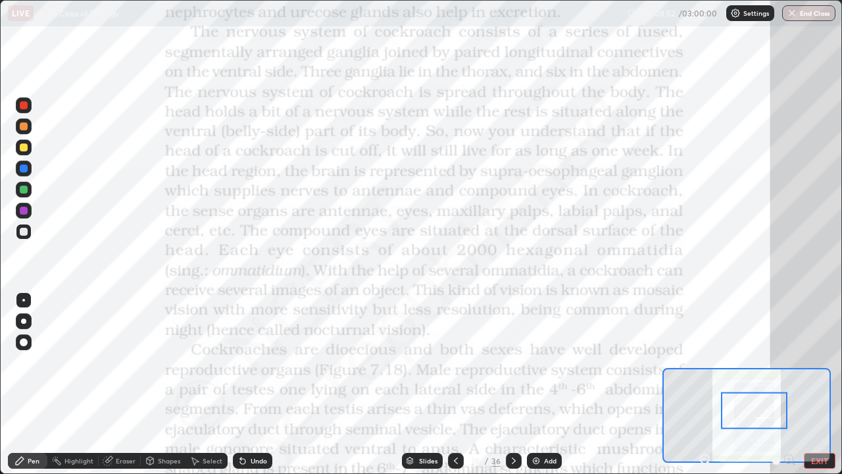
click at [28, 203] on div at bounding box center [24, 211] width 16 height 16
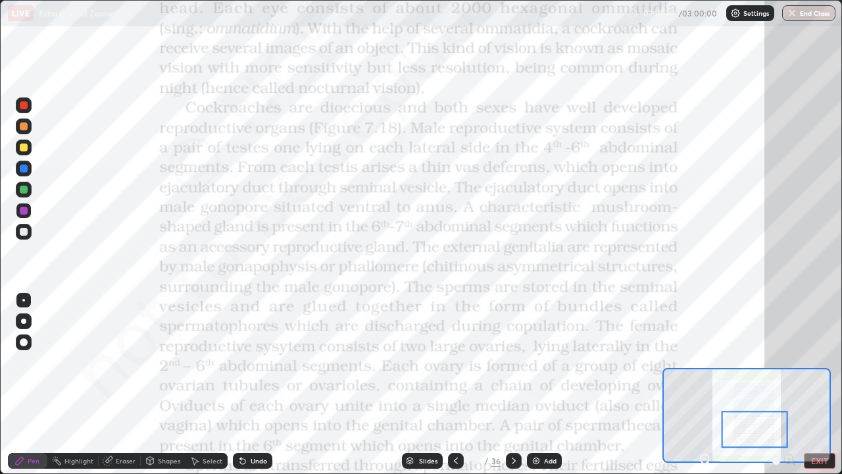
click at [25, 211] on div at bounding box center [24, 211] width 8 height 8
click at [24, 299] on div at bounding box center [23, 300] width 3 height 3
click at [513, 384] on icon at bounding box center [513, 460] width 11 height 11
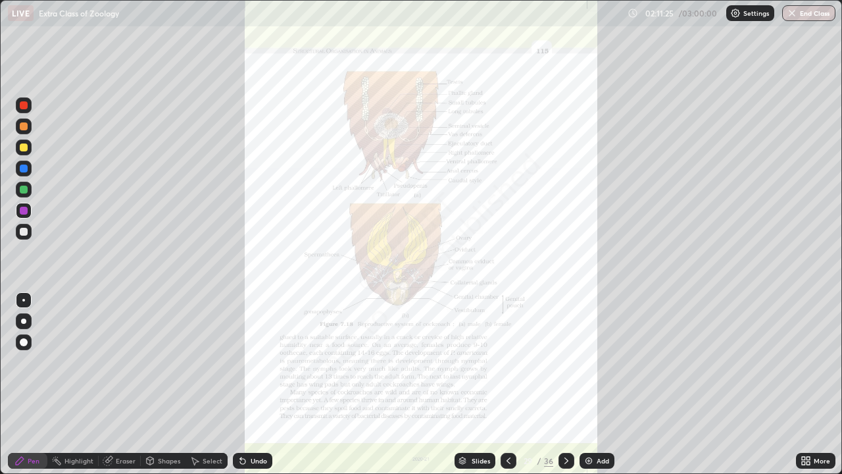
click at [806, 384] on icon at bounding box center [805, 460] width 11 height 11
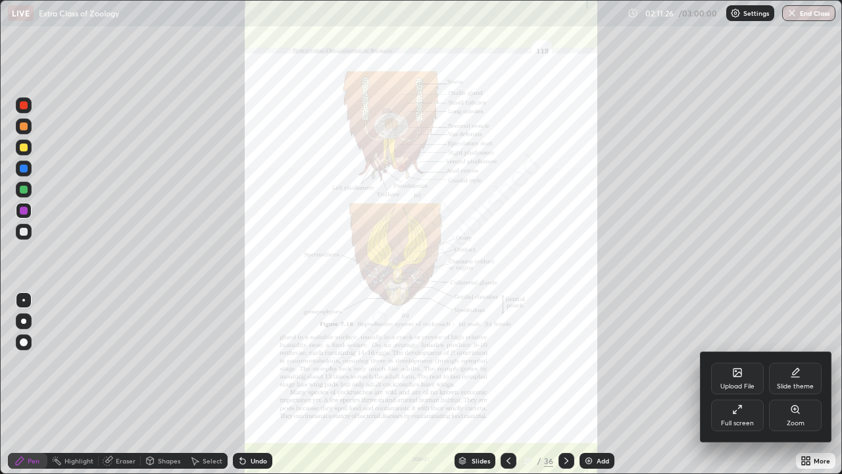
click at [786, 384] on div "Zoom" at bounding box center [795, 415] width 53 height 32
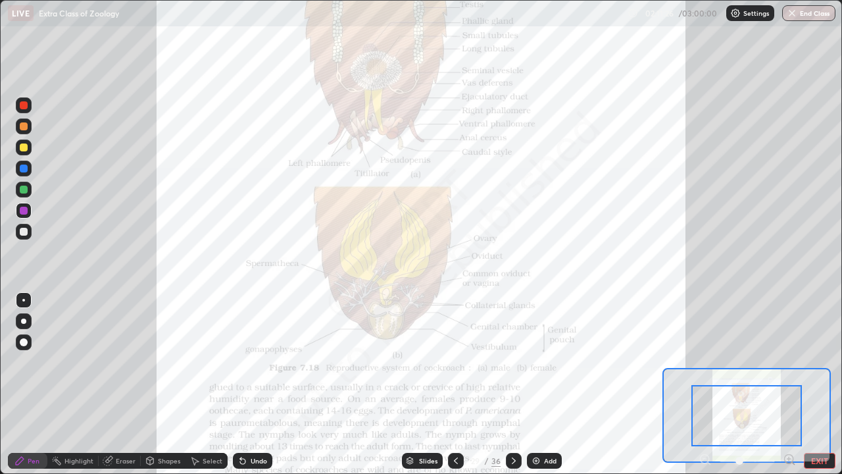
click at [787, 384] on icon at bounding box center [788, 458] width 3 height 0
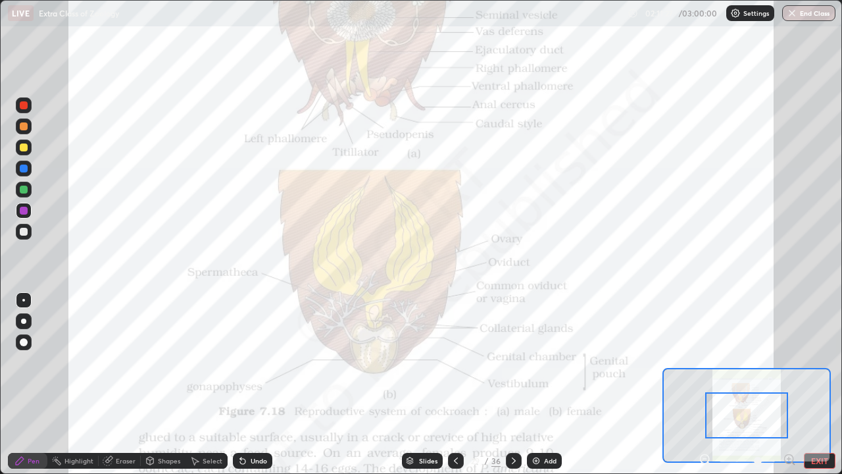
click at [788, 384] on icon at bounding box center [788, 458] width 3 height 0
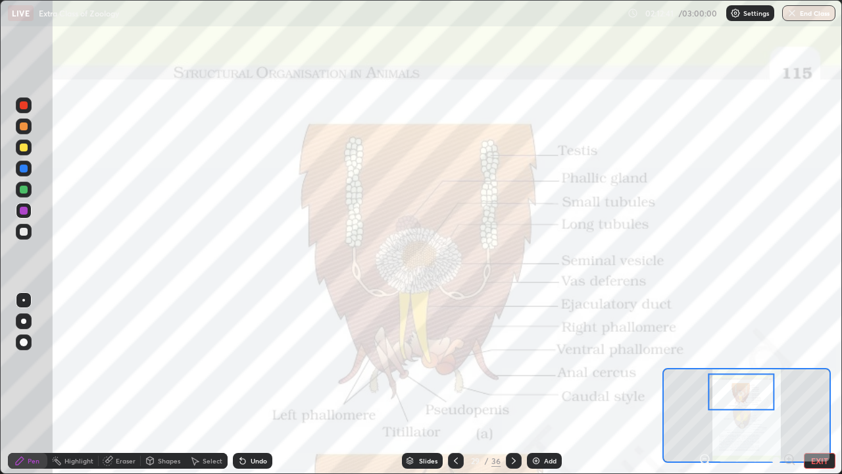
click at [26, 228] on div at bounding box center [24, 232] width 8 height 8
click at [23, 188] on div at bounding box center [24, 189] width 8 height 8
click at [448, 384] on div at bounding box center [456, 460] width 16 height 16
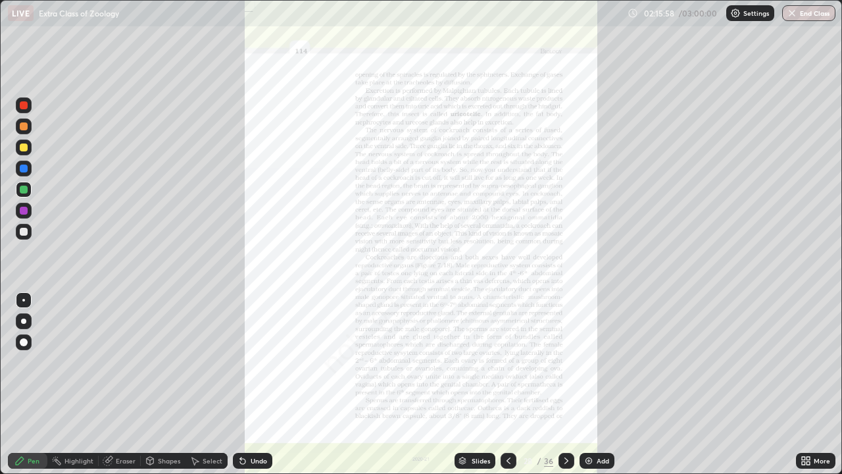
click at [587, 384] on img at bounding box center [588, 460] width 11 height 11
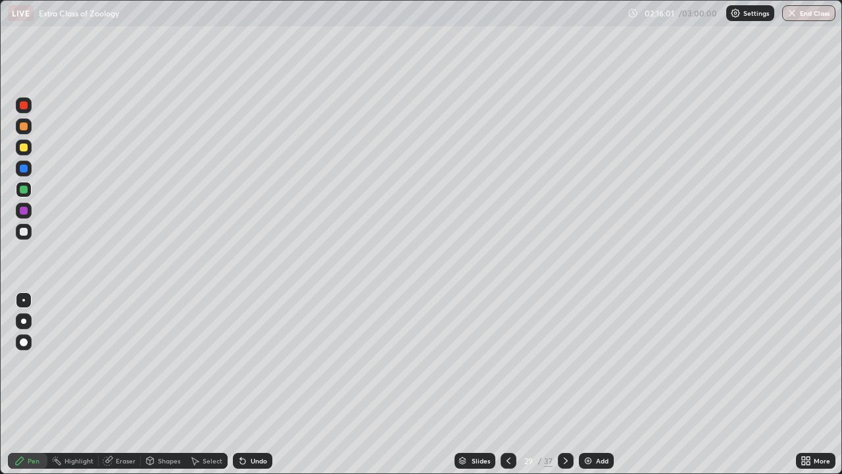
click at [20, 188] on div at bounding box center [24, 189] width 8 height 8
click at [24, 321] on div at bounding box center [23, 320] width 5 height 5
click at [26, 147] on div at bounding box center [24, 147] width 8 height 8
click at [22, 233] on div at bounding box center [24, 232] width 8 height 8
click at [23, 210] on div at bounding box center [24, 211] width 8 height 8
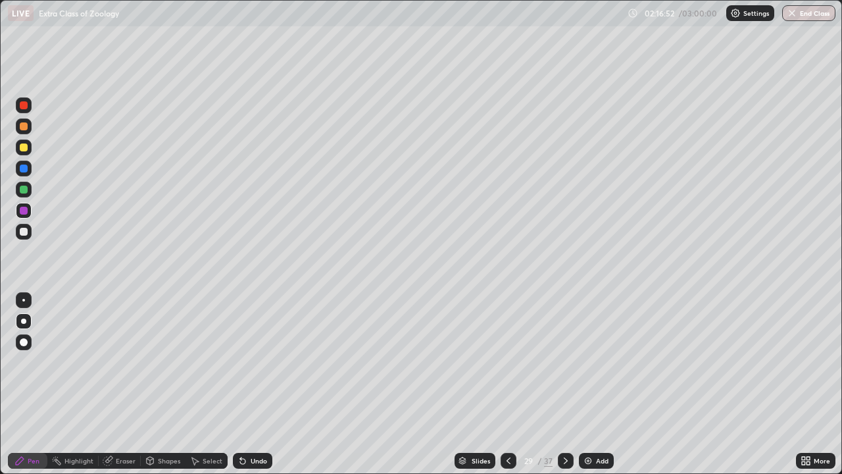
click at [22, 168] on div at bounding box center [24, 168] width 8 height 8
click at [25, 110] on div at bounding box center [24, 105] width 16 height 16
click at [26, 148] on div at bounding box center [24, 147] width 8 height 8
click at [24, 212] on div at bounding box center [24, 211] width 8 height 8
click at [23, 187] on div at bounding box center [24, 189] width 8 height 8
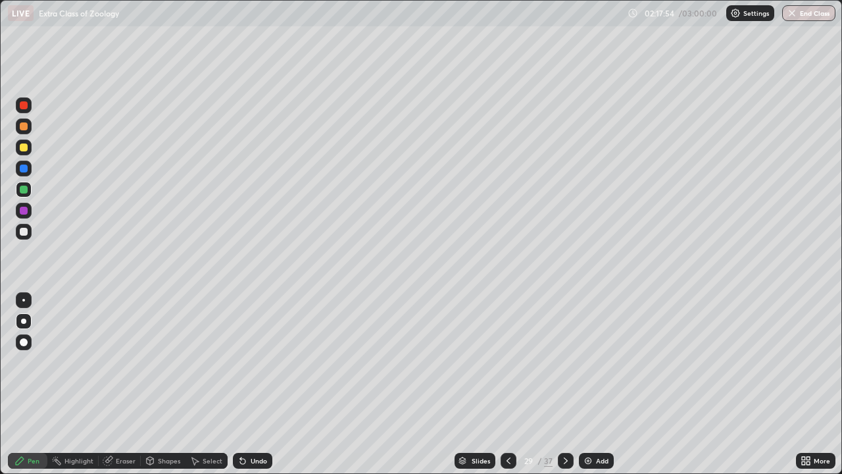
click at [24, 300] on div at bounding box center [23, 300] width 3 height 3
click at [23, 147] on div at bounding box center [24, 147] width 8 height 8
click at [24, 187] on div at bounding box center [24, 189] width 8 height 8
click at [24, 192] on div at bounding box center [24, 189] width 8 height 8
click at [23, 169] on div at bounding box center [24, 168] width 8 height 8
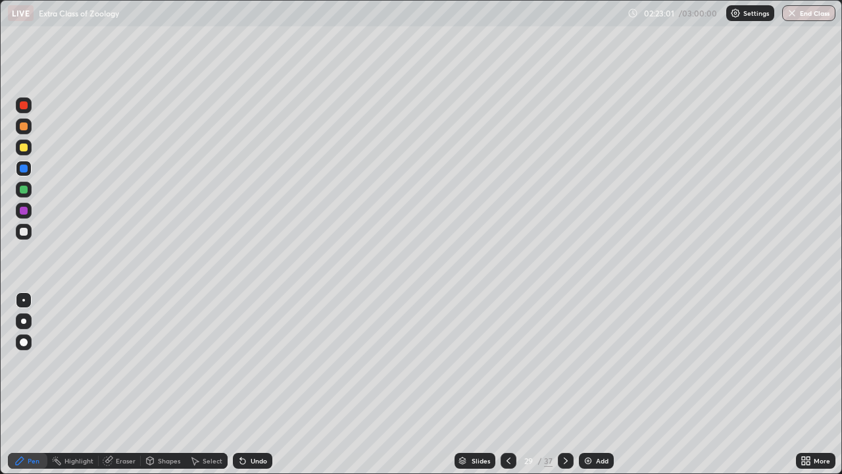
click at [26, 229] on div at bounding box center [24, 232] width 8 height 8
click at [23, 209] on div at bounding box center [24, 211] width 8 height 8
click at [586, 384] on img at bounding box center [588, 460] width 11 height 11
click at [24, 124] on div at bounding box center [24, 126] width 8 height 8
click at [23, 189] on div at bounding box center [24, 189] width 8 height 8
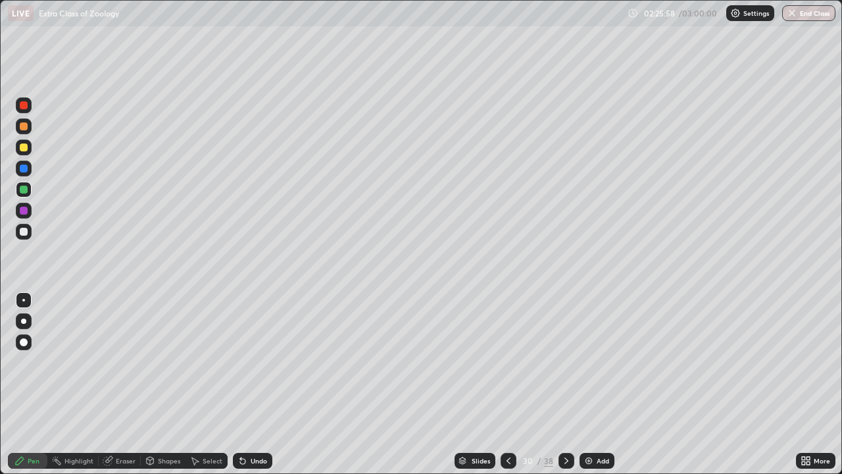
click at [22, 213] on div at bounding box center [24, 211] width 8 height 8
click at [27, 233] on div at bounding box center [24, 232] width 8 height 8
click at [24, 168] on div at bounding box center [24, 168] width 8 height 8
click at [25, 211] on div at bounding box center [24, 211] width 8 height 8
click at [25, 232] on div at bounding box center [24, 232] width 8 height 8
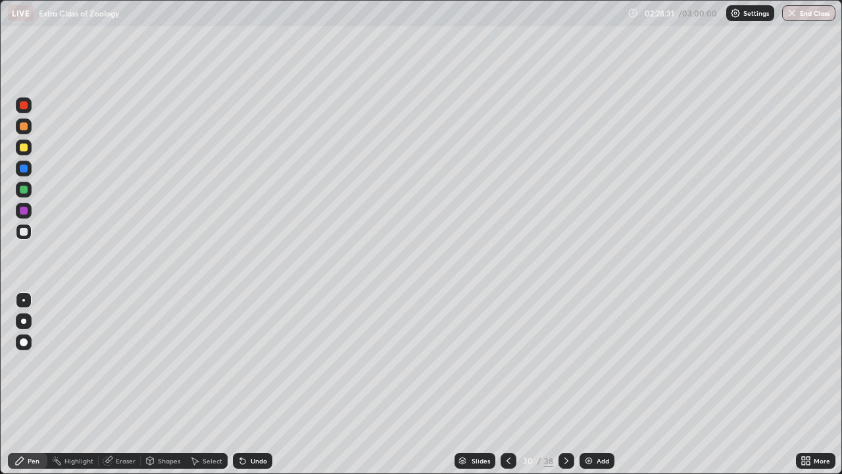
click at [23, 208] on div at bounding box center [24, 211] width 8 height 8
click at [24, 107] on div at bounding box center [24, 105] width 8 height 8
click at [24, 343] on div at bounding box center [24, 342] width 8 height 8
click at [24, 299] on div at bounding box center [24, 300] width 16 height 16
click at [24, 231] on div at bounding box center [24, 232] width 8 height 8
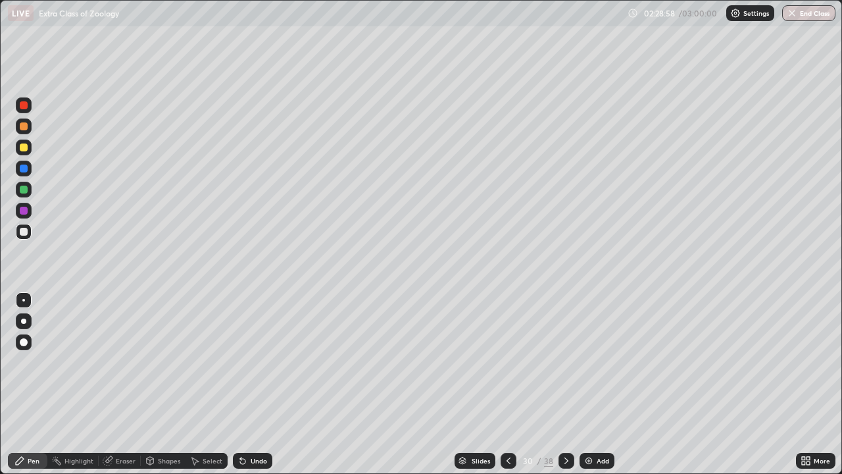
click at [24, 208] on div at bounding box center [24, 211] width 8 height 8
click at [24, 190] on div at bounding box center [24, 189] width 8 height 8
click at [22, 148] on div at bounding box center [24, 147] width 8 height 8
click at [24, 231] on div at bounding box center [24, 232] width 8 height 8
click at [25, 210] on div at bounding box center [24, 211] width 8 height 8
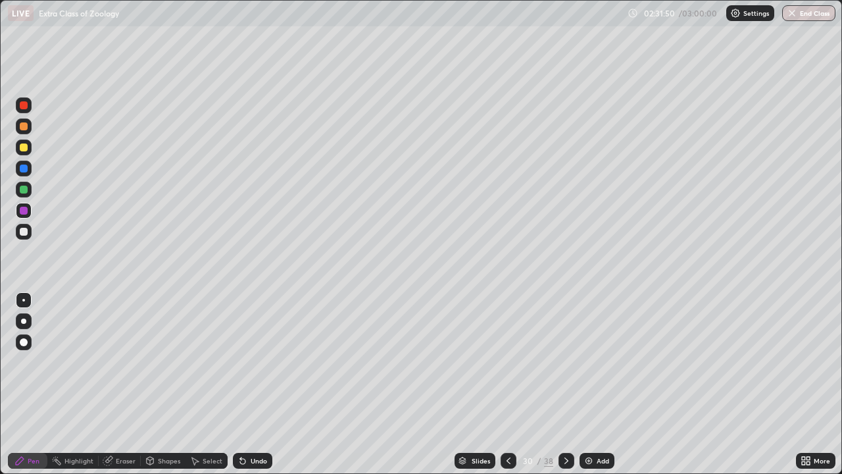
click at [564, 384] on icon at bounding box center [566, 460] width 11 height 11
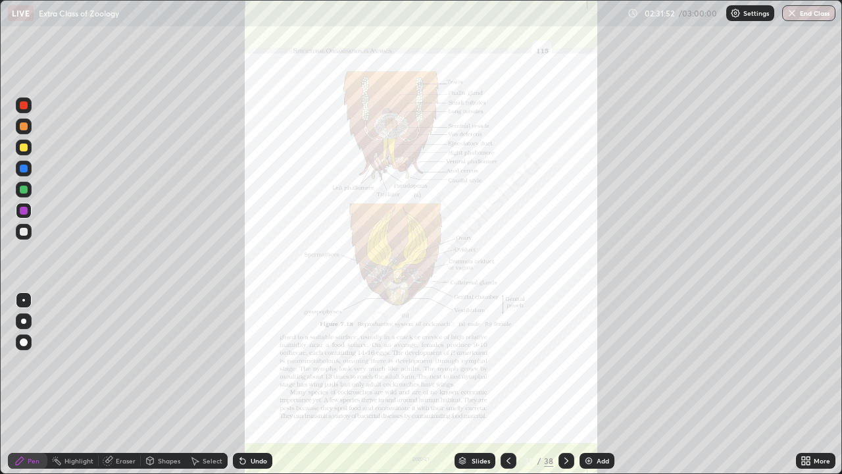
click at [806, 384] on icon at bounding box center [807, 457] width 3 height 3
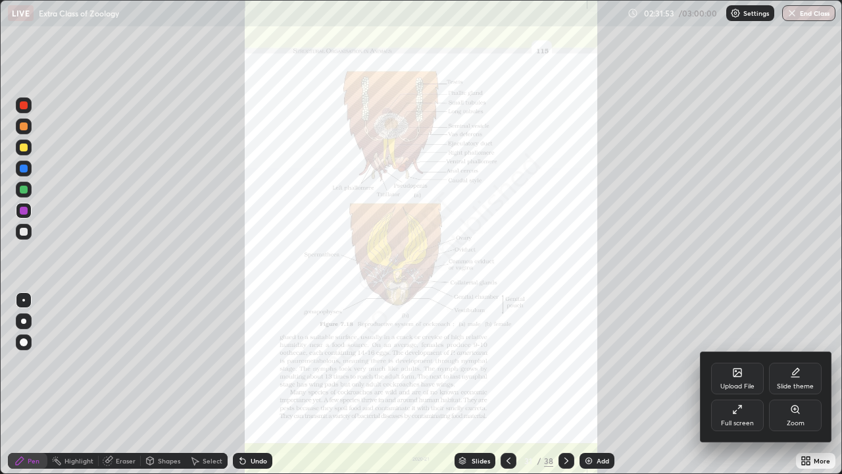
click at [792, 384] on div "Zoom" at bounding box center [795, 415] width 53 height 32
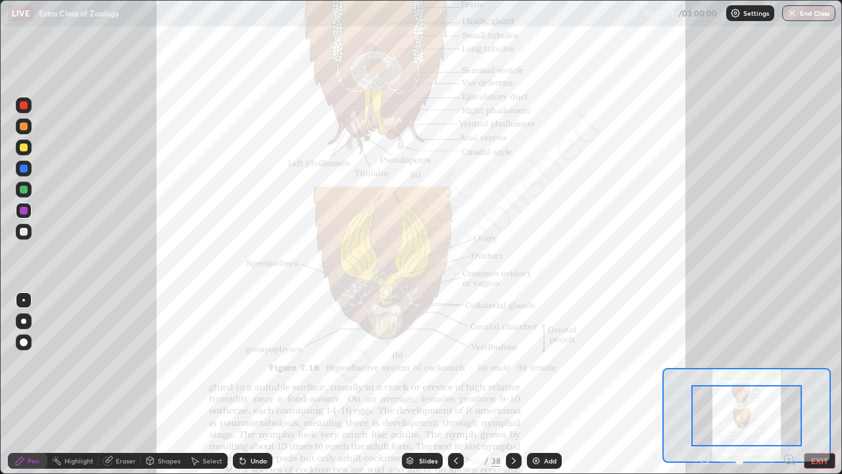
click at [789, 384] on icon at bounding box center [788, 458] width 3 height 0
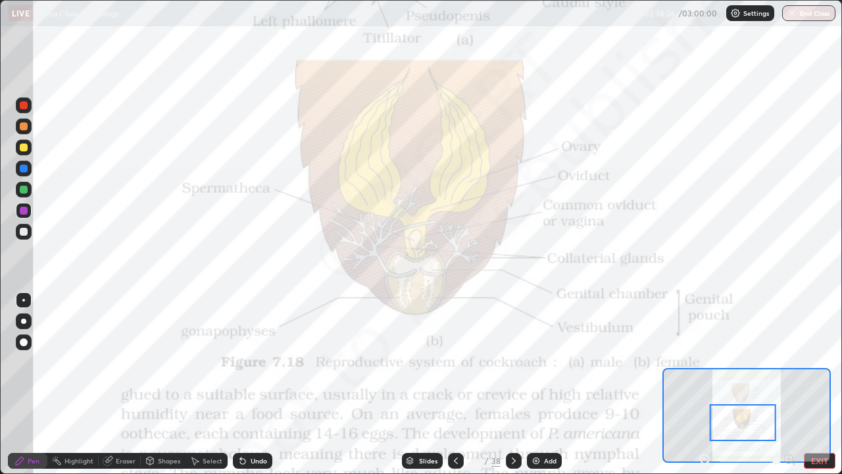
click at [802, 12] on button "End Class" at bounding box center [808, 13] width 53 height 16
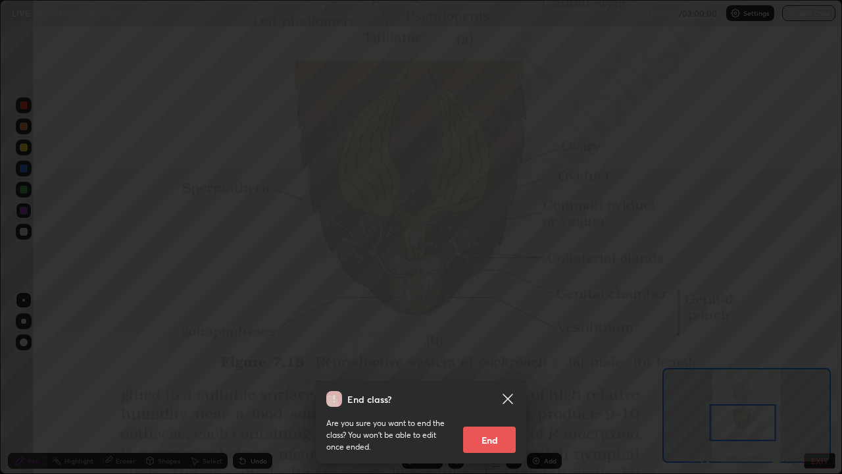
click at [485, 384] on button "End" at bounding box center [489, 439] width 53 height 26
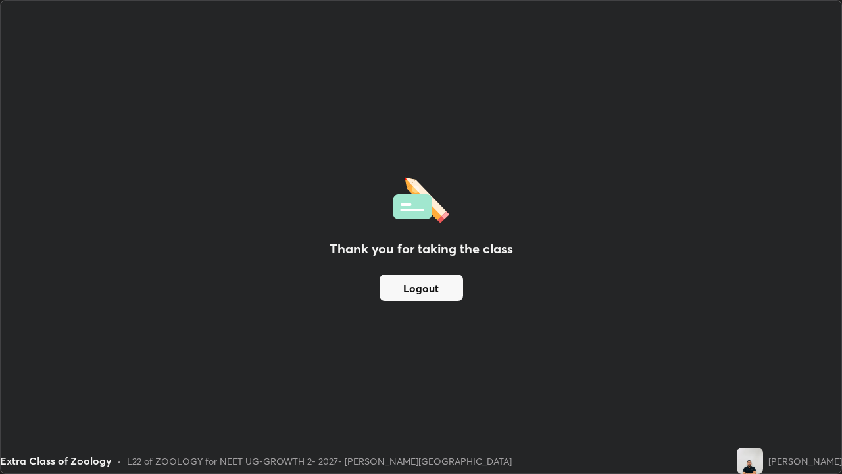
click at [418, 284] on button "Logout" at bounding box center [421, 287] width 84 height 26
click at [404, 289] on button "Logout" at bounding box center [421, 287] width 84 height 26
click at [431, 283] on button "Logout" at bounding box center [421, 287] width 84 height 26
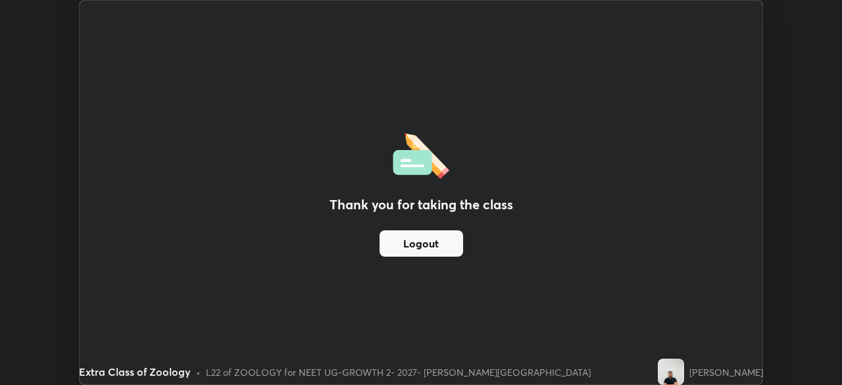
scroll to position [65381, 64924]
